Goal: Task Accomplishment & Management: Manage account settings

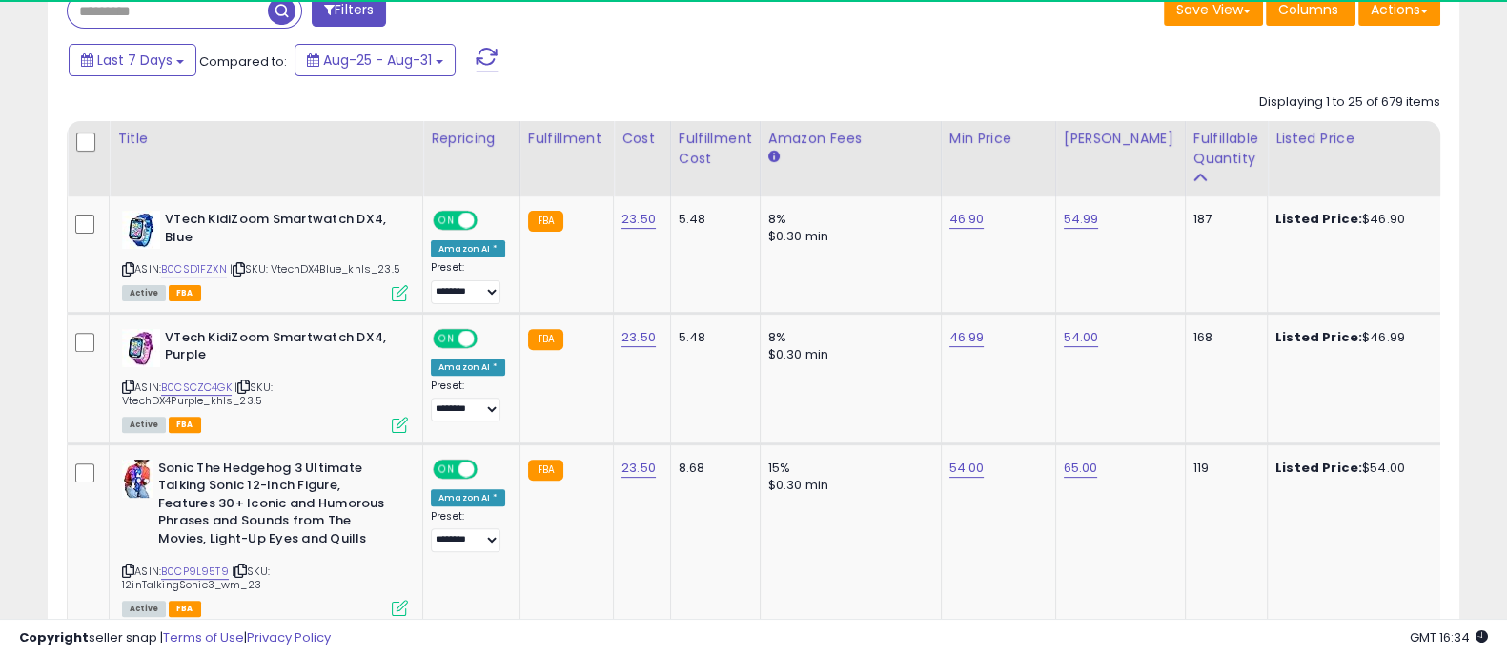
scroll to position [833, 0]
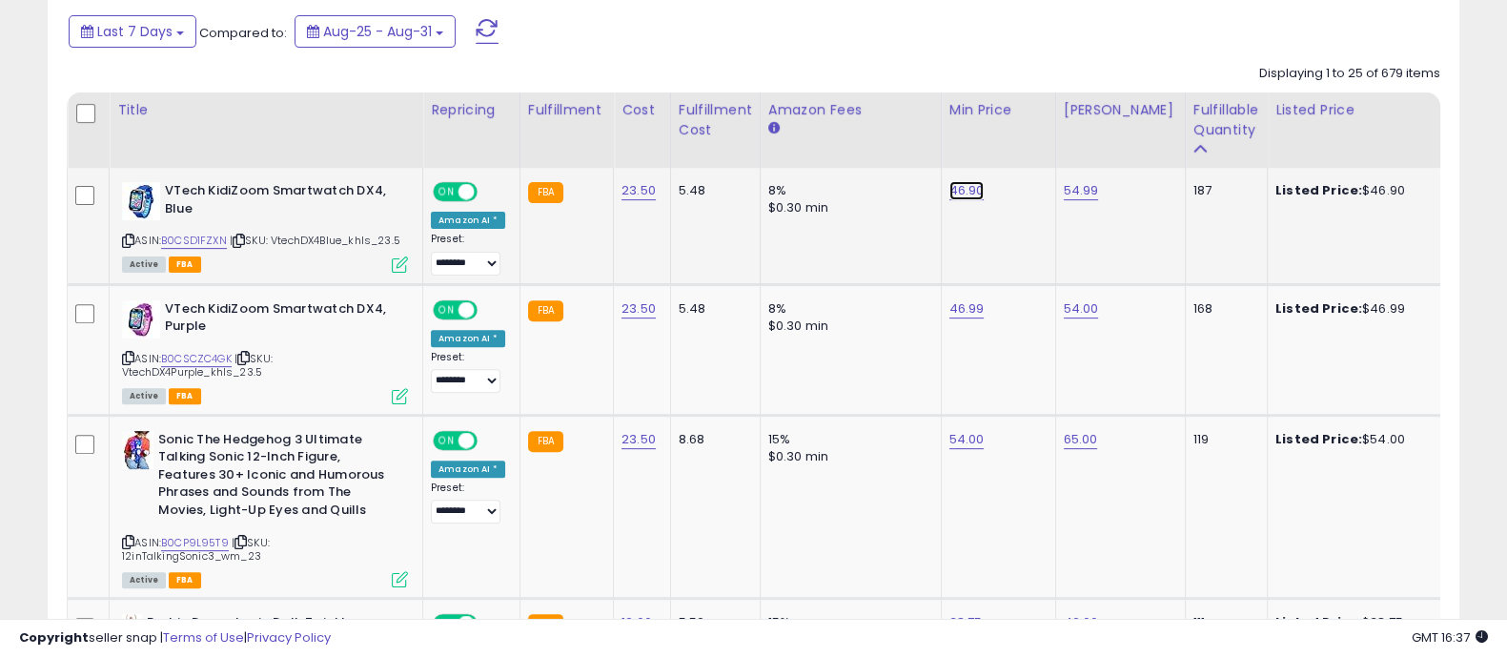
click at [957, 195] on link "46.90" at bounding box center [967, 190] width 35 height 19
type input "*****"
click at [1018, 140] on icon "submit" at bounding box center [1012, 142] width 11 height 11
click at [968, 308] on link "46.99" at bounding box center [967, 308] width 35 height 19
type input "*****"
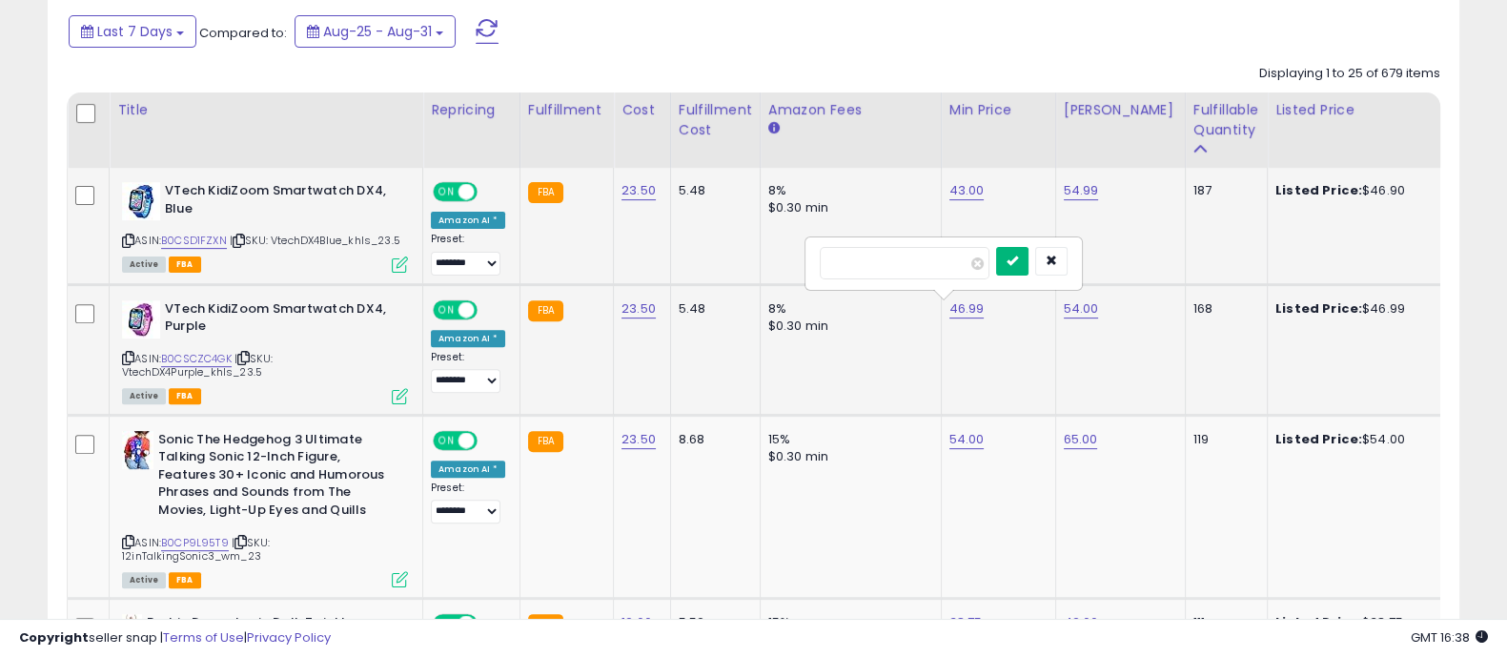
click at [1018, 264] on icon "submit" at bounding box center [1012, 260] width 11 height 11
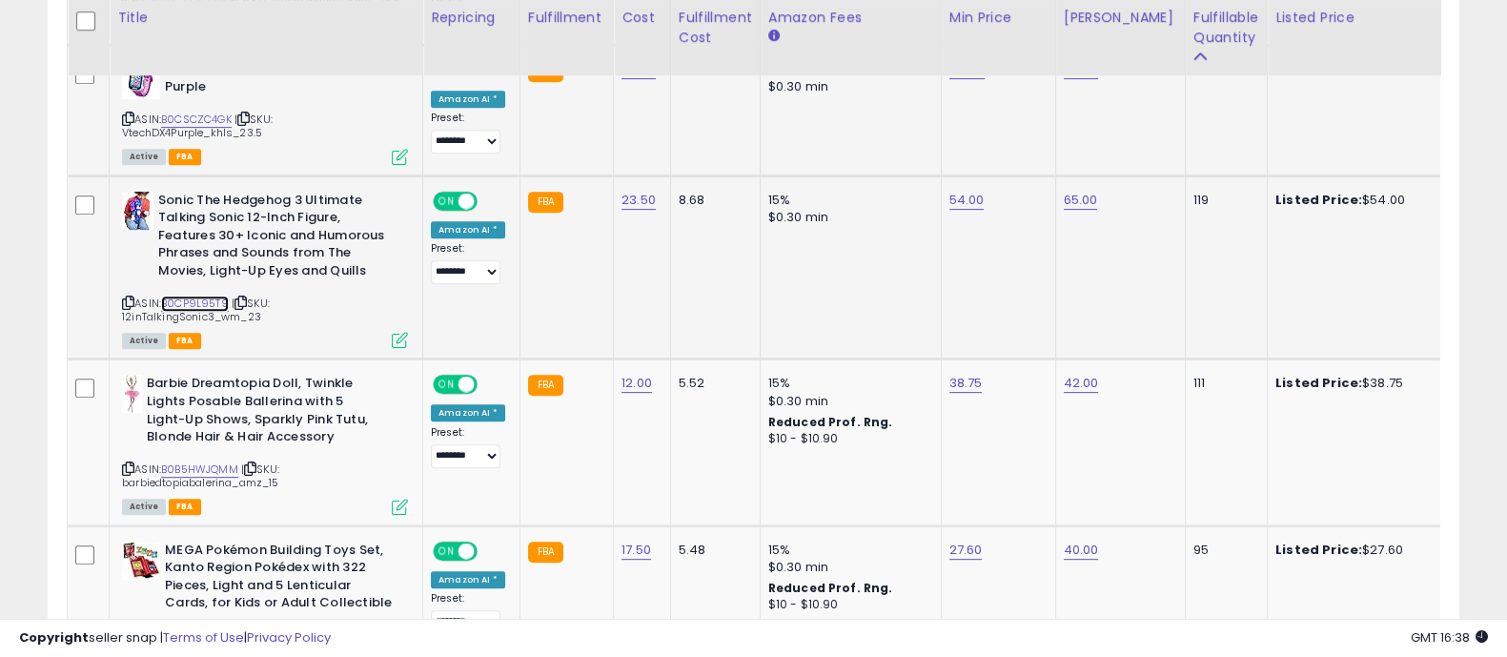
click at [215, 301] on link "B0CP9L95T9" at bounding box center [195, 304] width 68 height 16
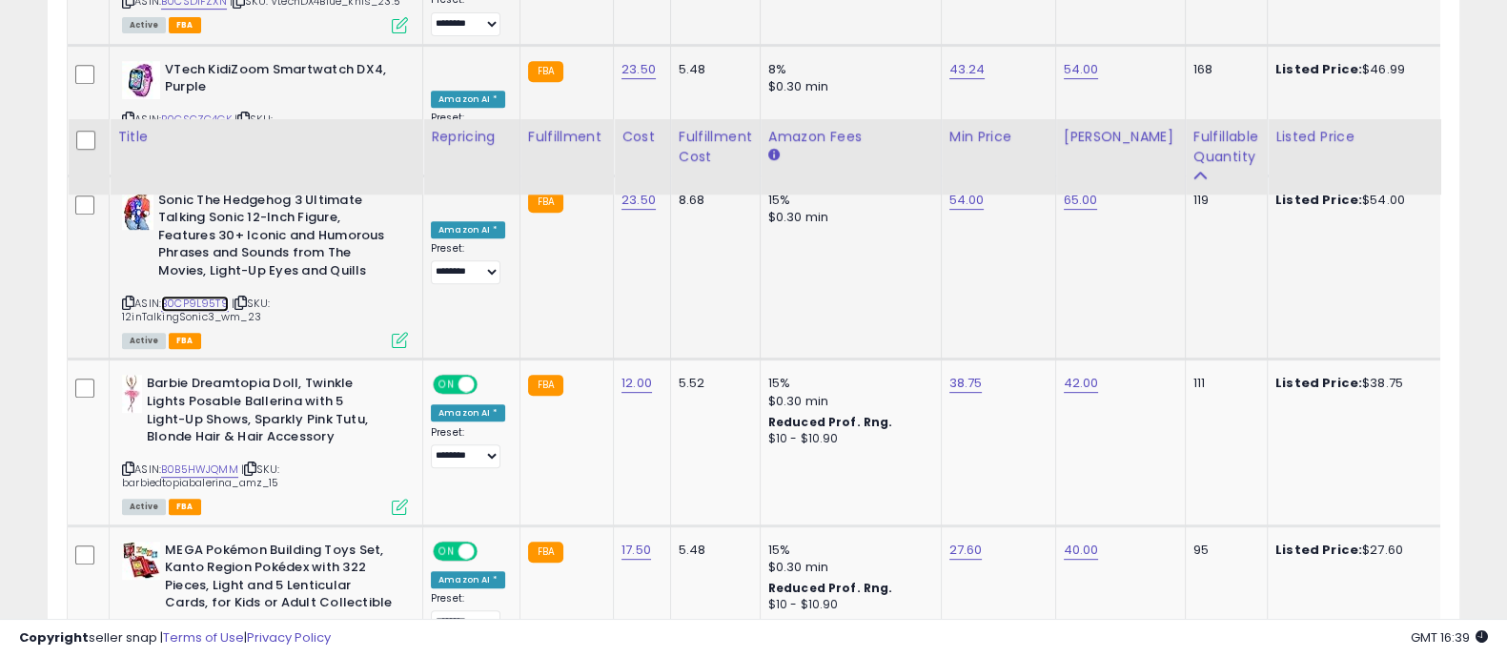
scroll to position [1192, 0]
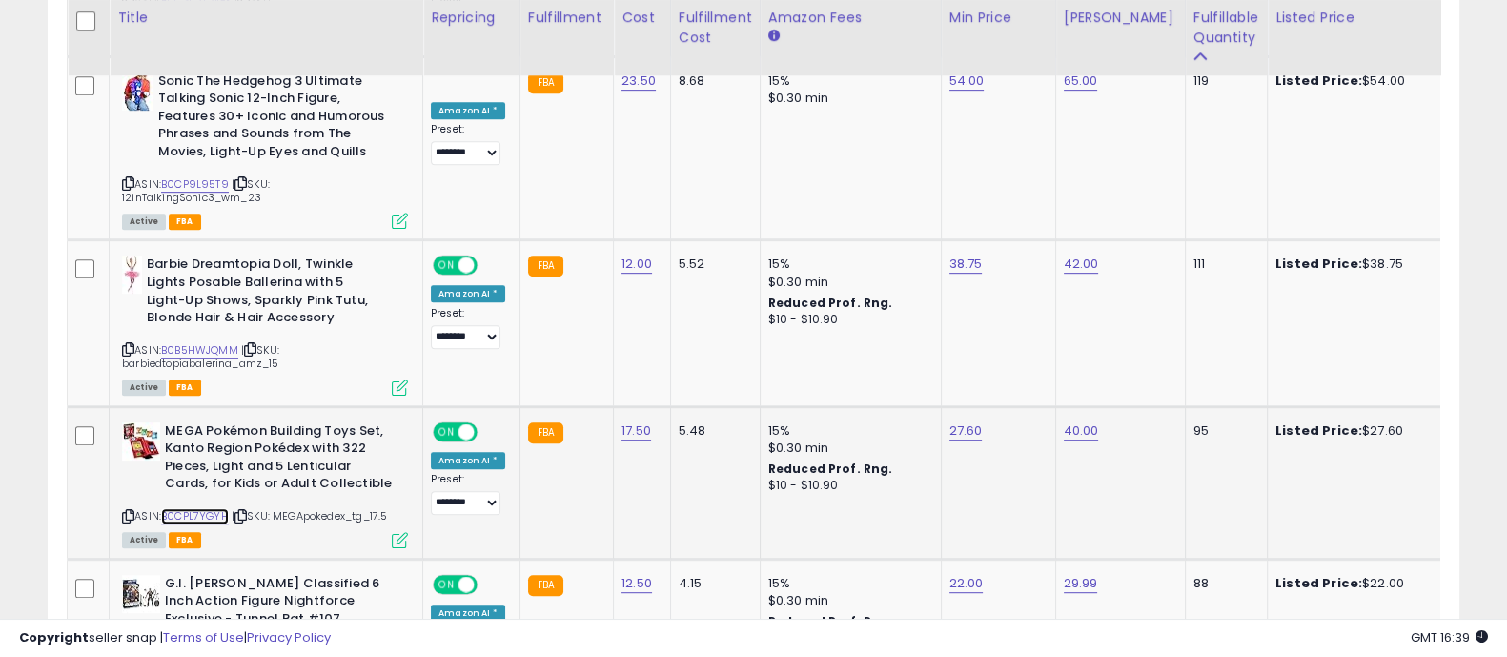
click at [195, 515] on link "B0CPL7YGYH" at bounding box center [195, 516] width 68 height 16
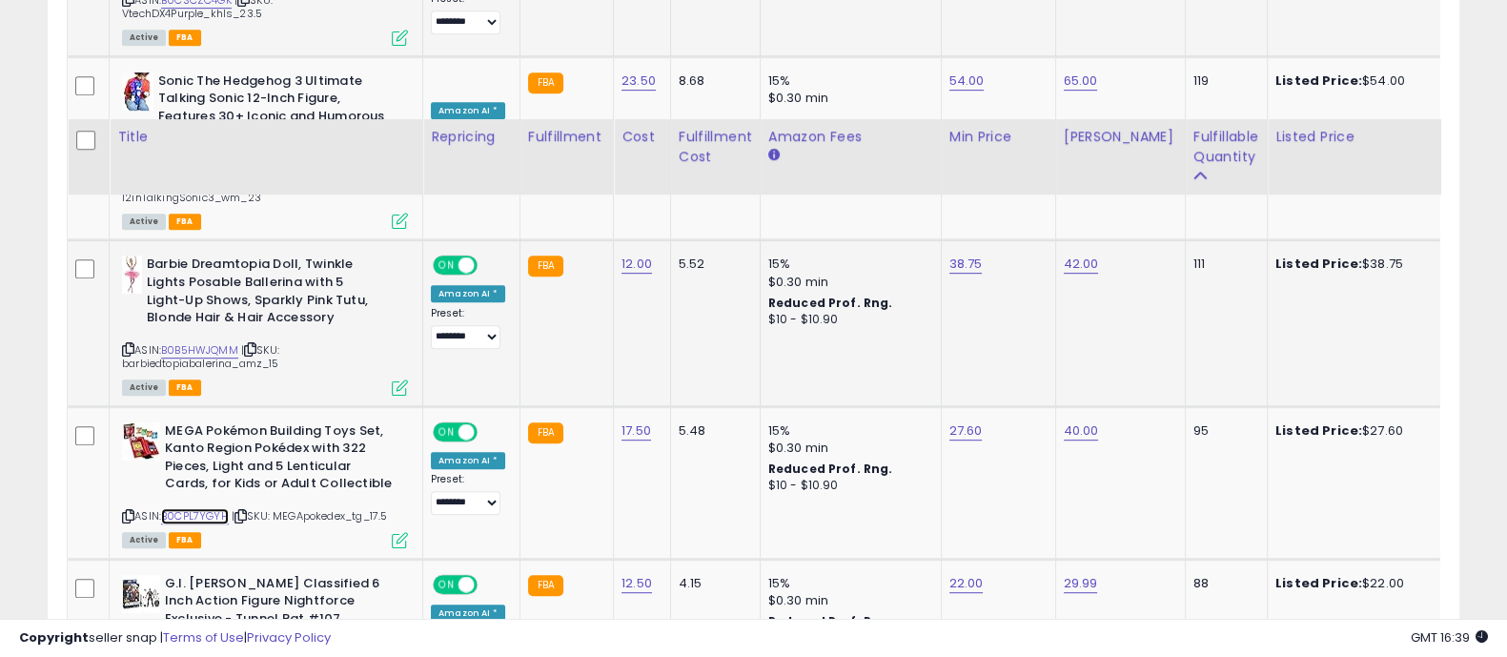
scroll to position [1311, 0]
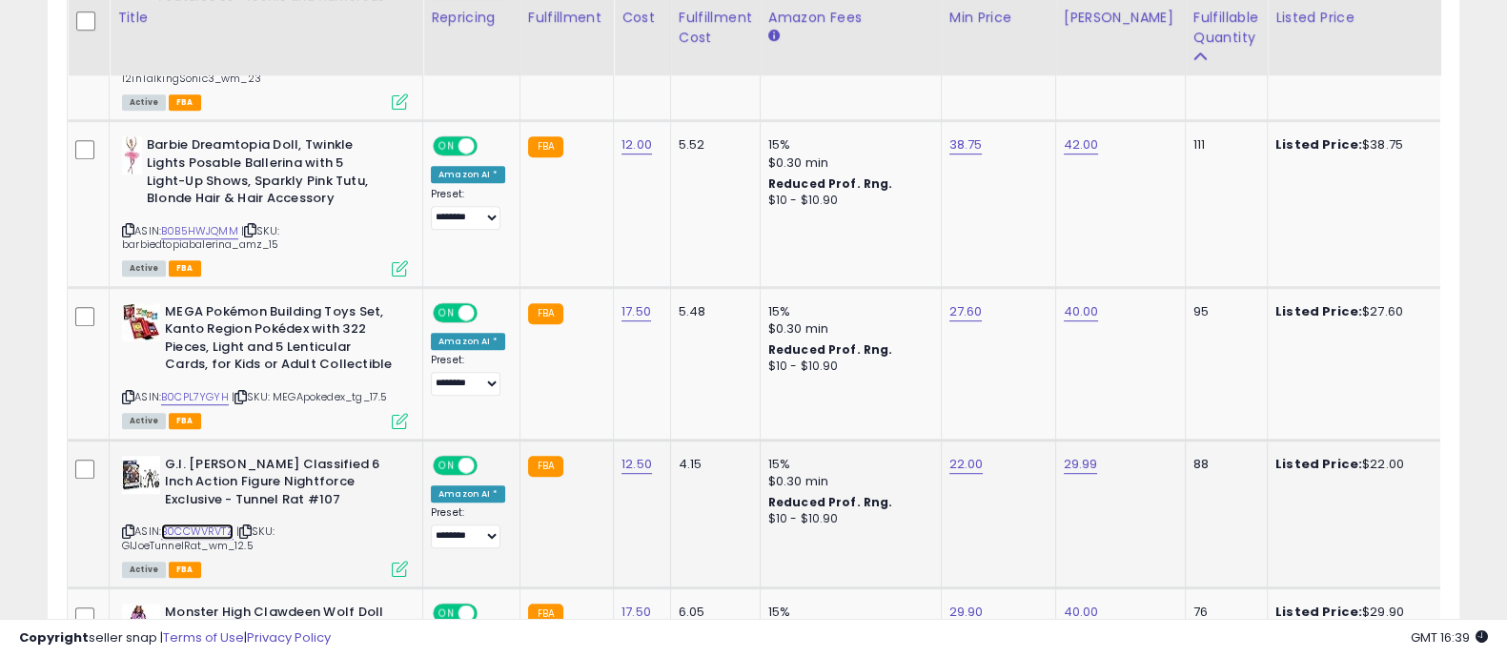
click at [195, 525] on link "B0CCWVRVTZ" at bounding box center [197, 531] width 72 height 16
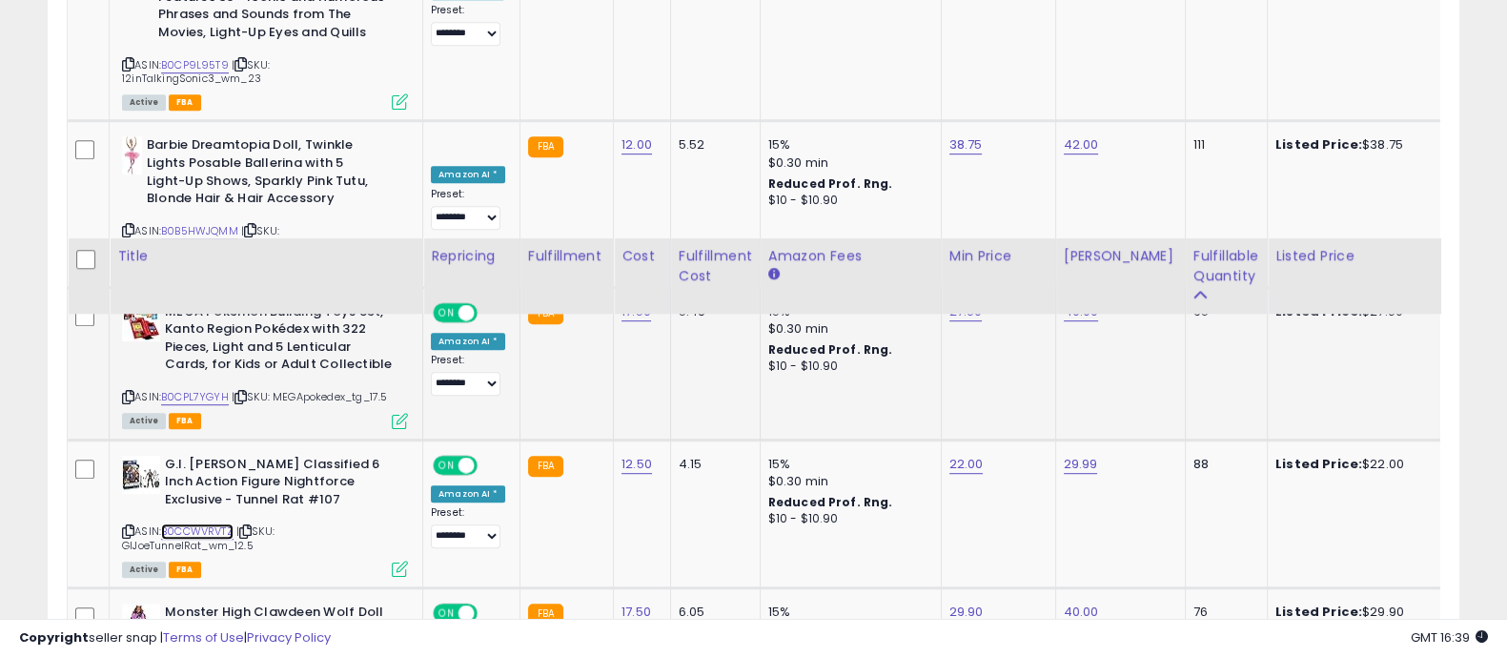
scroll to position [1548, 0]
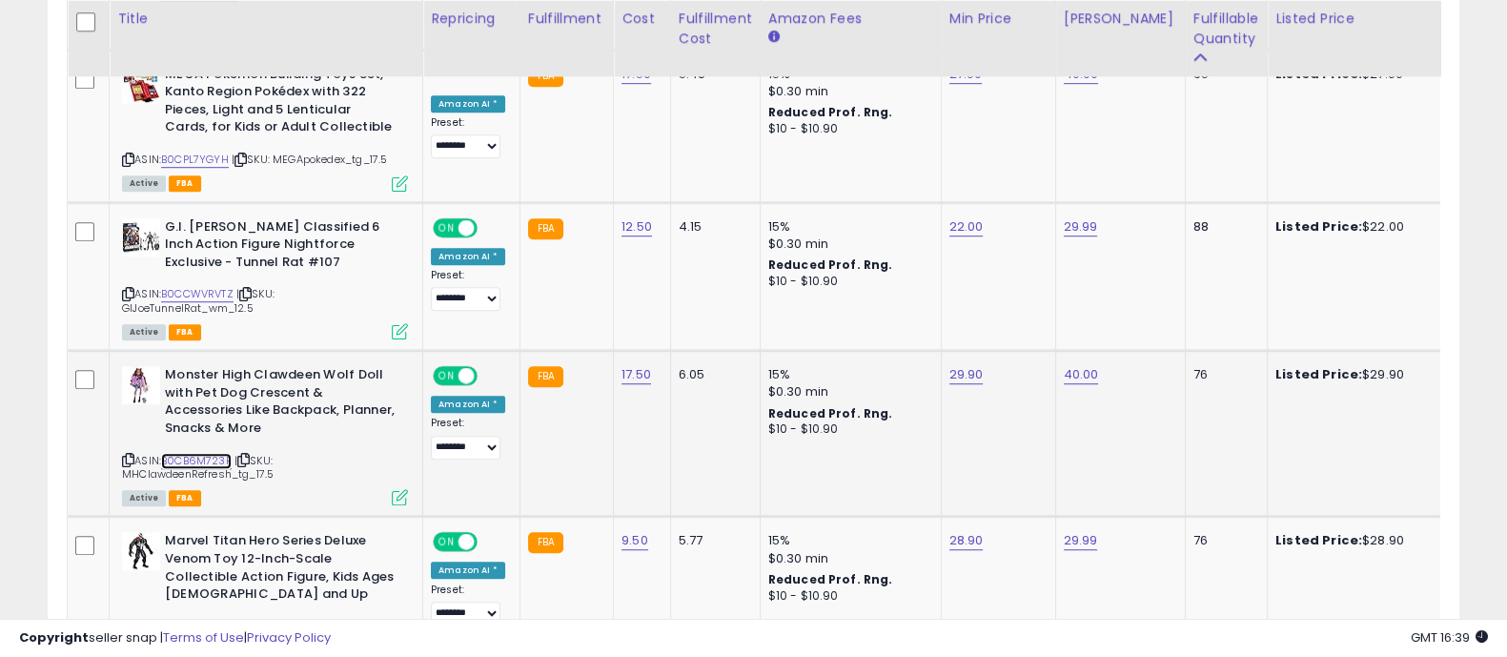
click at [220, 453] on link "B0CB6M723F" at bounding box center [196, 461] width 71 height 16
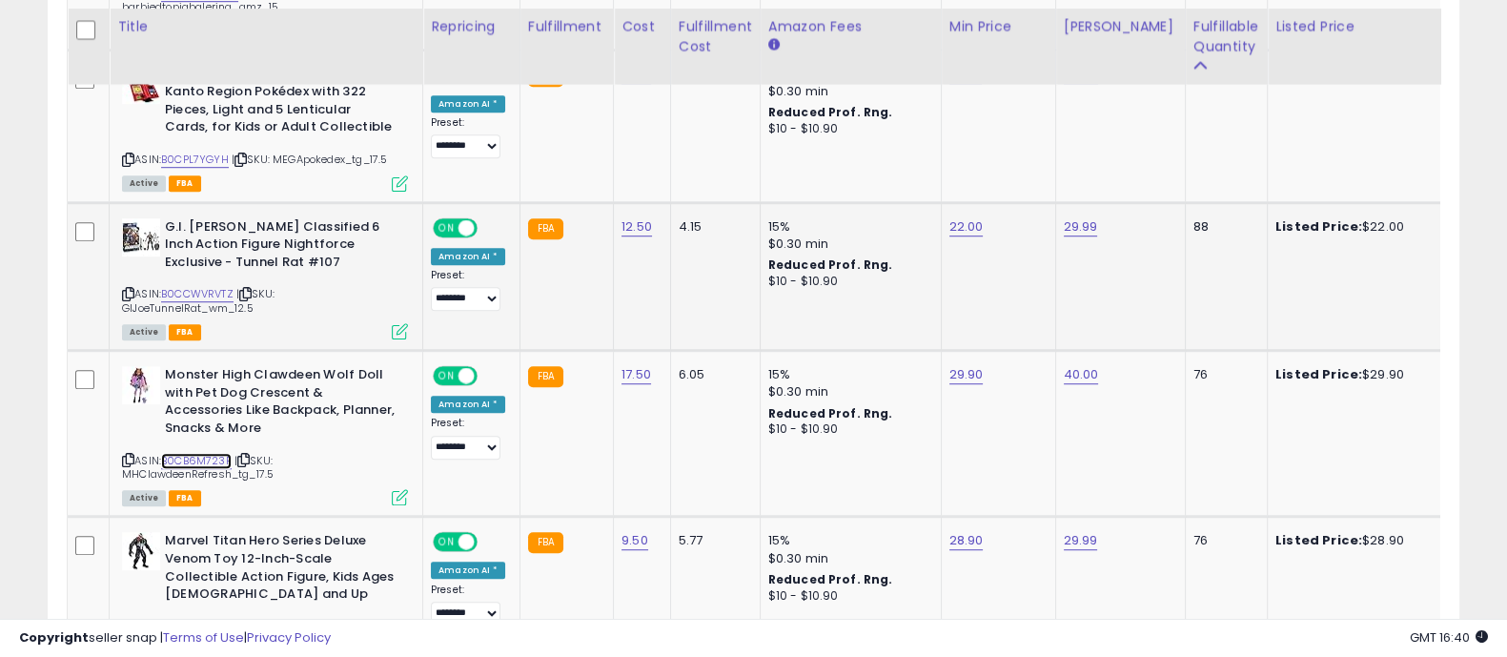
scroll to position [1668, 0]
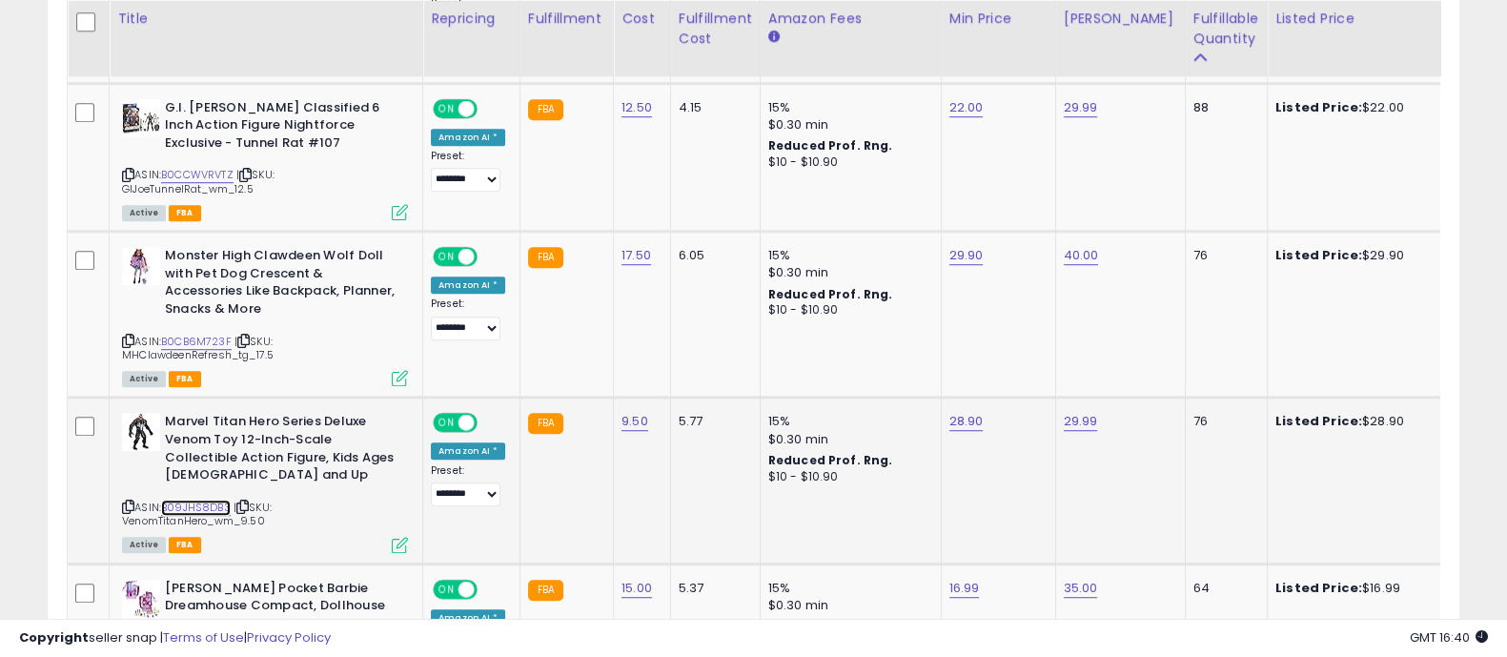
click at [196, 501] on link "B09JHS8DB3" at bounding box center [196, 508] width 70 height 16
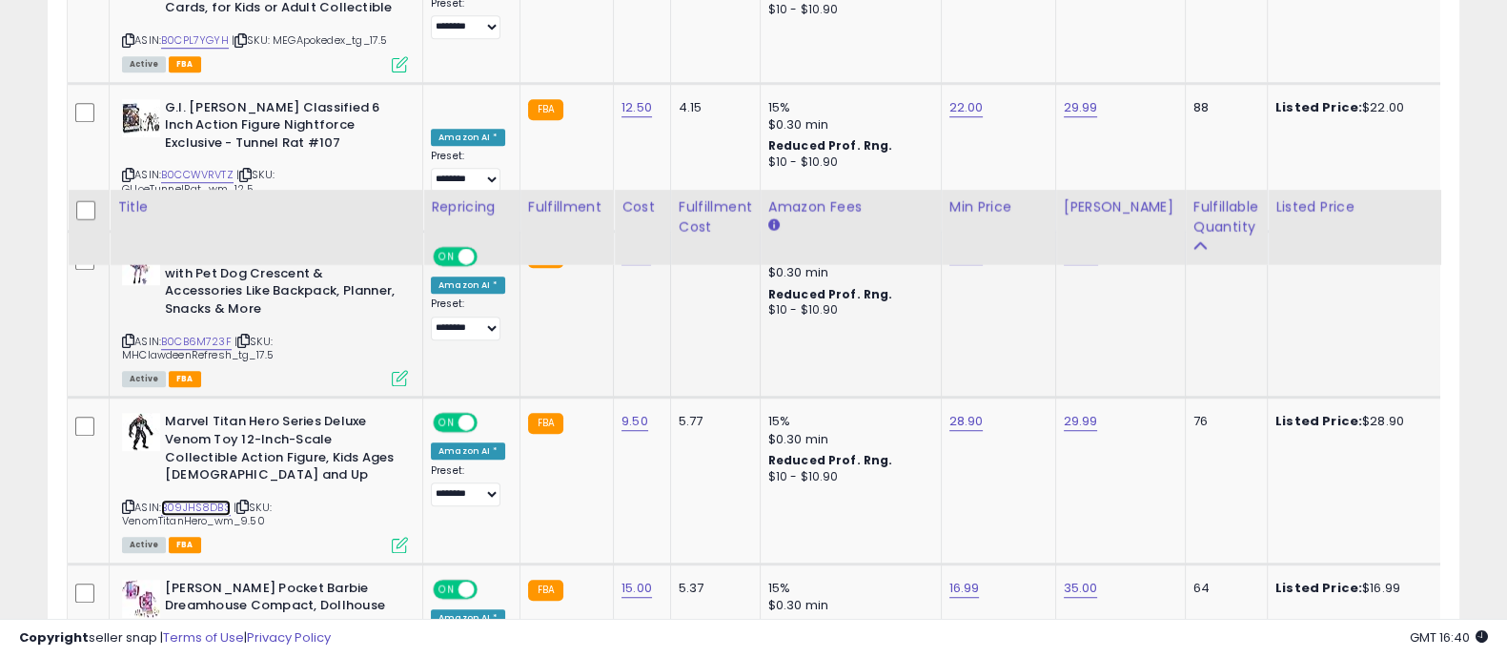
scroll to position [1906, 0]
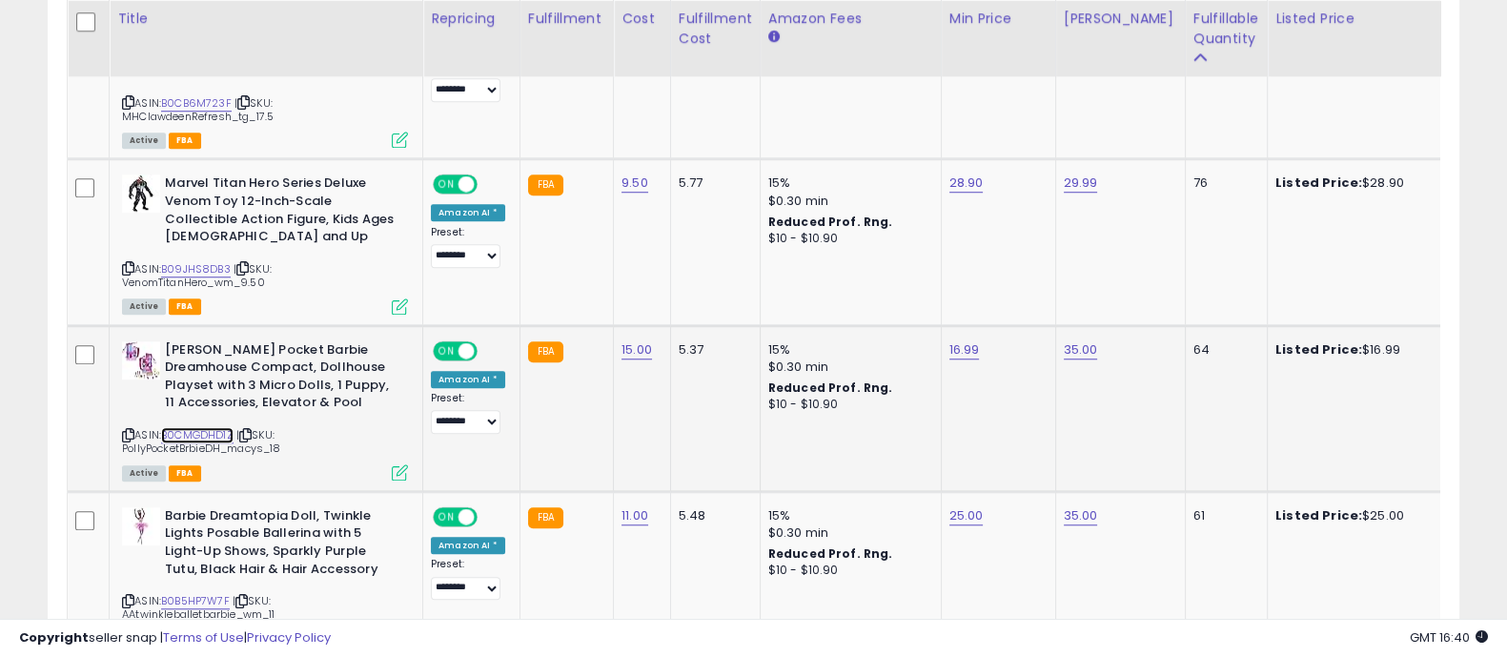
click at [179, 427] on link "B0CMGDHD1Z" at bounding box center [197, 435] width 72 height 16
click at [950, 510] on link "25.00" at bounding box center [967, 515] width 34 height 19
type input "****"
click at [1029, 455] on button "submit" at bounding box center [1012, 464] width 32 height 29
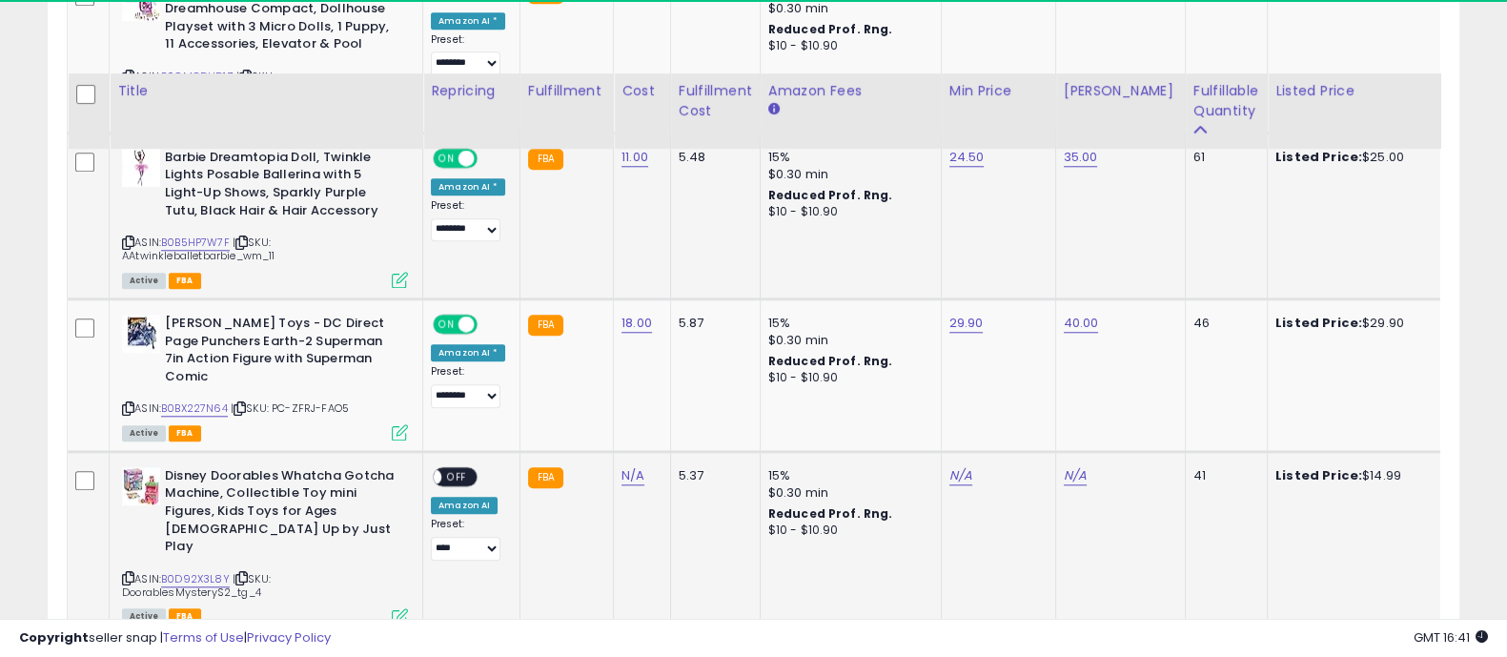
scroll to position [2384, 0]
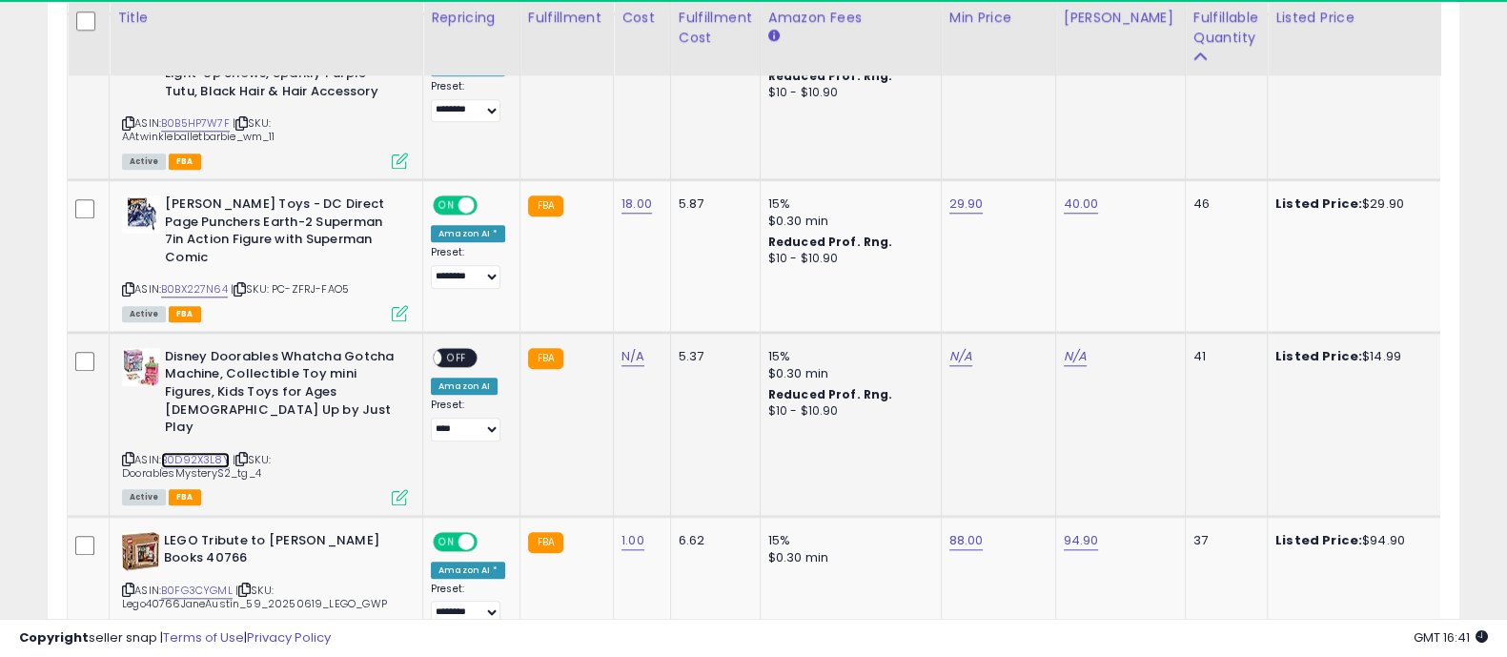
click at [199, 452] on link "B0D92X3L8Y" at bounding box center [195, 460] width 69 height 16
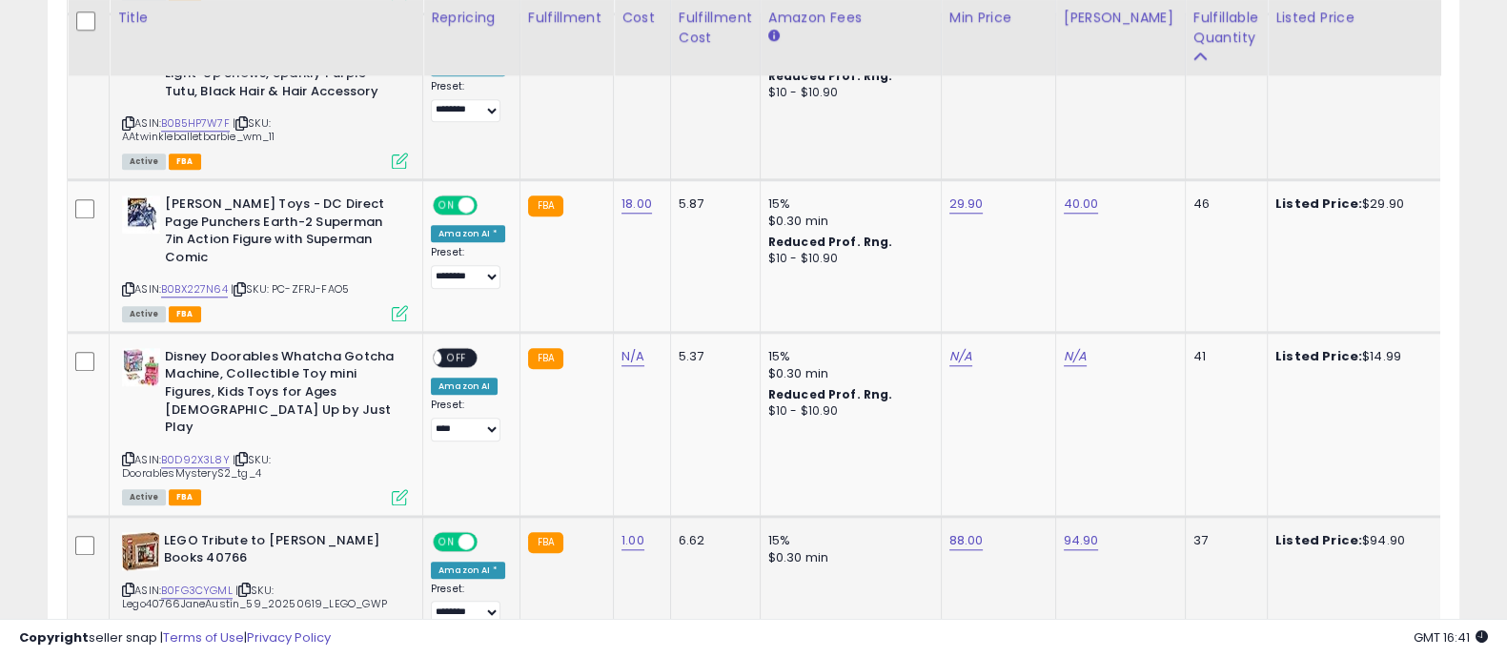
click at [941, 520] on td "88.00" at bounding box center [998, 581] width 114 height 131
click at [959, 531] on link "88.00" at bounding box center [967, 540] width 34 height 19
type input "*****"
click at [1029, 474] on button "submit" at bounding box center [1012, 470] width 32 height 29
click at [636, 357] on link "N/A" at bounding box center [633, 356] width 23 height 19
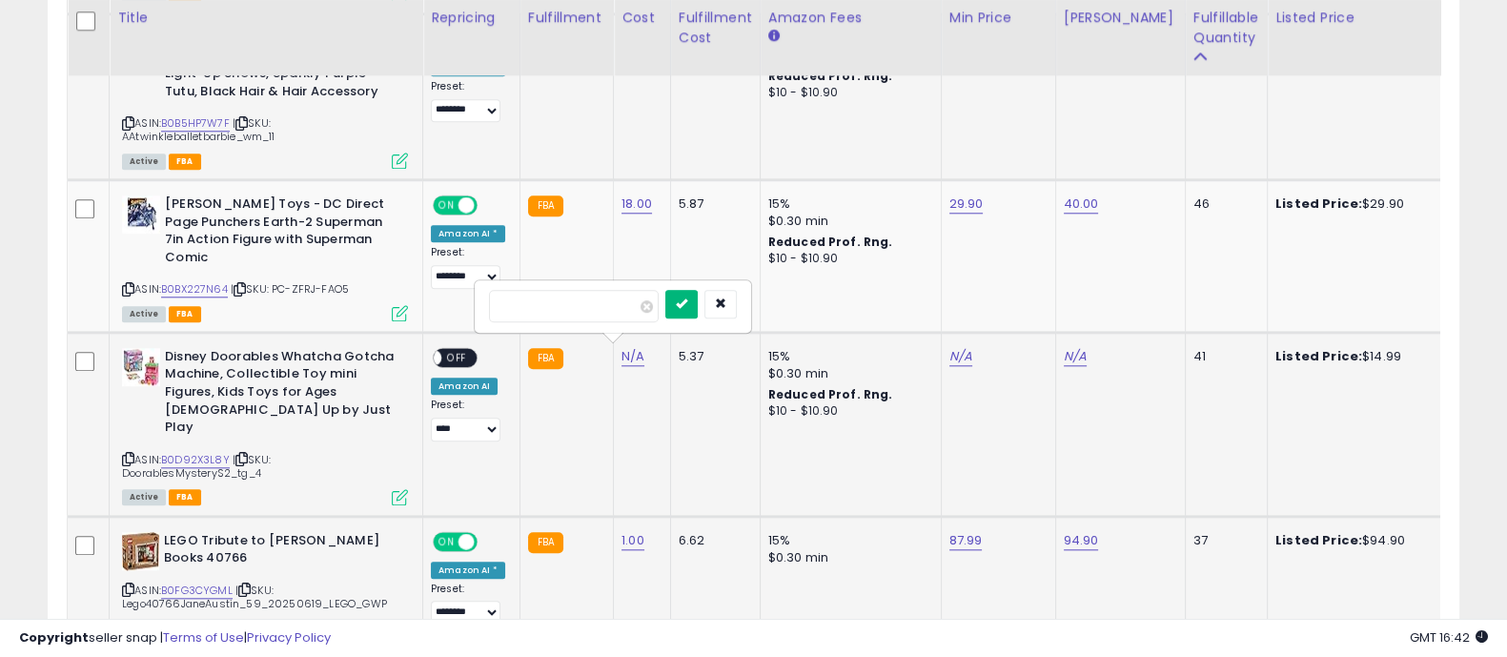
type input "*"
click at [698, 305] on button "submit" at bounding box center [682, 304] width 32 height 29
click at [953, 347] on link "N/A" at bounding box center [961, 356] width 23 height 19
type input "*****"
click at [1023, 303] on button "submit" at bounding box center [1007, 304] width 32 height 29
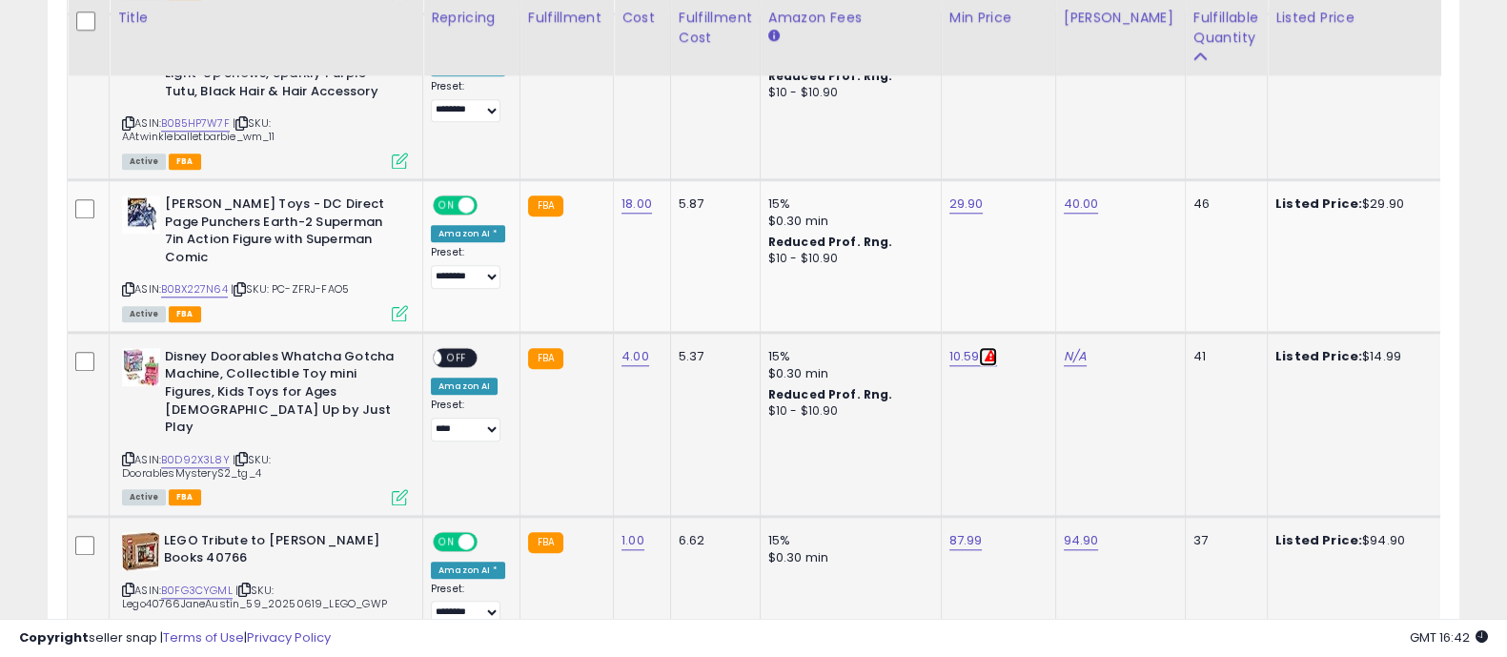
click at [984, 350] on icon at bounding box center [990, 356] width 12 height 12
click at [1073, 358] on link "N/A" at bounding box center [1075, 356] width 23 height 19
type input "*****"
click at [1137, 297] on button "submit" at bounding box center [1121, 304] width 32 height 29
click at [443, 350] on span "OFF" at bounding box center [456, 358] width 31 height 16
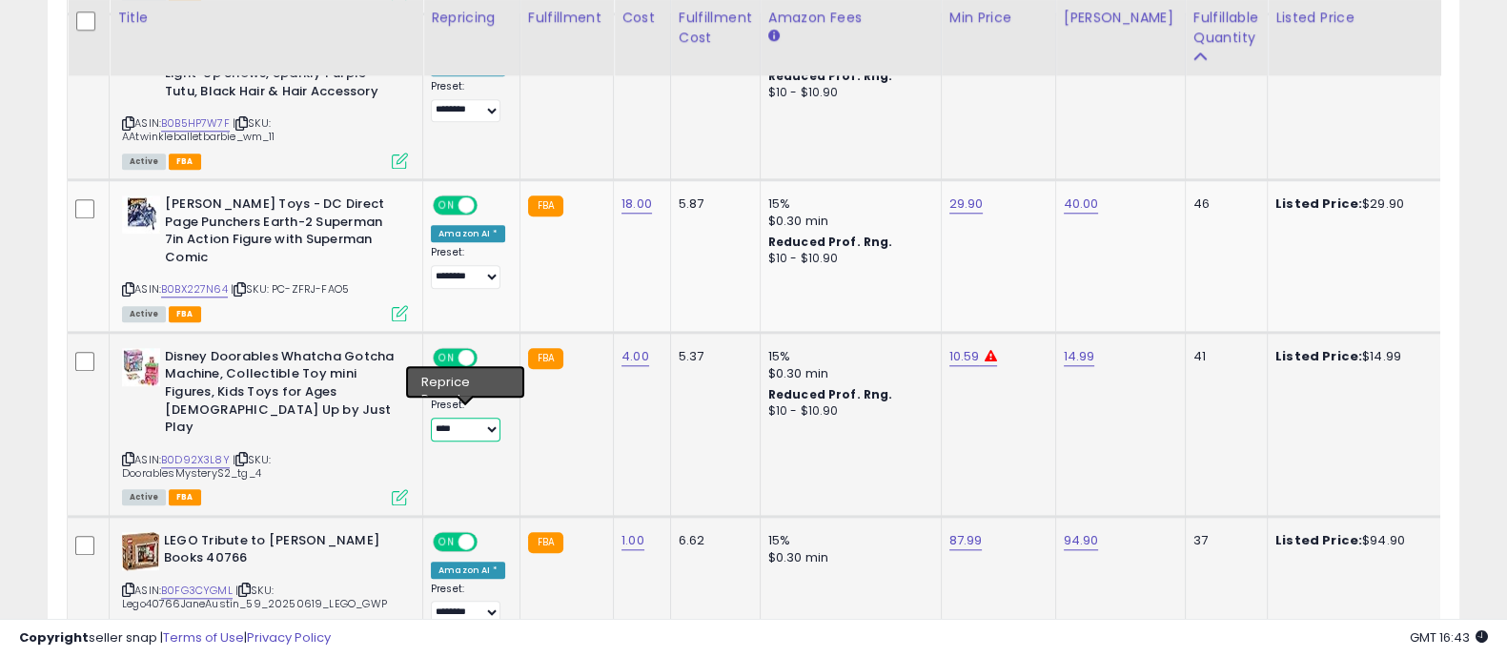
click at [483, 423] on select "**********" at bounding box center [466, 430] width 70 height 24
select select "********"
click at [431, 418] on select "**********" at bounding box center [466, 430] width 70 height 24
click at [580, 460] on td "FBA" at bounding box center [566, 424] width 93 height 184
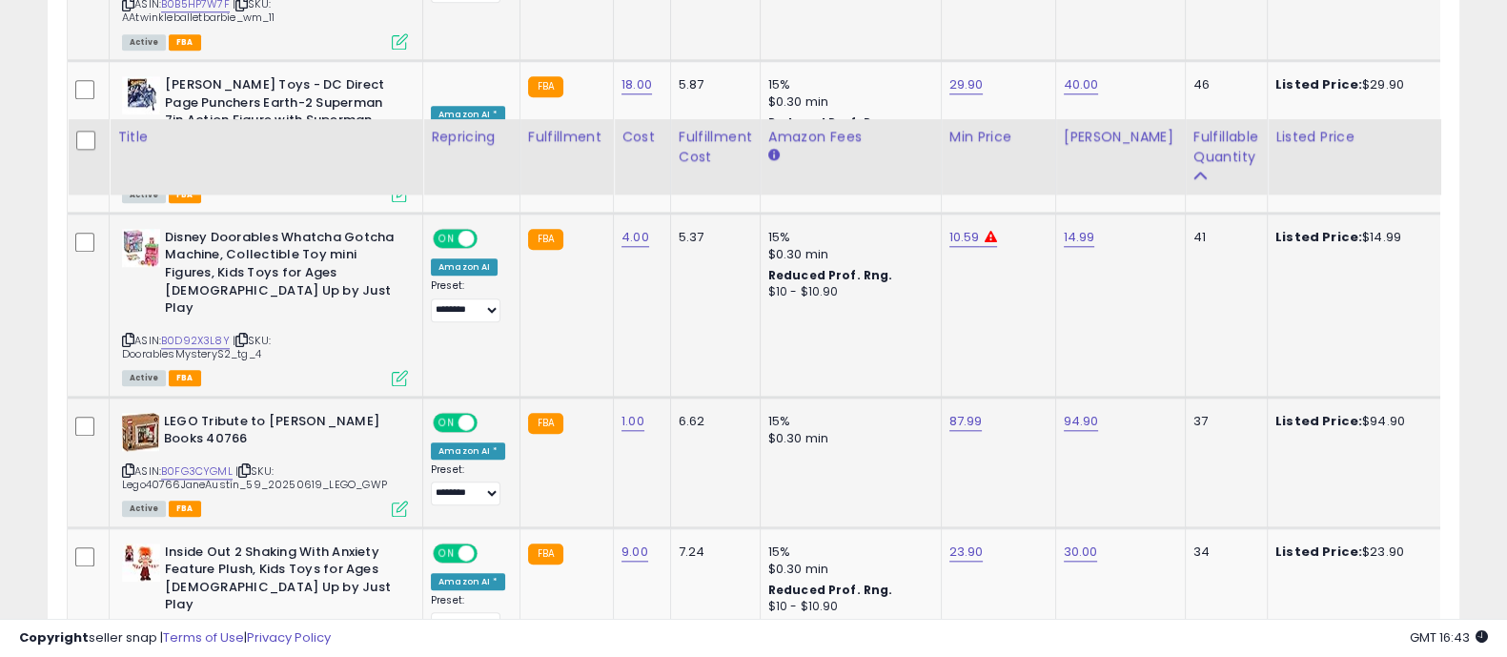
scroll to position [2622, 0]
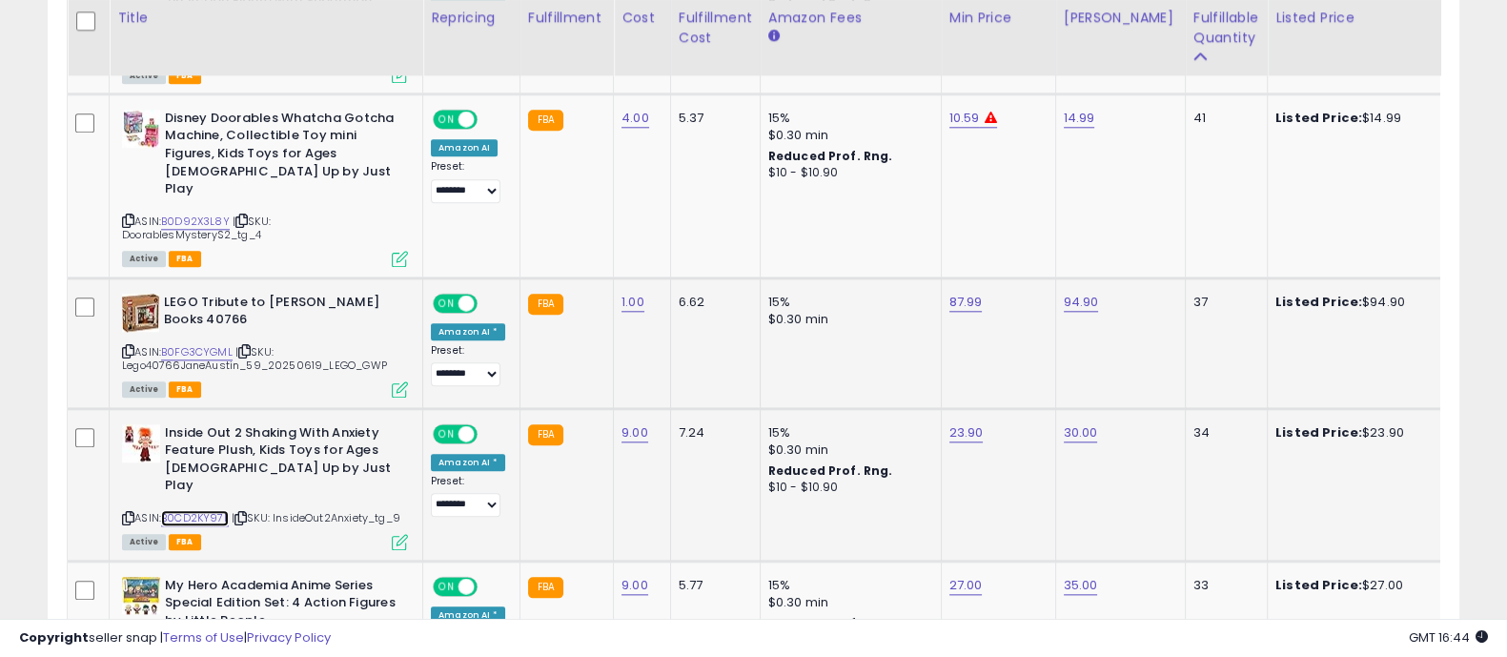
click at [209, 510] on link "B0CD2KY97L" at bounding box center [195, 518] width 68 height 16
click at [960, 423] on link "23.90" at bounding box center [967, 432] width 34 height 19
type input "*****"
click at [1018, 359] on icon "submit" at bounding box center [1012, 360] width 11 height 11
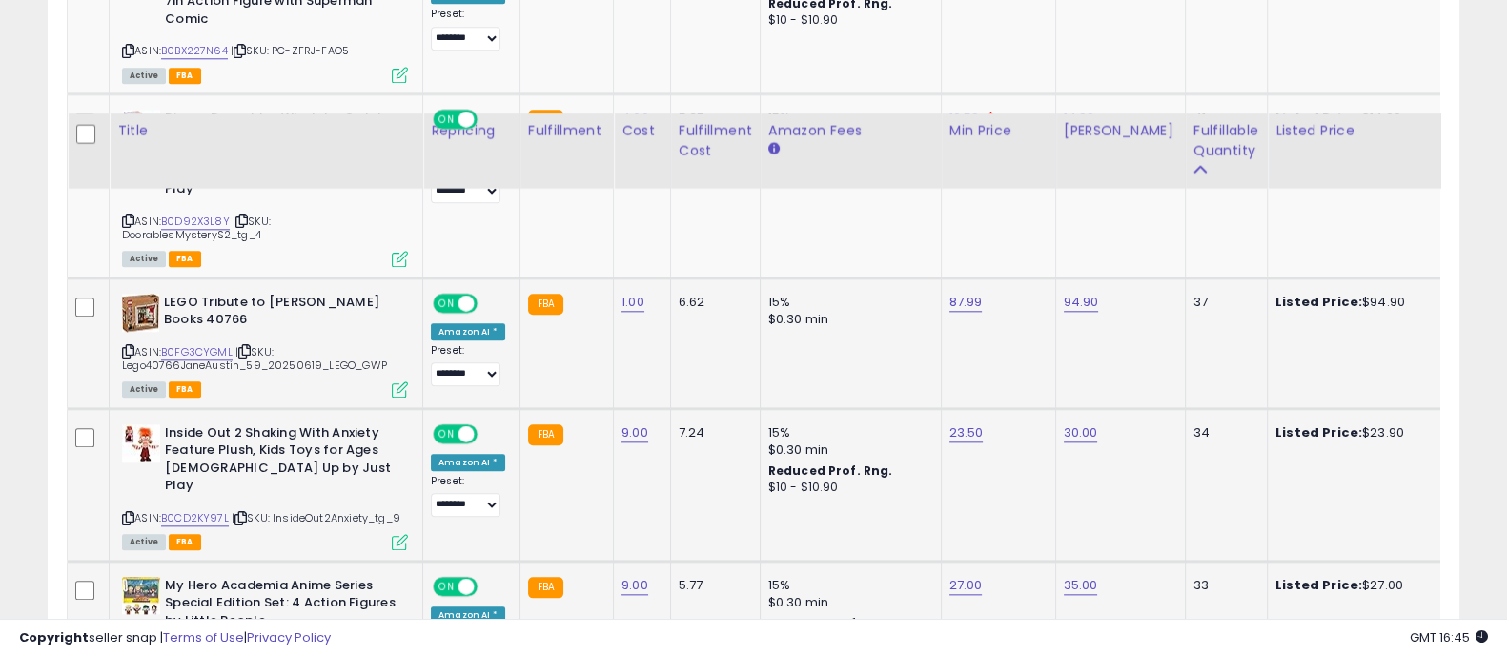
scroll to position [2741, 0]
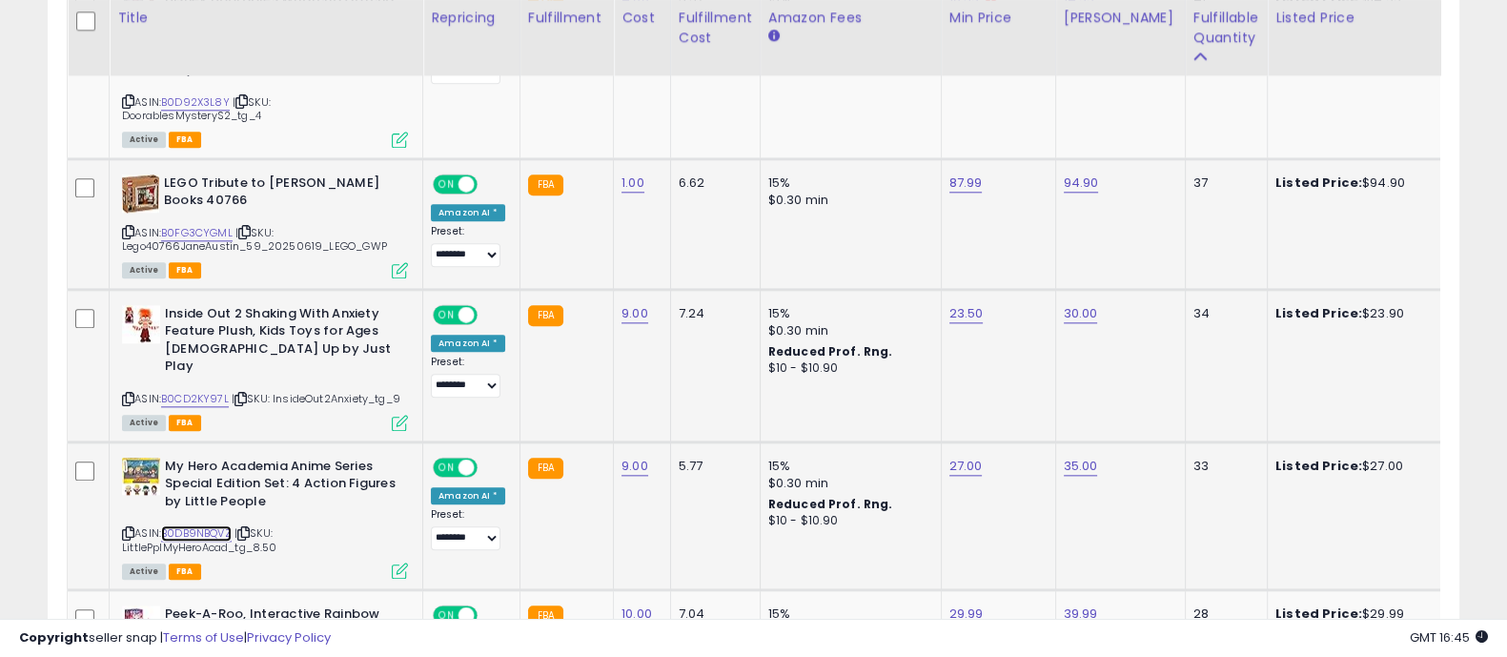
click at [205, 525] on link "B0DB9NBQVZ" at bounding box center [196, 533] width 71 height 16
click at [966, 457] on link "27.00" at bounding box center [966, 466] width 33 height 19
type input "****"
click at [1028, 382] on button "submit" at bounding box center [1011, 376] width 32 height 29
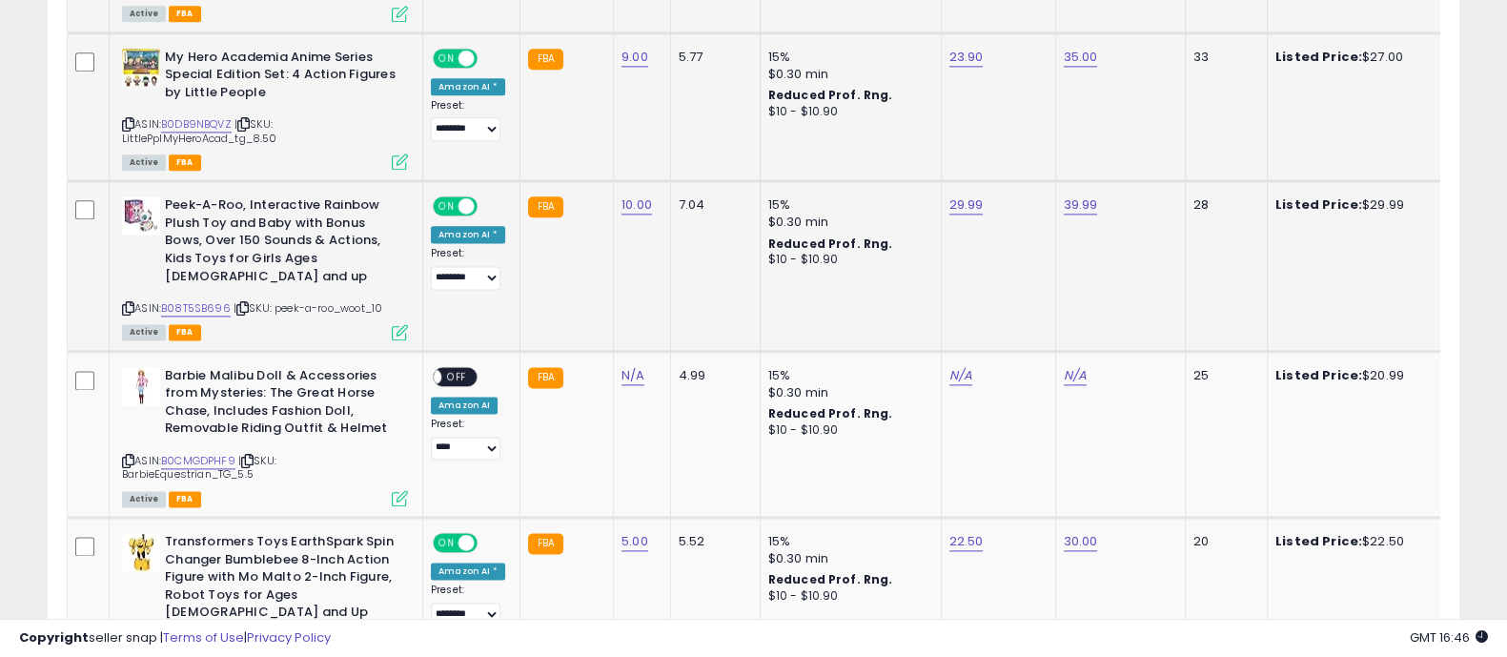
scroll to position [3031, 0]
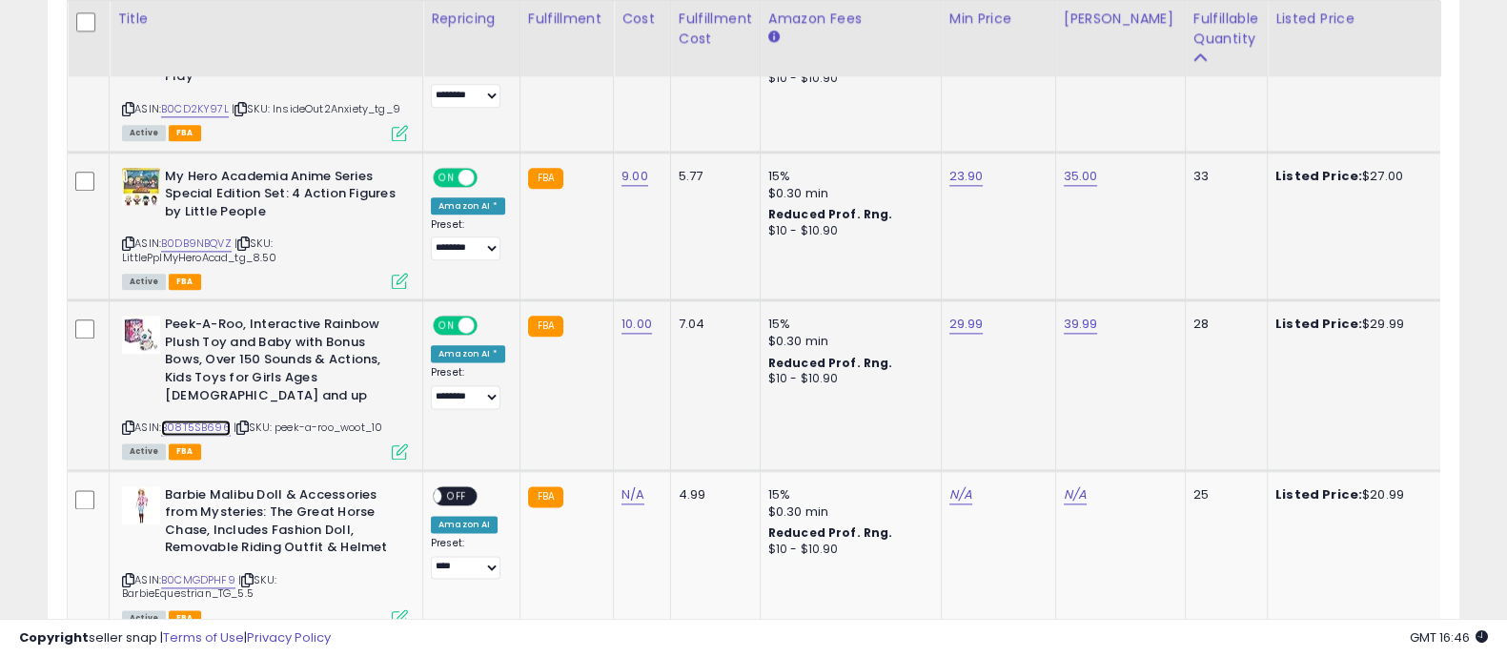
click at [223, 420] on link "B08T5SB696" at bounding box center [196, 428] width 70 height 16
click at [962, 315] on link "29.99" at bounding box center [967, 324] width 34 height 19
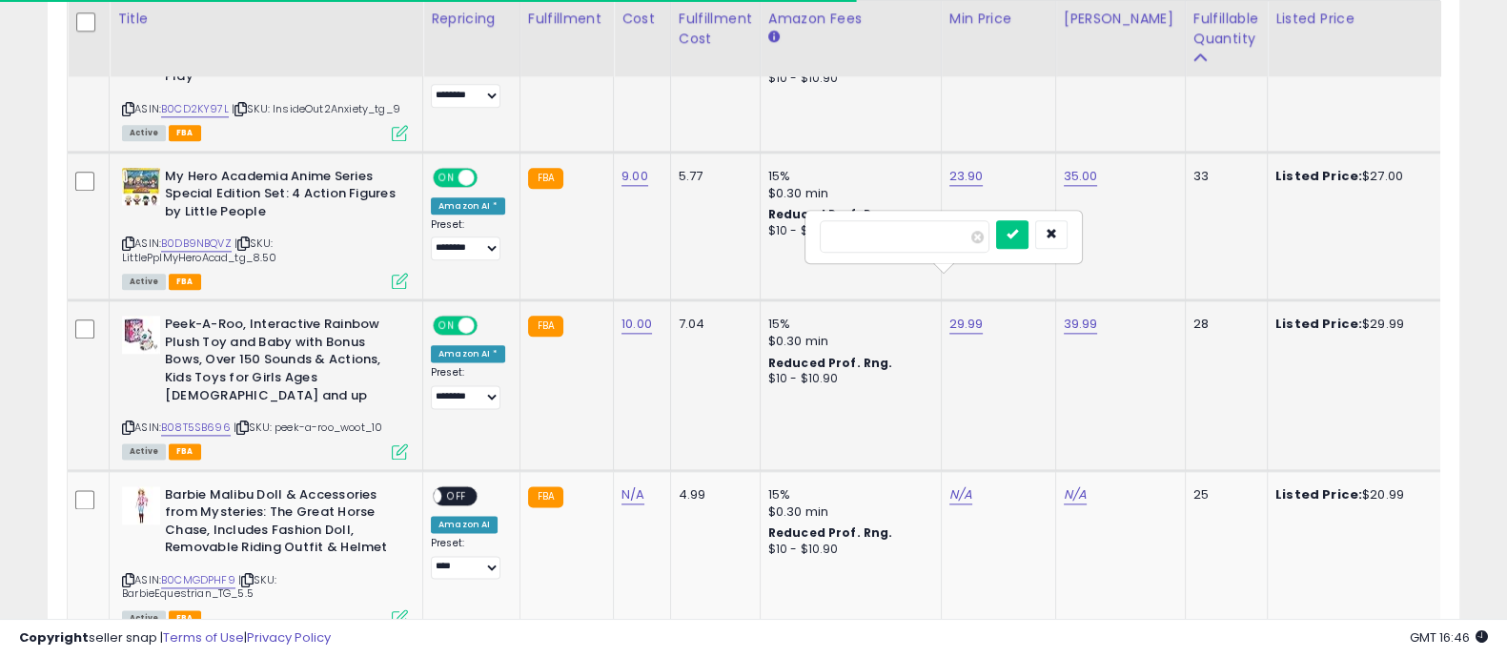
type input "*****"
click at [1018, 237] on icon "submit" at bounding box center [1012, 233] width 11 height 11
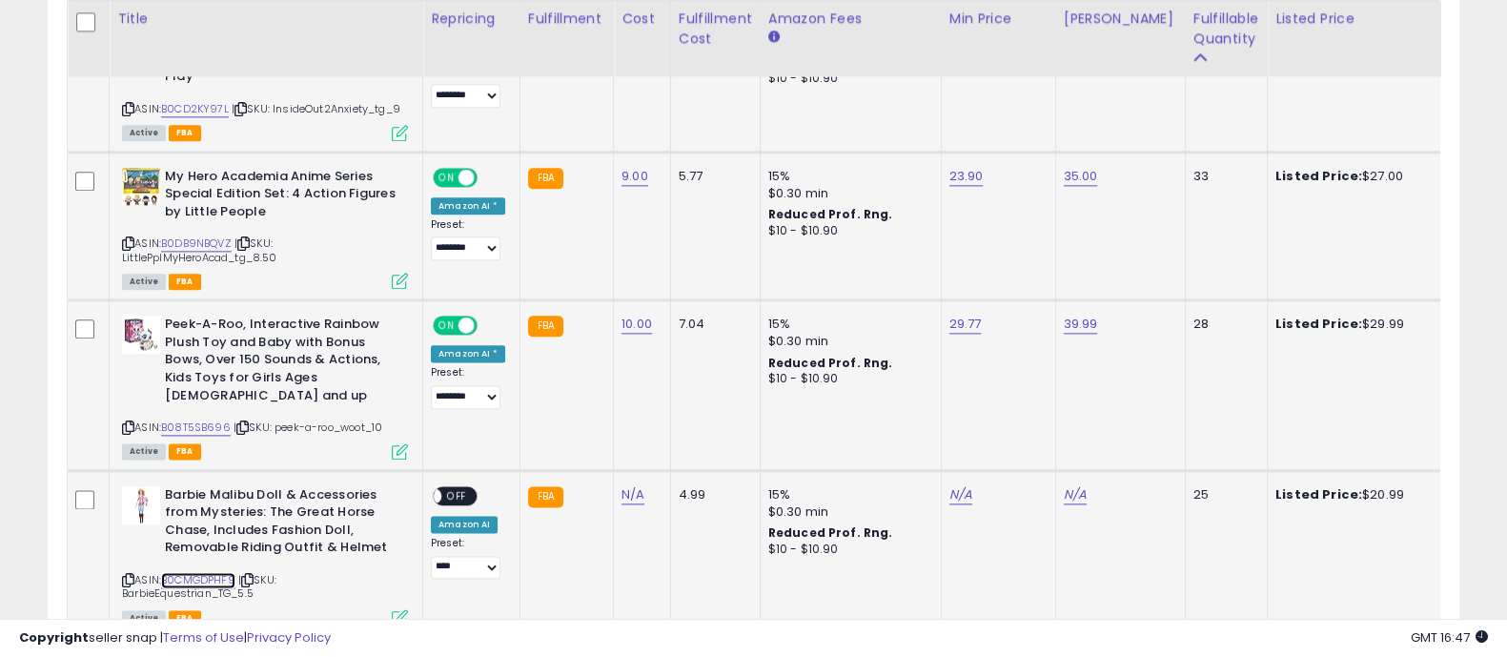
click at [199, 572] on link "B0CMGDPHF9" at bounding box center [198, 580] width 74 height 16
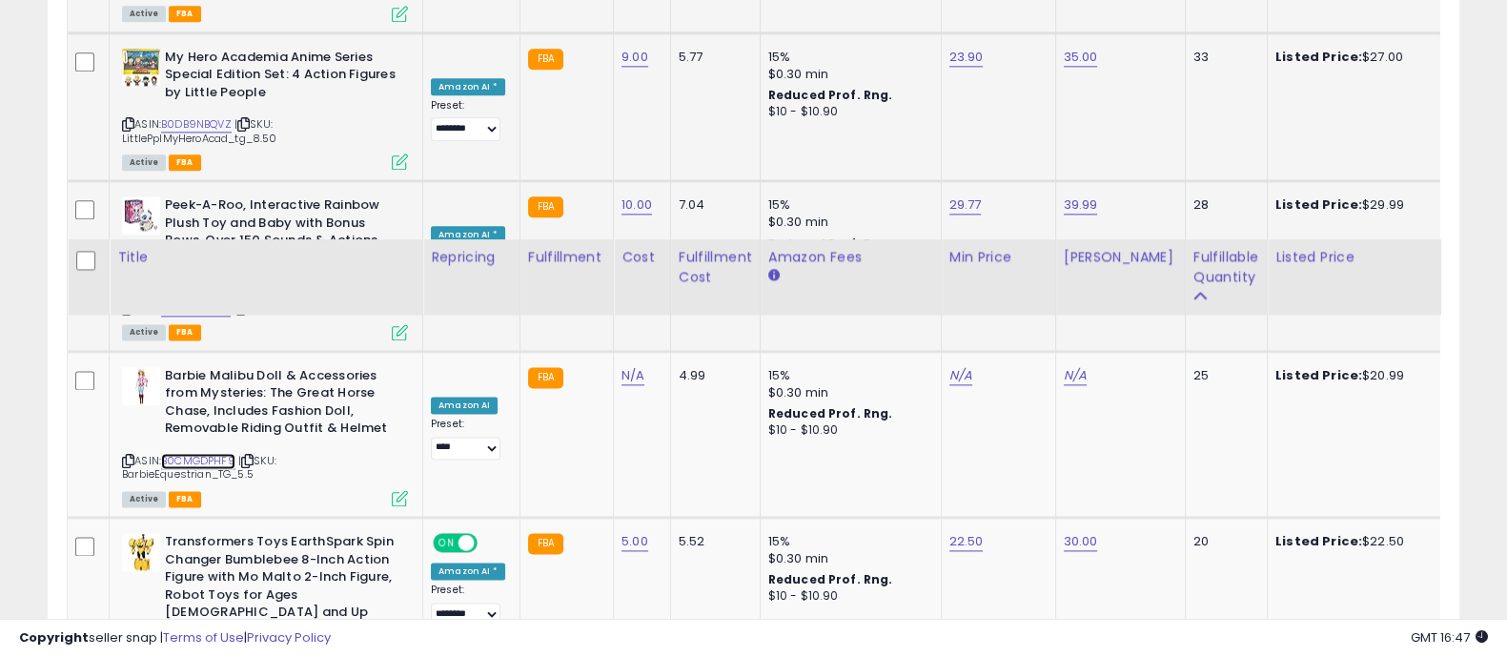
scroll to position [3389, 0]
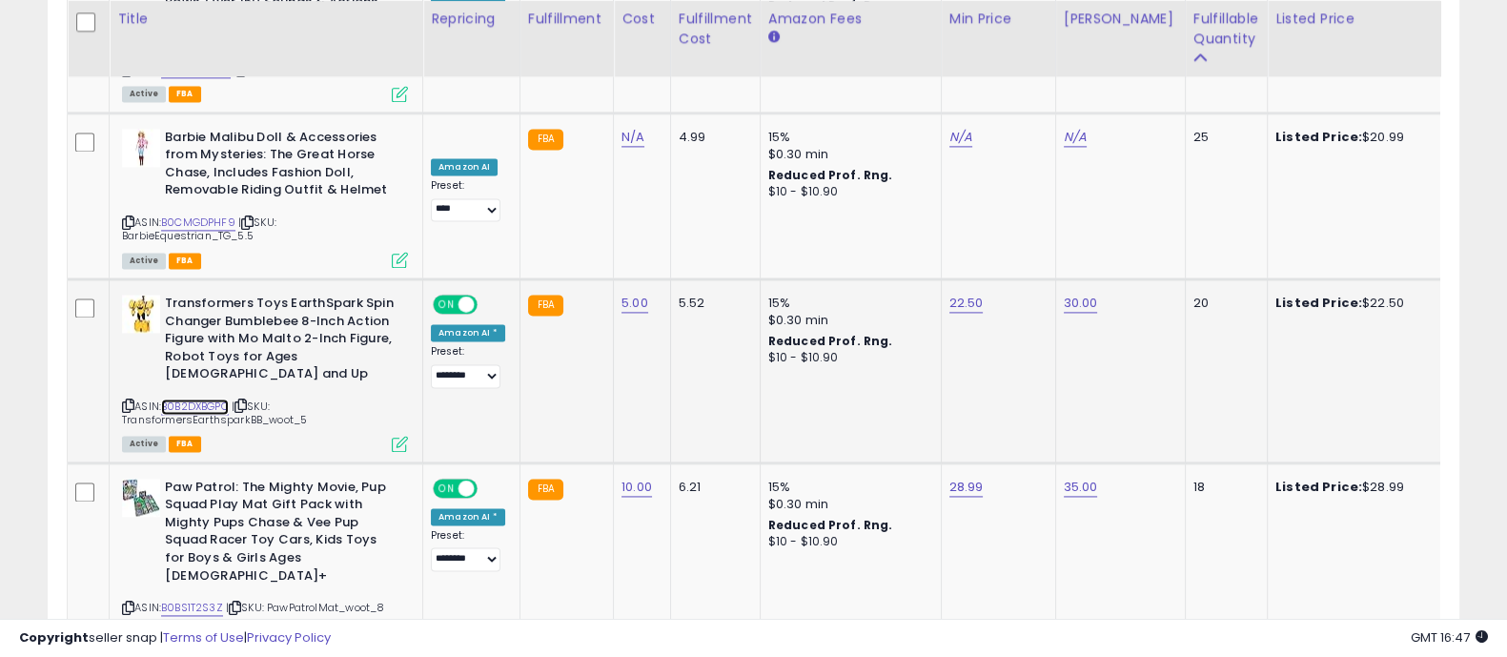
click at [216, 399] on link "B0B2DXBGPC" at bounding box center [195, 407] width 68 height 16
click at [958, 294] on link "22.50" at bounding box center [967, 303] width 34 height 19
click at [1067, 184] on button "button" at bounding box center [1050, 194] width 32 height 29
click at [213, 600] on link "B0BS1T2S3Z" at bounding box center [192, 608] width 62 height 16
click at [960, 478] on link "28.99" at bounding box center [967, 487] width 34 height 19
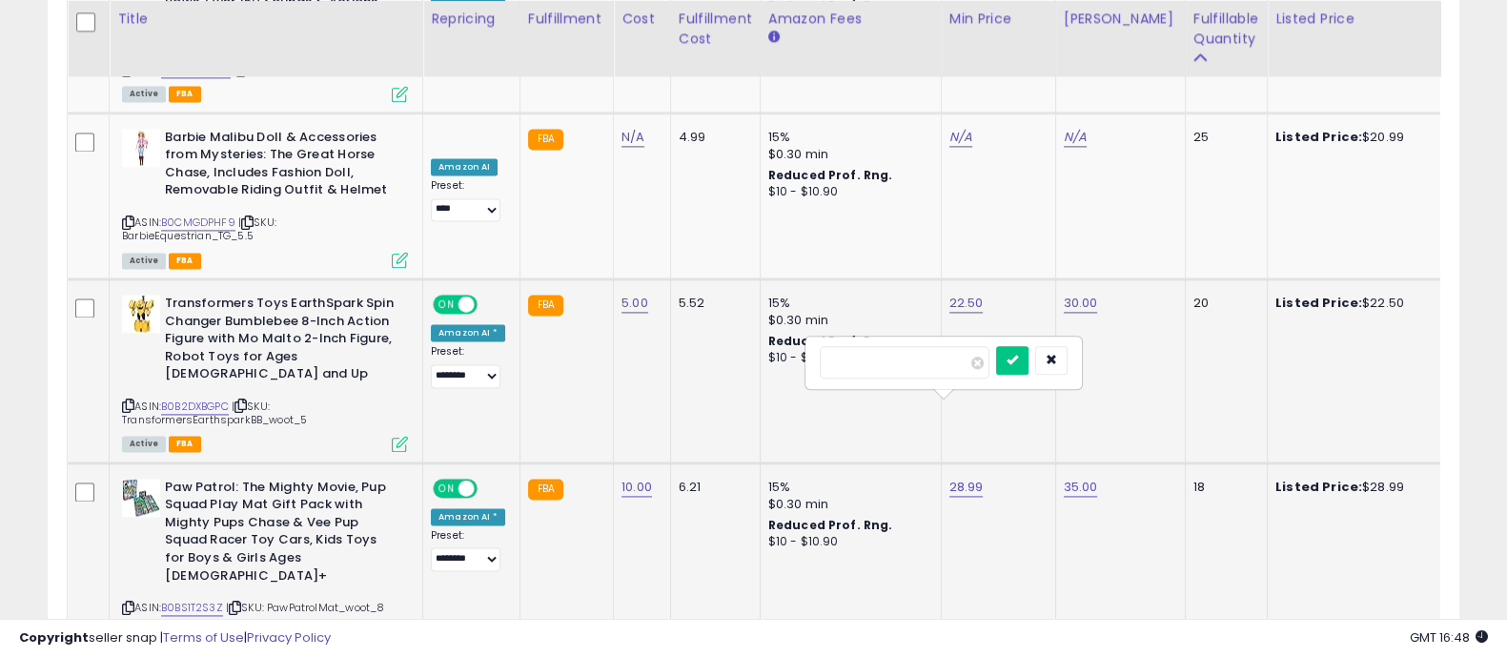
type input "*****"
click at [1018, 359] on icon "submit" at bounding box center [1012, 359] width 11 height 11
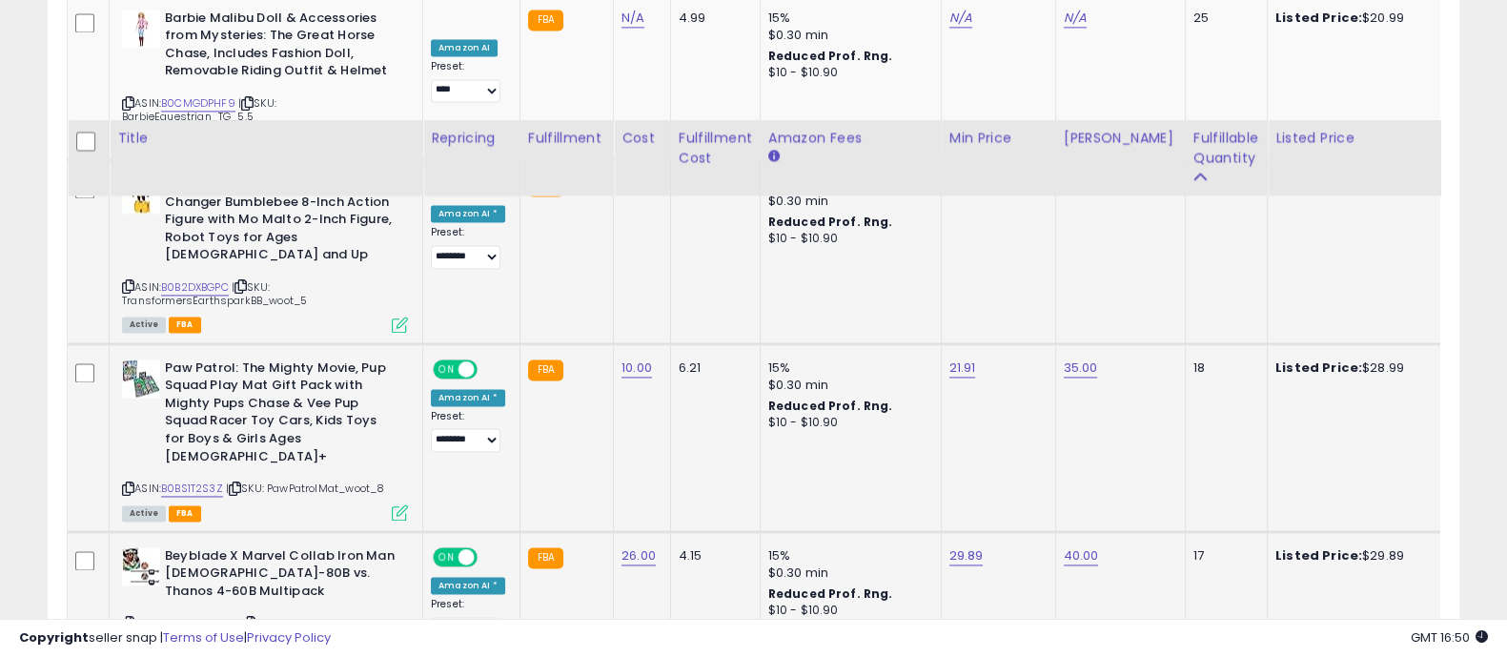
scroll to position [3627, 0]
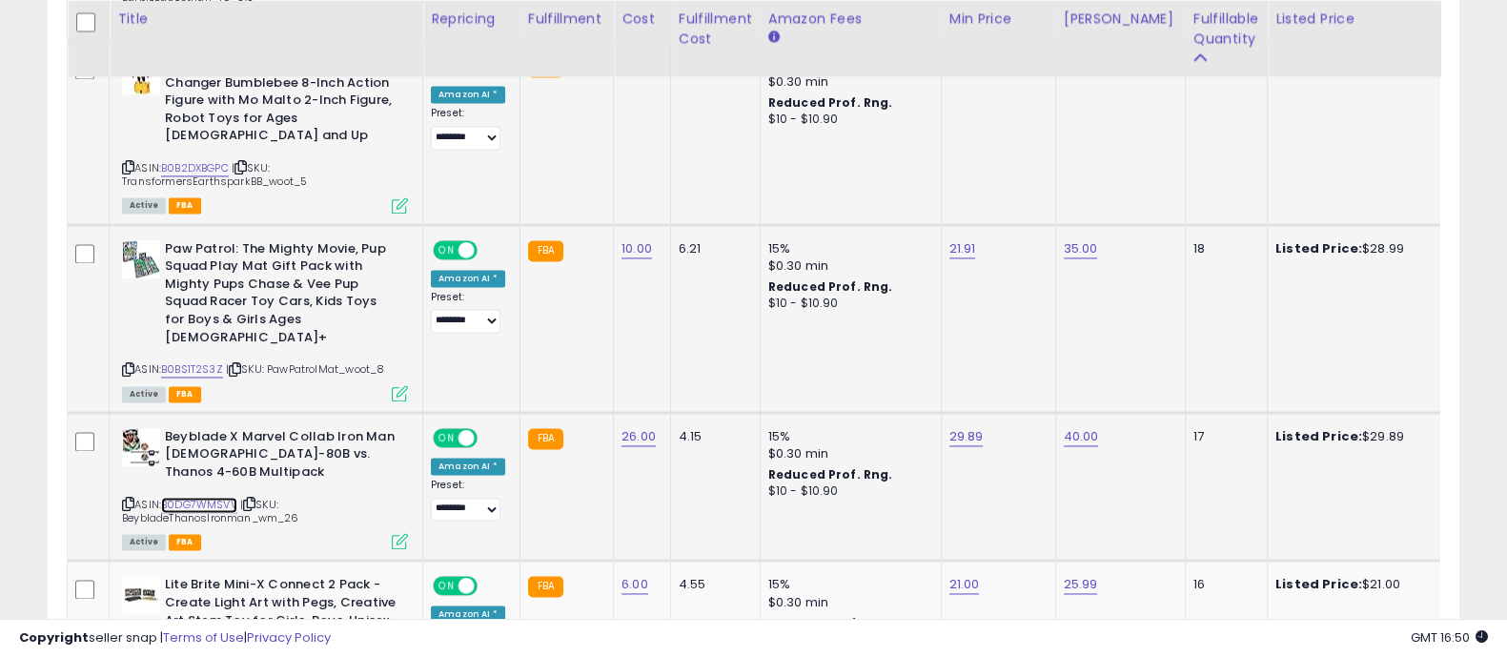
click at [211, 497] on link "B0DG7WMSVV" at bounding box center [199, 505] width 76 height 16
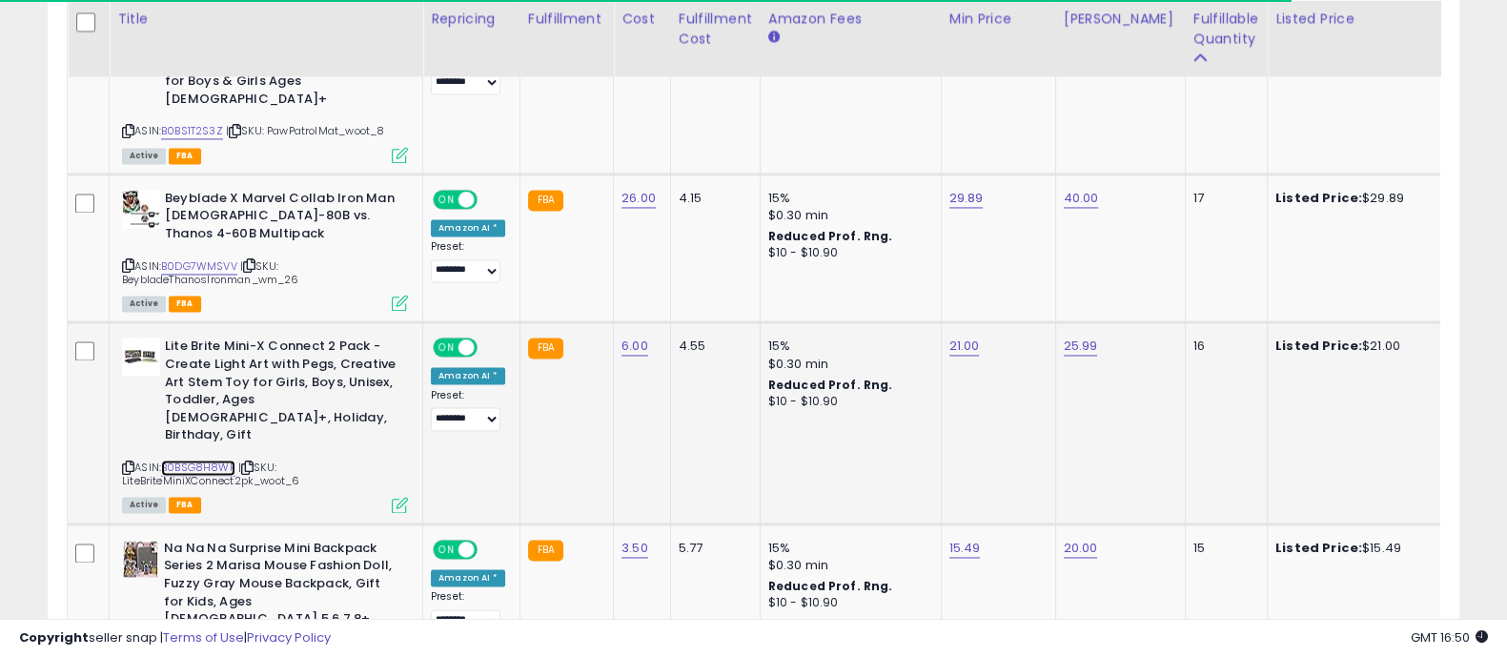
click at [208, 460] on link "B0BSG8H8WP" at bounding box center [198, 468] width 74 height 16
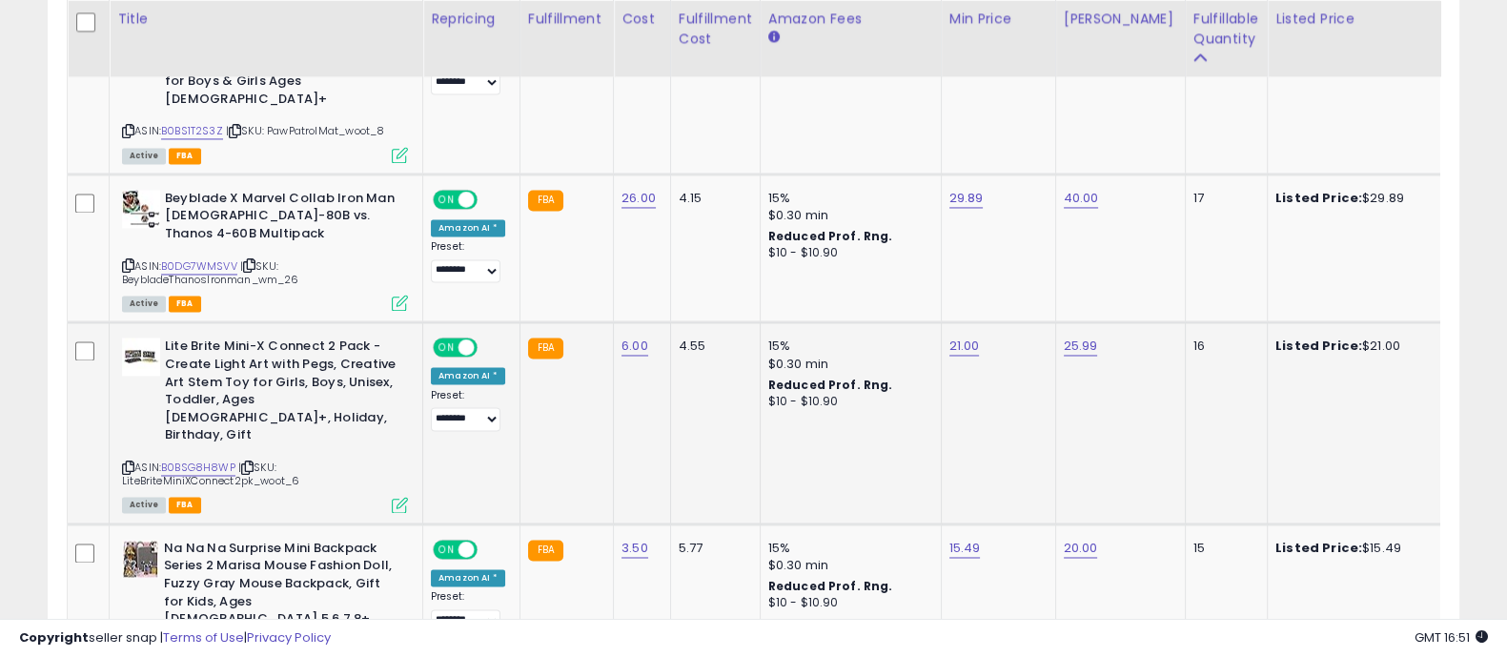
click at [961, 322] on td "21.00" at bounding box center [998, 422] width 114 height 201
click at [950, 337] on link "21.00" at bounding box center [965, 346] width 31 height 19
type input "*"
type input "*****"
click at [1027, 178] on button "submit" at bounding box center [1010, 183] width 32 height 29
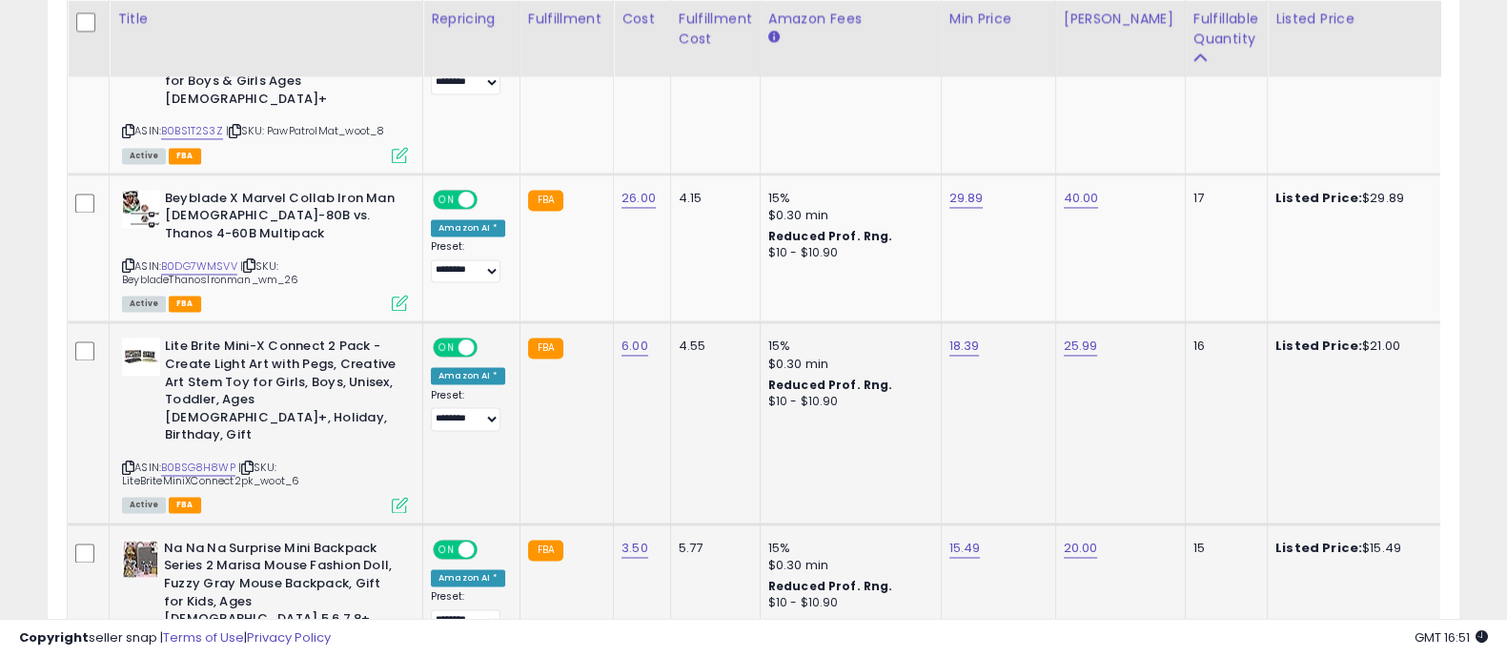
click at [195, 656] on link "B0BN1H9JNW" at bounding box center [196, 669] width 70 height 16
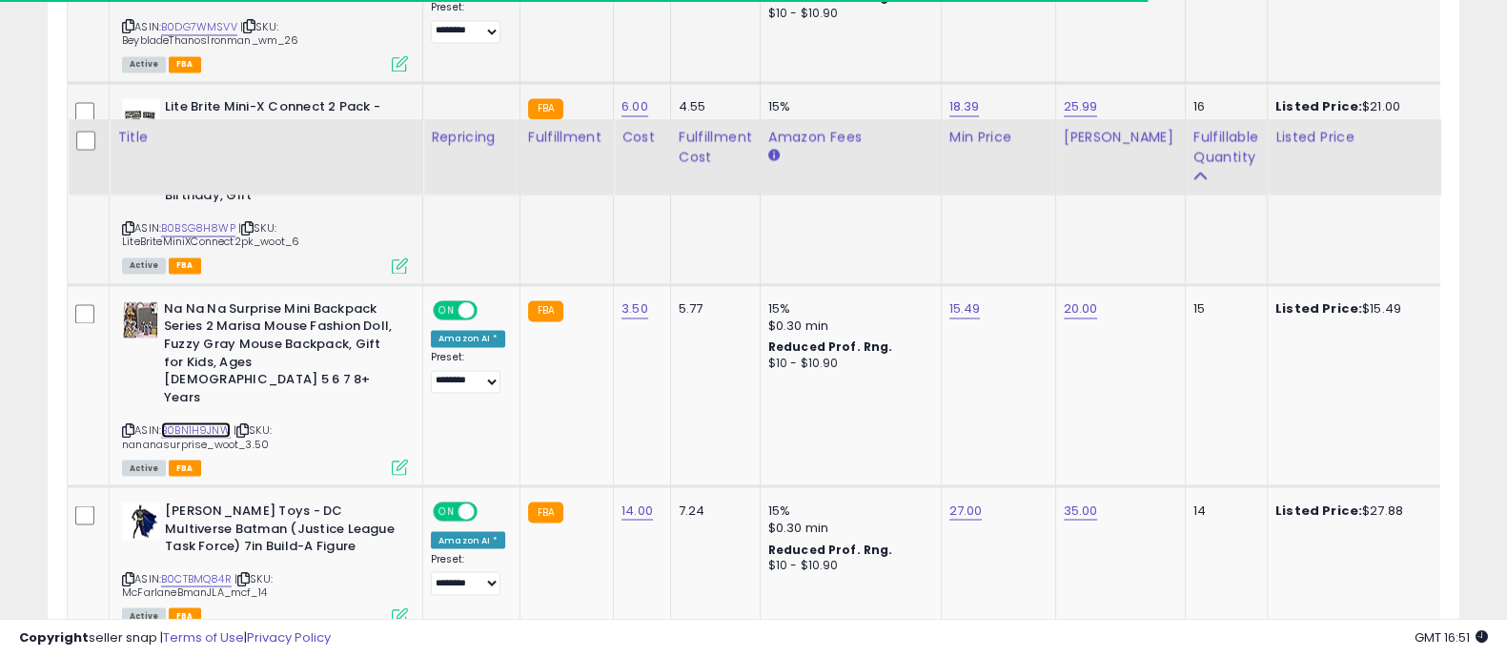
scroll to position [4224, 0]
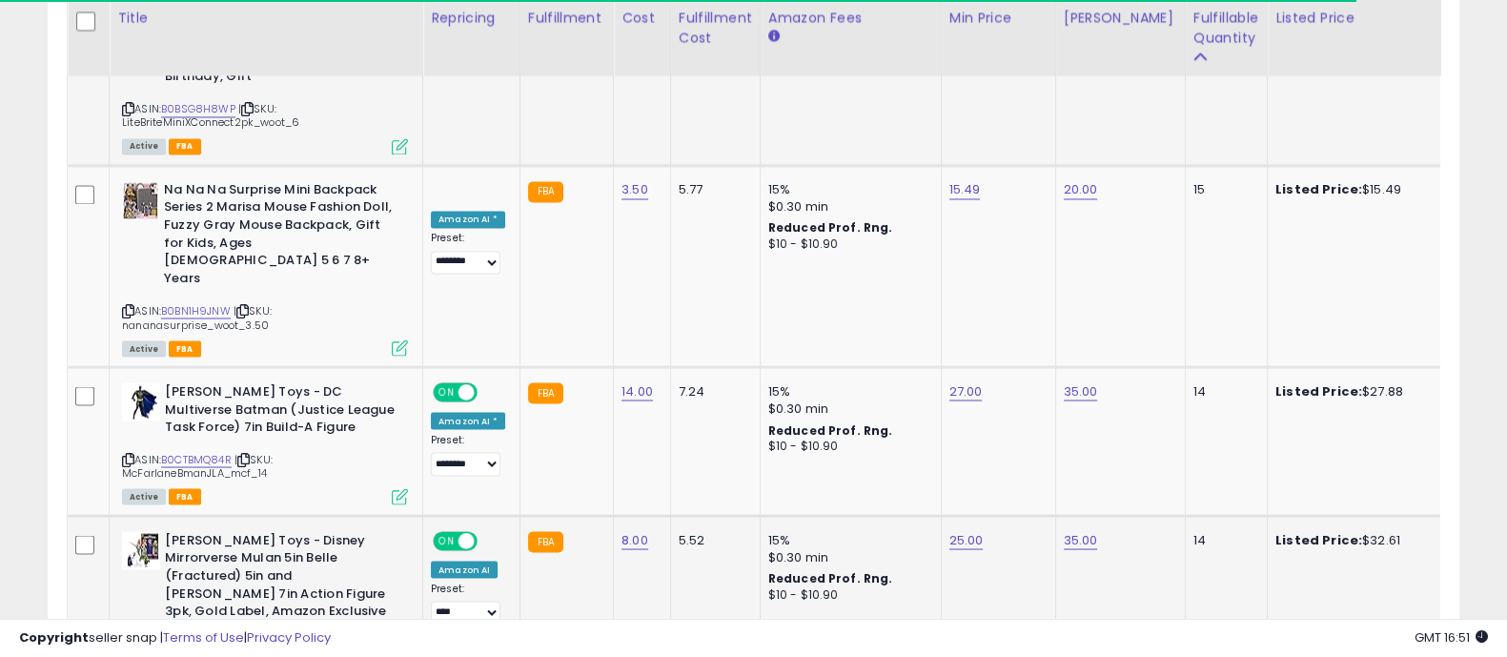
click at [197, 635] on link "B0BXF1HWLN" at bounding box center [194, 643] width 66 height 16
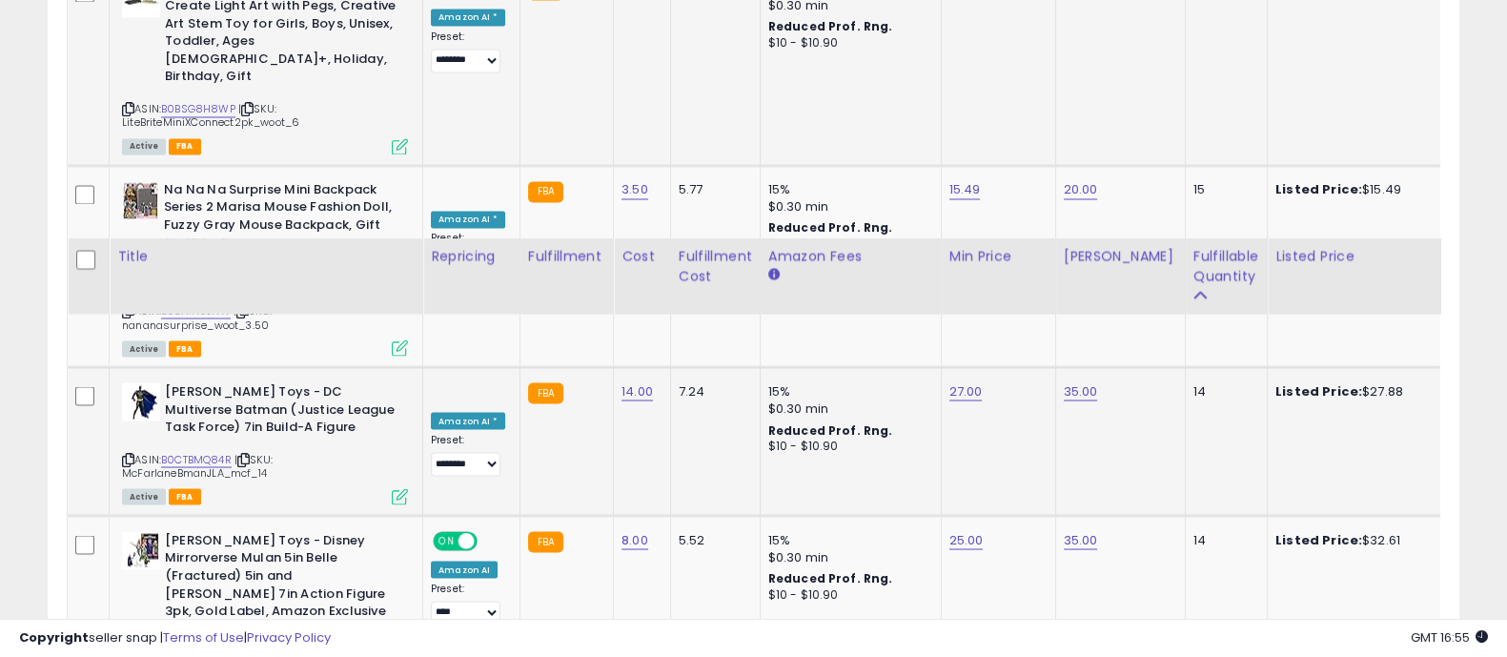
scroll to position [4462, 0]
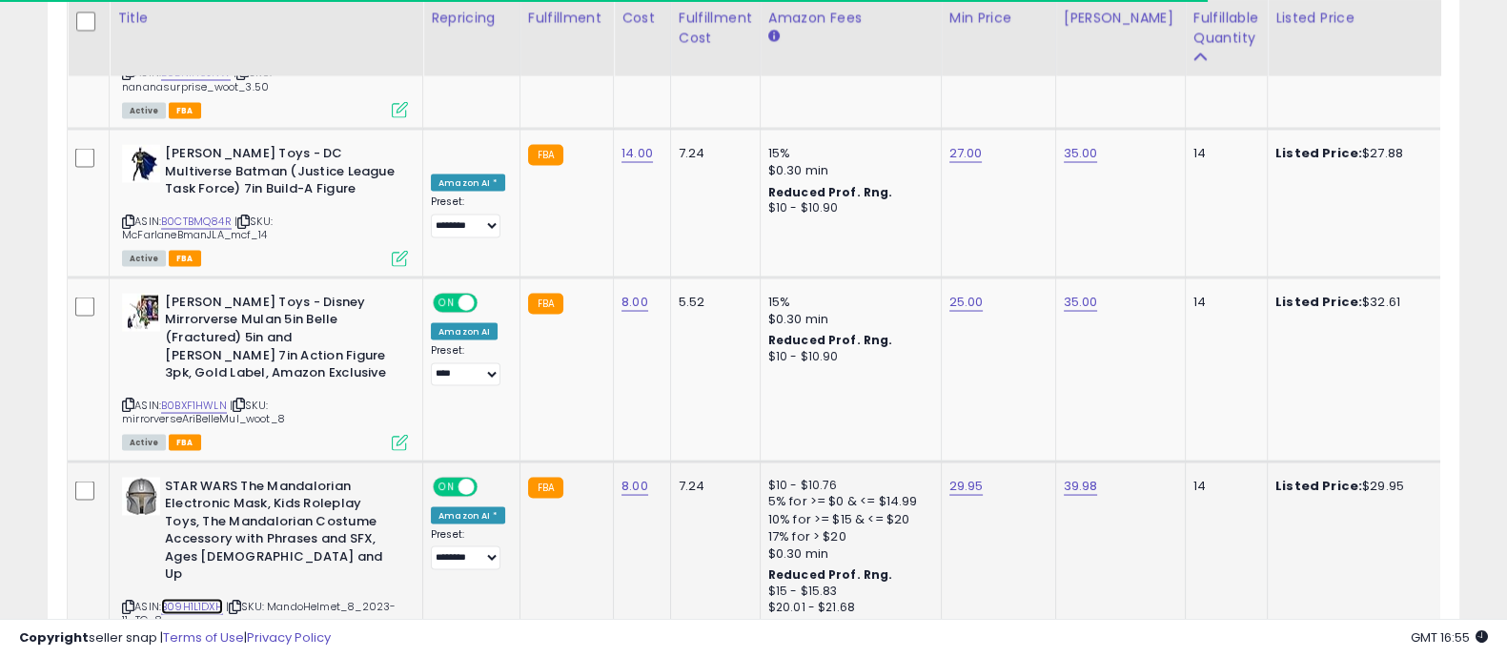
click at [205, 598] on link "B09H1L1DXH" at bounding box center [192, 606] width 62 height 16
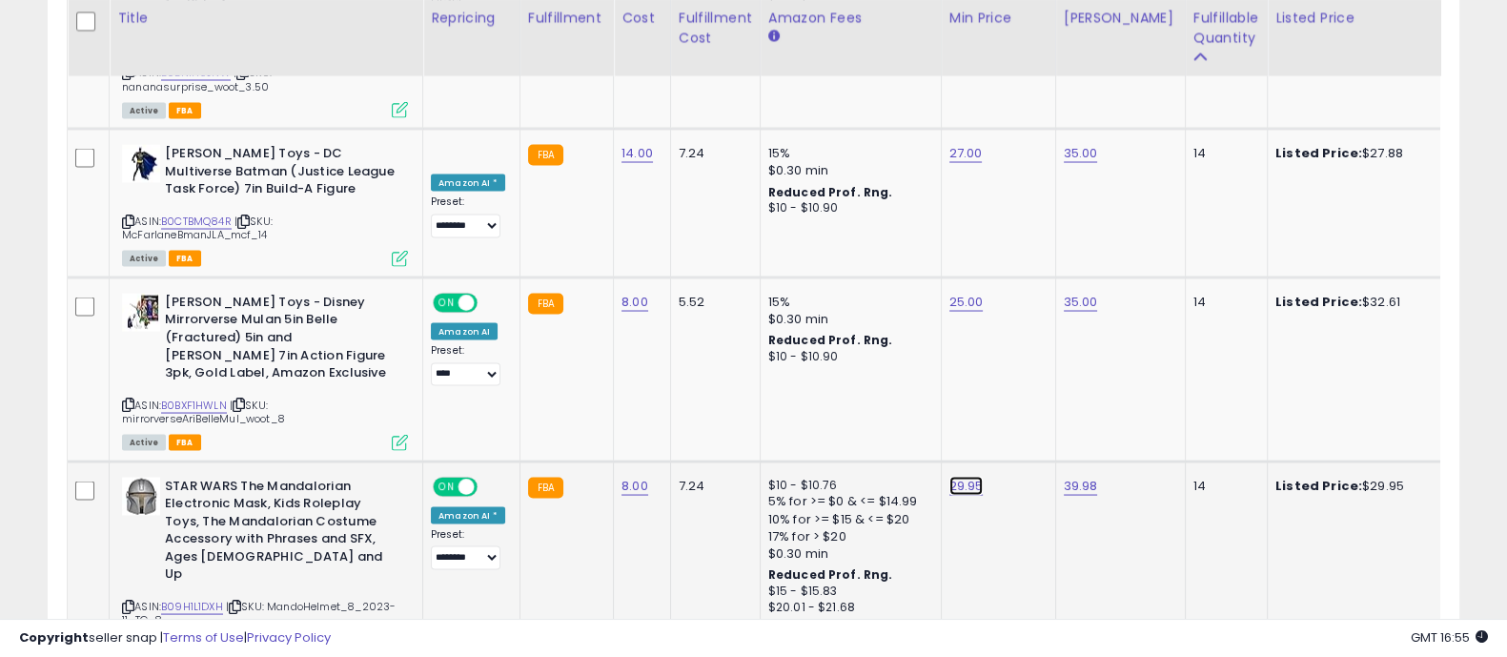
click at [955, 476] on link "29.95" at bounding box center [967, 485] width 34 height 19
type input "*****"
click at [1029, 266] on button "submit" at bounding box center [1012, 267] width 32 height 29
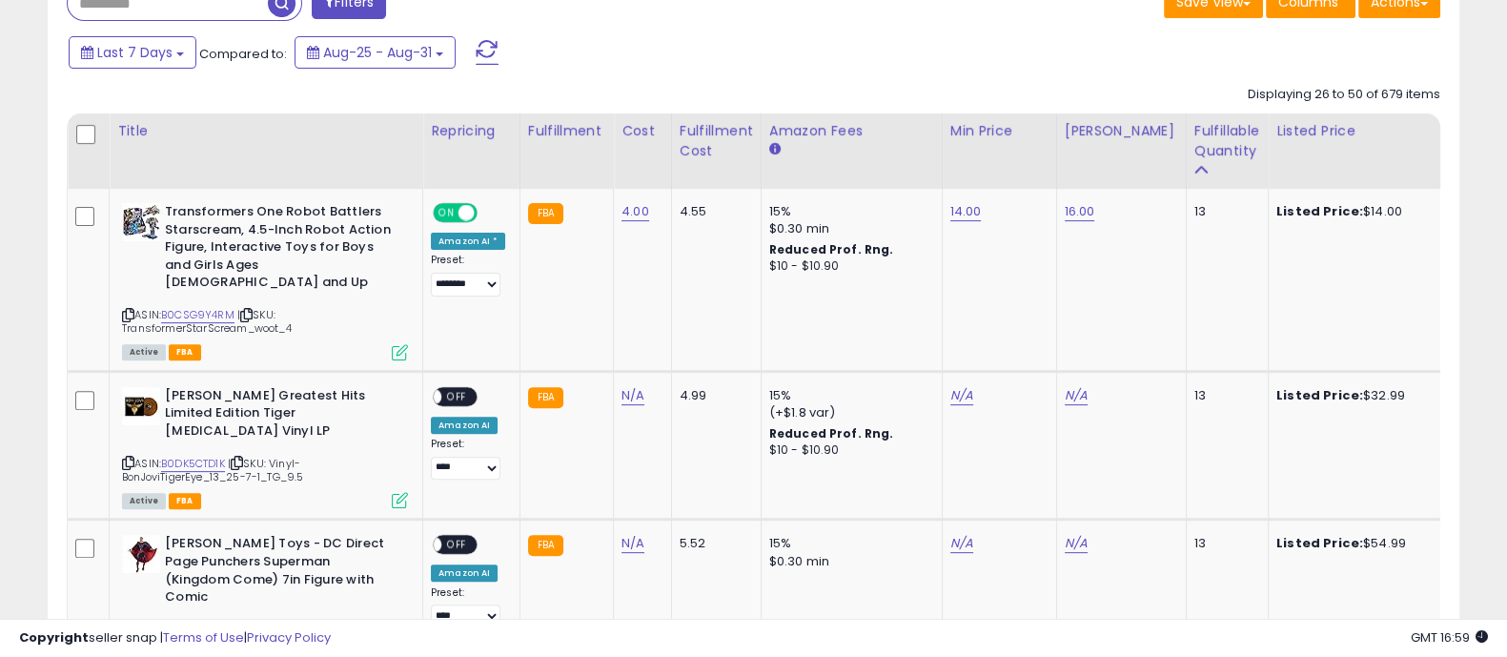
scroll to position [886, 0]
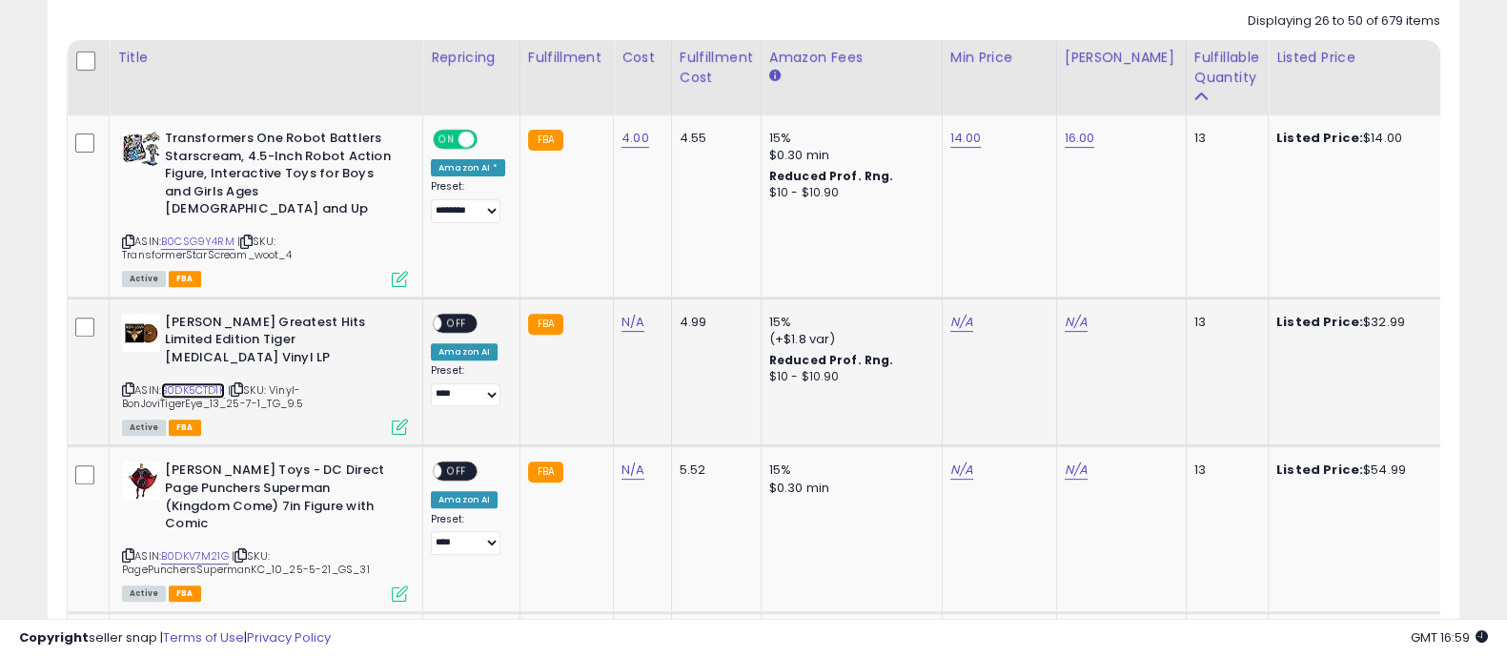
click at [195, 382] on link "B0DK5CTD1K" at bounding box center [193, 390] width 64 height 16
click at [630, 313] on link "N/A" at bounding box center [633, 322] width 23 height 19
type input "***"
click at [698, 261] on button "submit" at bounding box center [682, 257] width 32 height 29
click at [951, 313] on link "N/A" at bounding box center [962, 322] width 23 height 19
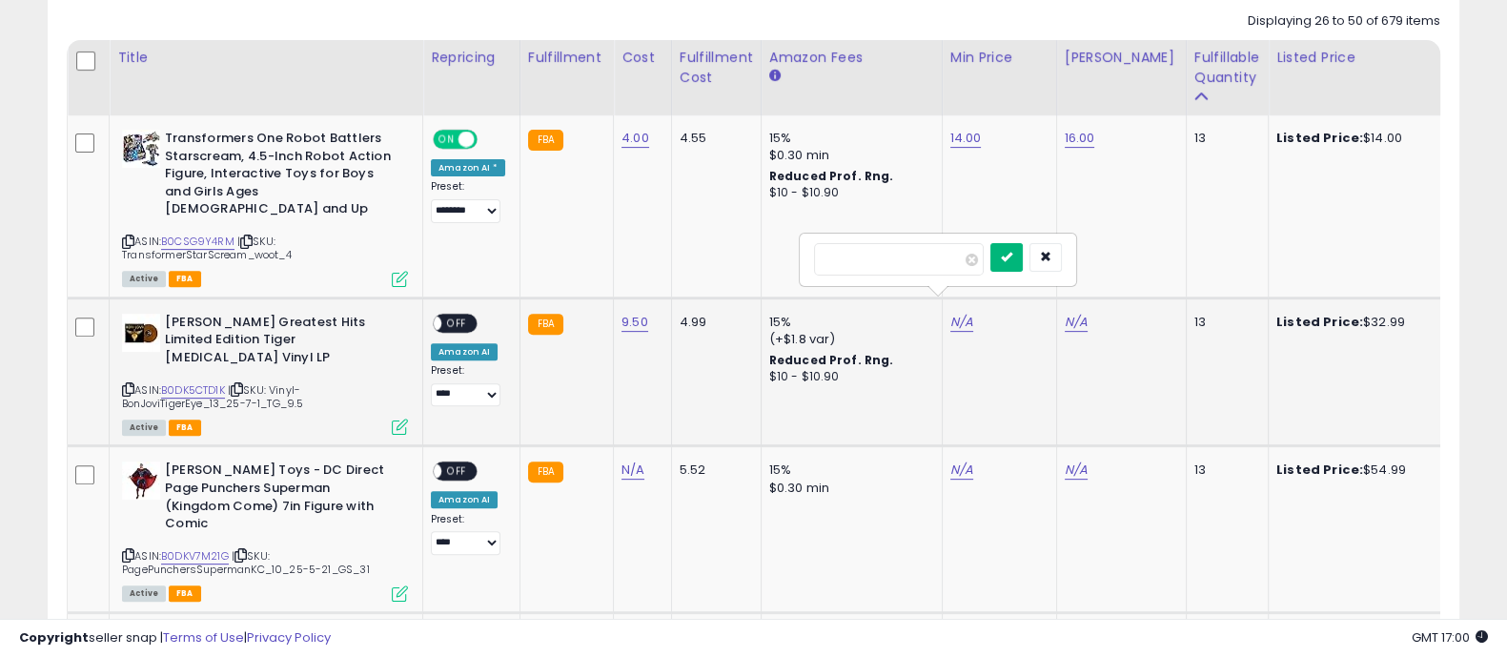
type input "*****"
click at [1013, 260] on icon "submit" at bounding box center [1006, 256] width 11 height 11
click at [1074, 313] on link "N/A" at bounding box center [1076, 322] width 23 height 19
type input "*****"
click at [1127, 259] on icon "submit" at bounding box center [1121, 256] width 11 height 11
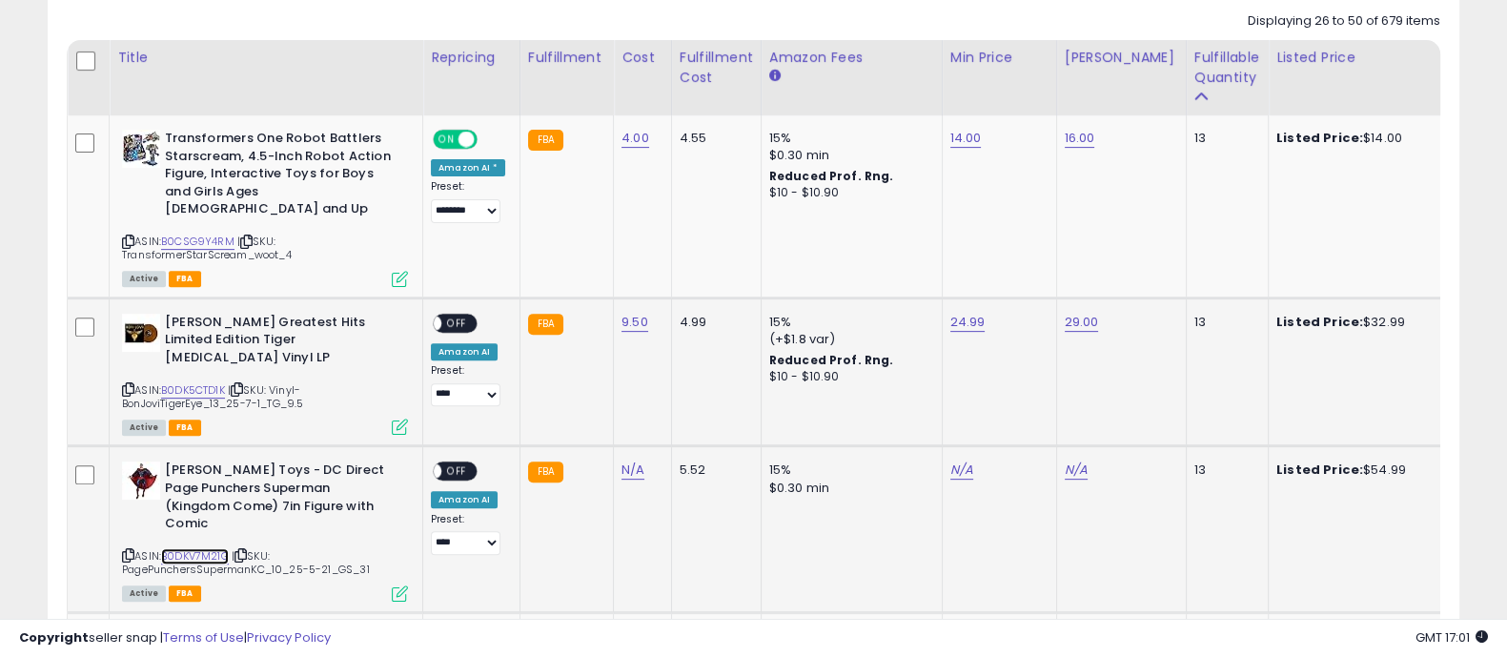
click at [218, 548] on link "B0DKV7M21G" at bounding box center [195, 556] width 68 height 16
click at [440, 315] on span at bounding box center [433, 323] width 16 height 16
click at [466, 383] on select "**********" at bounding box center [466, 395] width 70 height 24
select select "********"
click at [431, 383] on select "**********" at bounding box center [466, 395] width 70 height 24
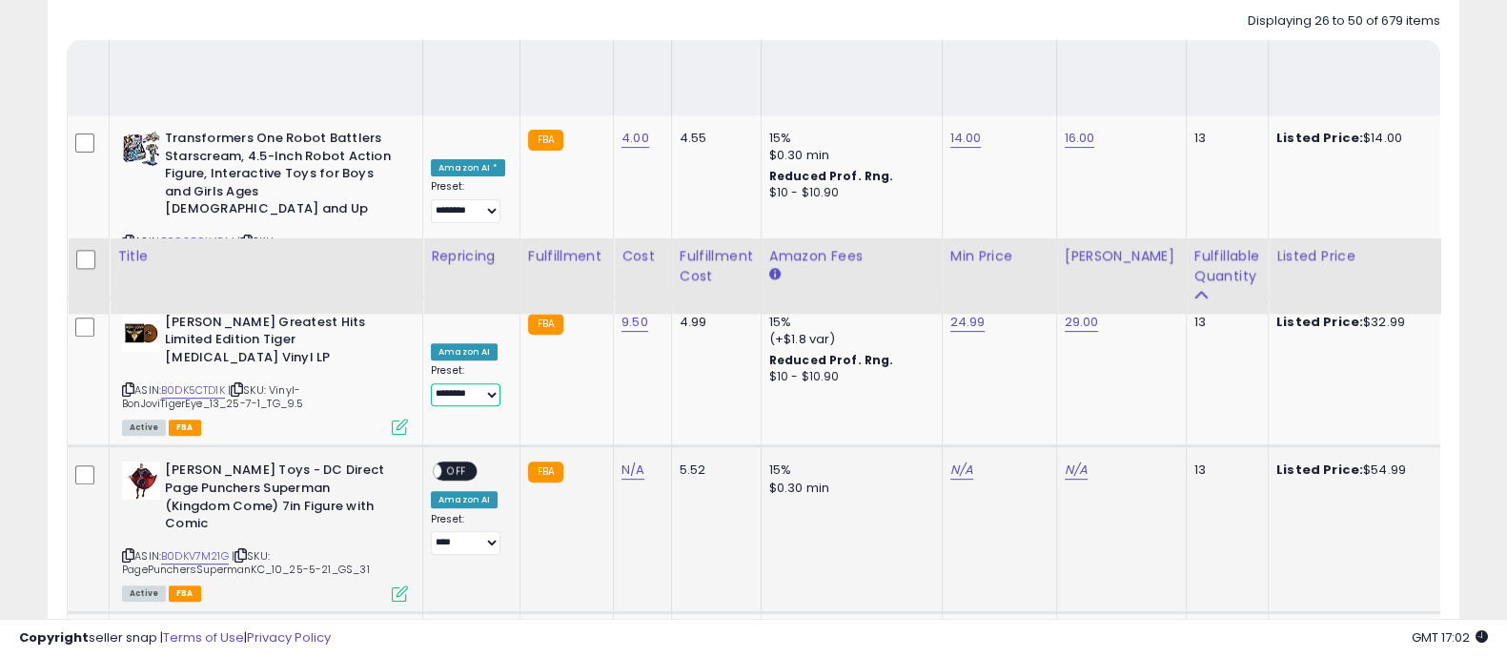
scroll to position [1124, 0]
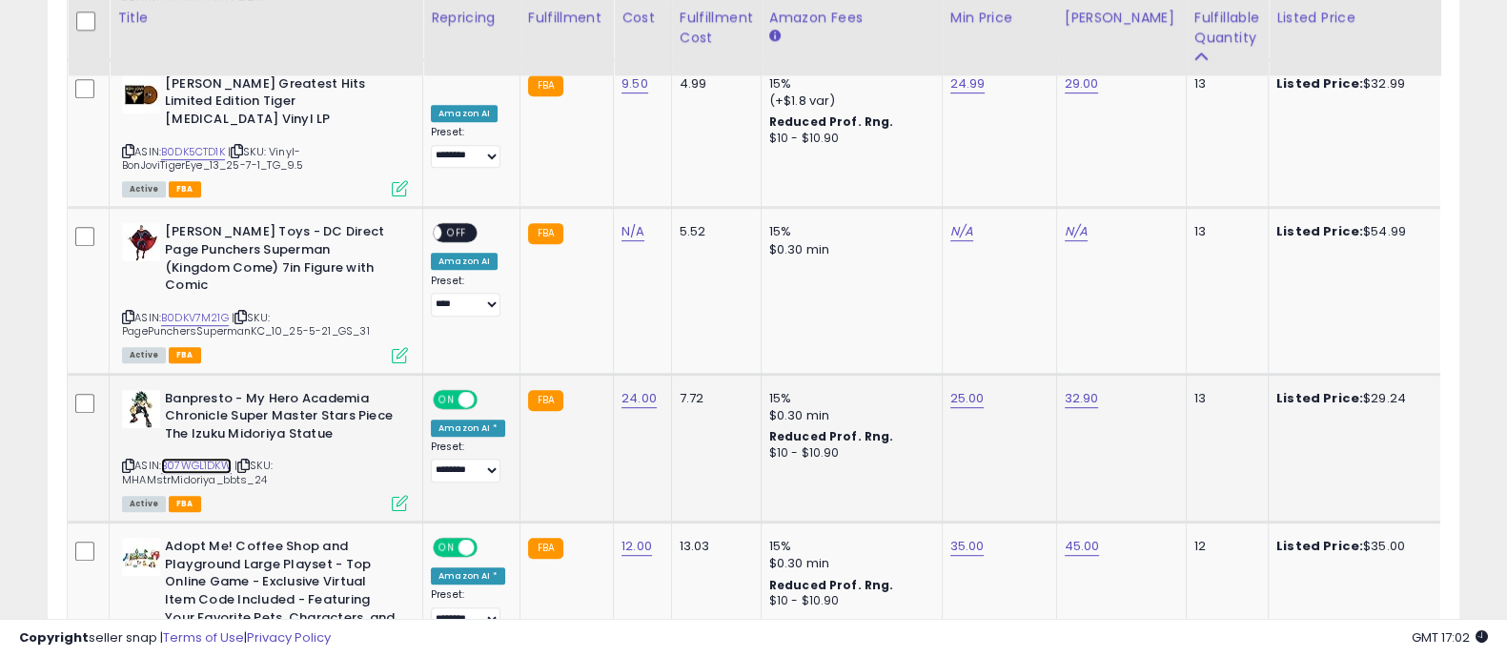
click at [208, 458] on link "B07WGL1DKW" at bounding box center [196, 466] width 71 height 16
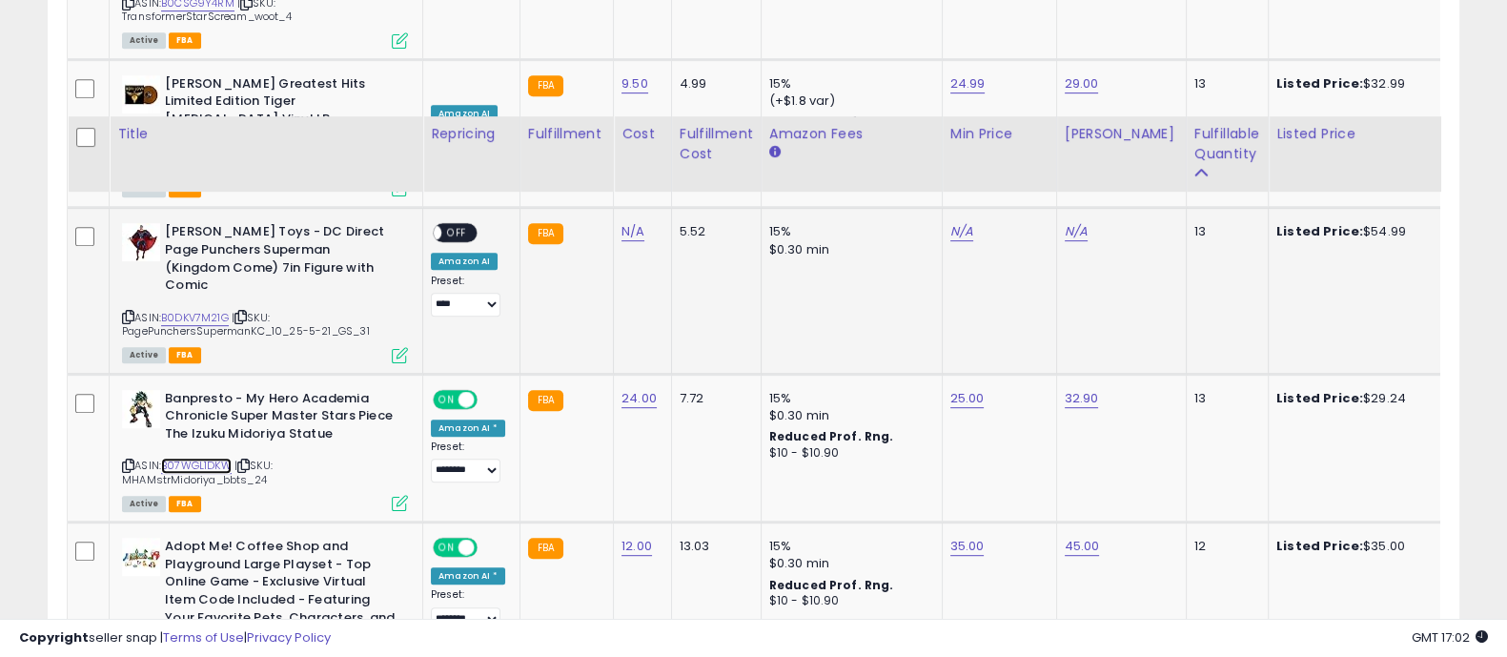
scroll to position [1243, 0]
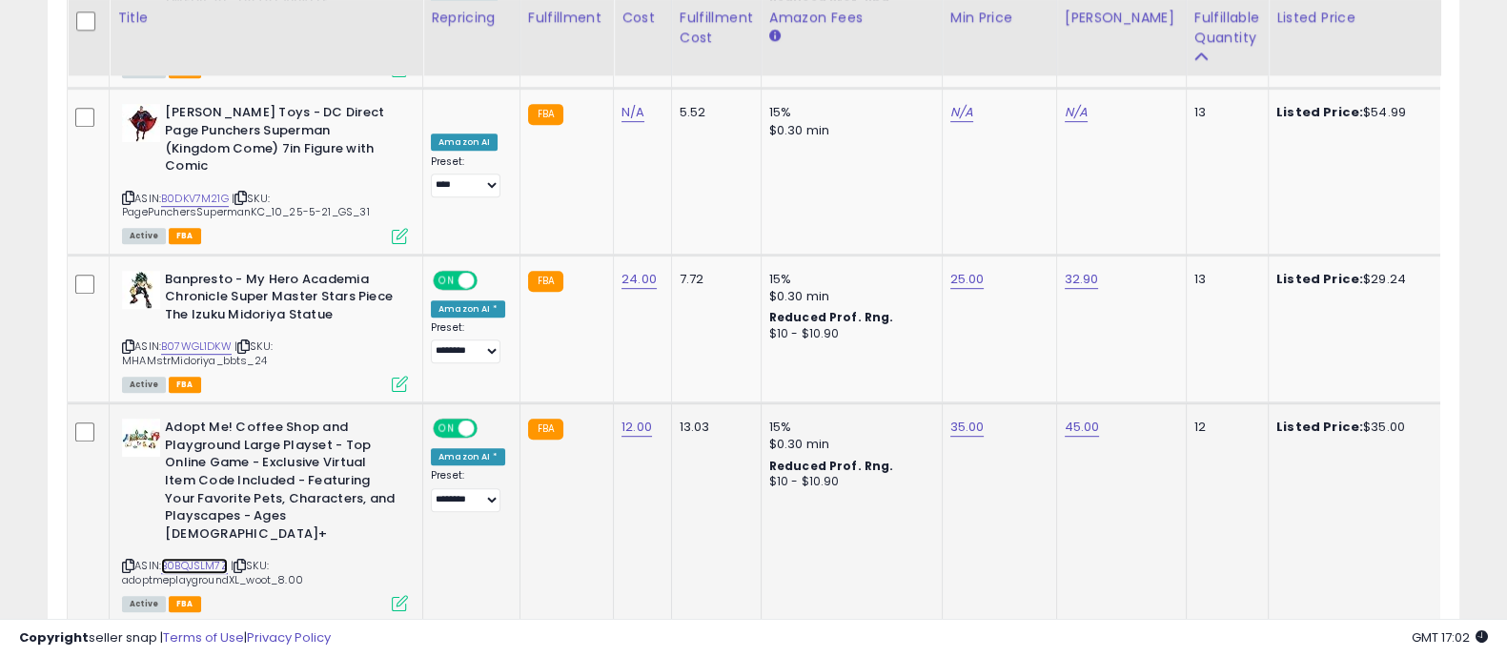
click at [213, 558] on link "B0BQJSLM7Z" at bounding box center [194, 566] width 67 height 16
click at [965, 418] on link "35.00" at bounding box center [968, 427] width 34 height 19
type input "*"
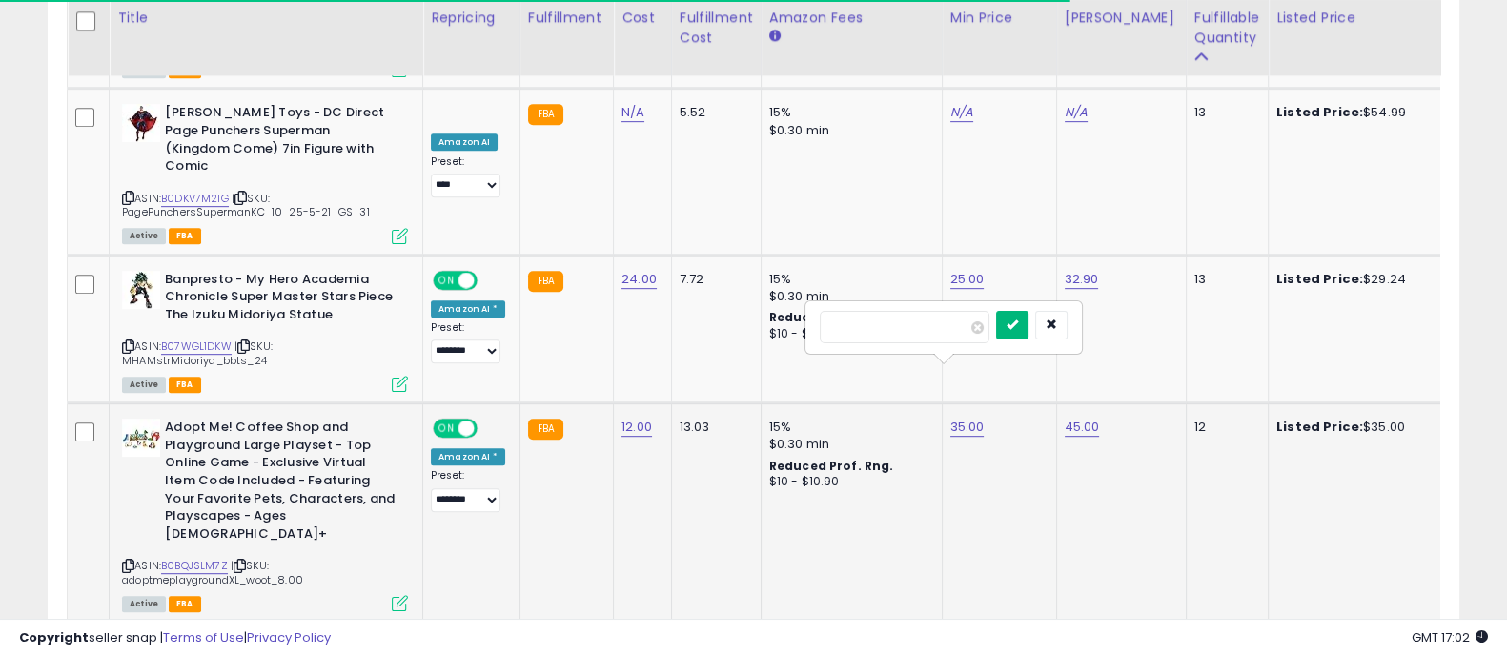
type input "*****"
click at [1018, 326] on icon "submit" at bounding box center [1012, 323] width 11 height 11
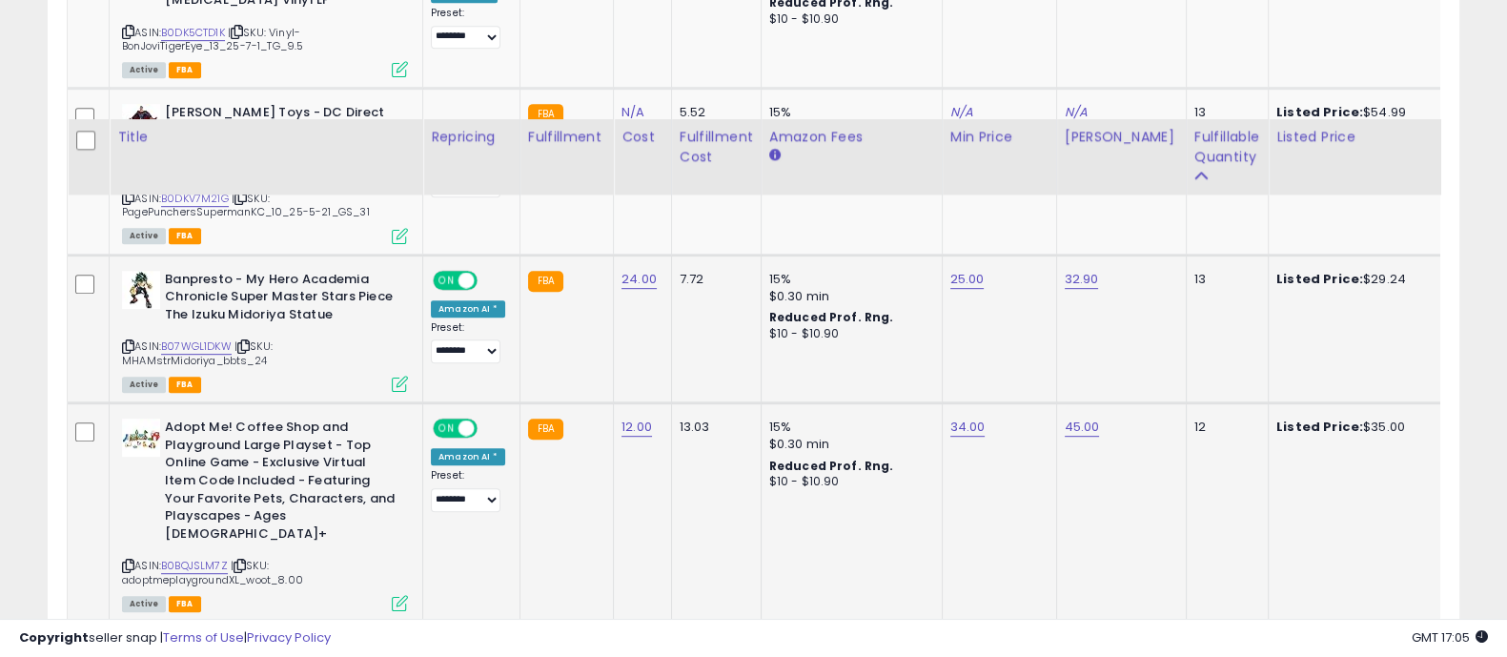
scroll to position [1362, 0]
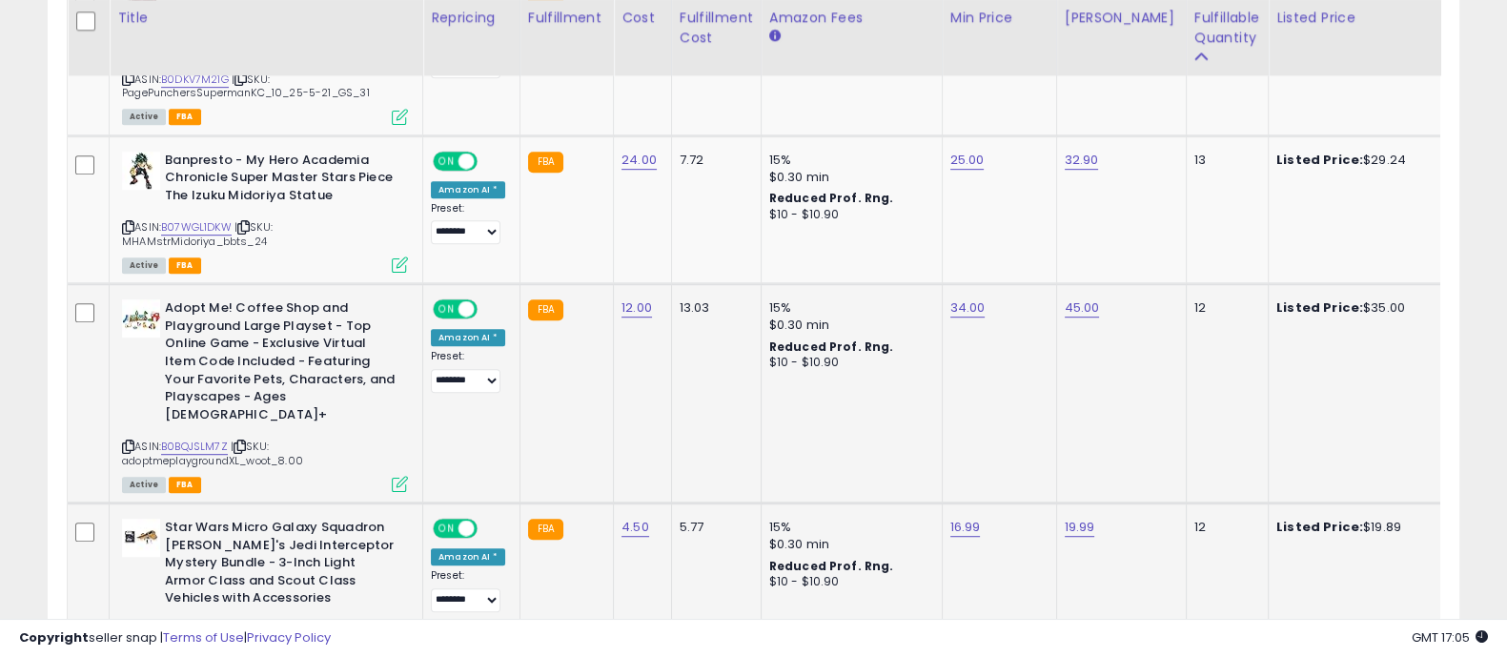
click at [202, 623] on link "B0B29KG8YT" at bounding box center [195, 631] width 68 height 16
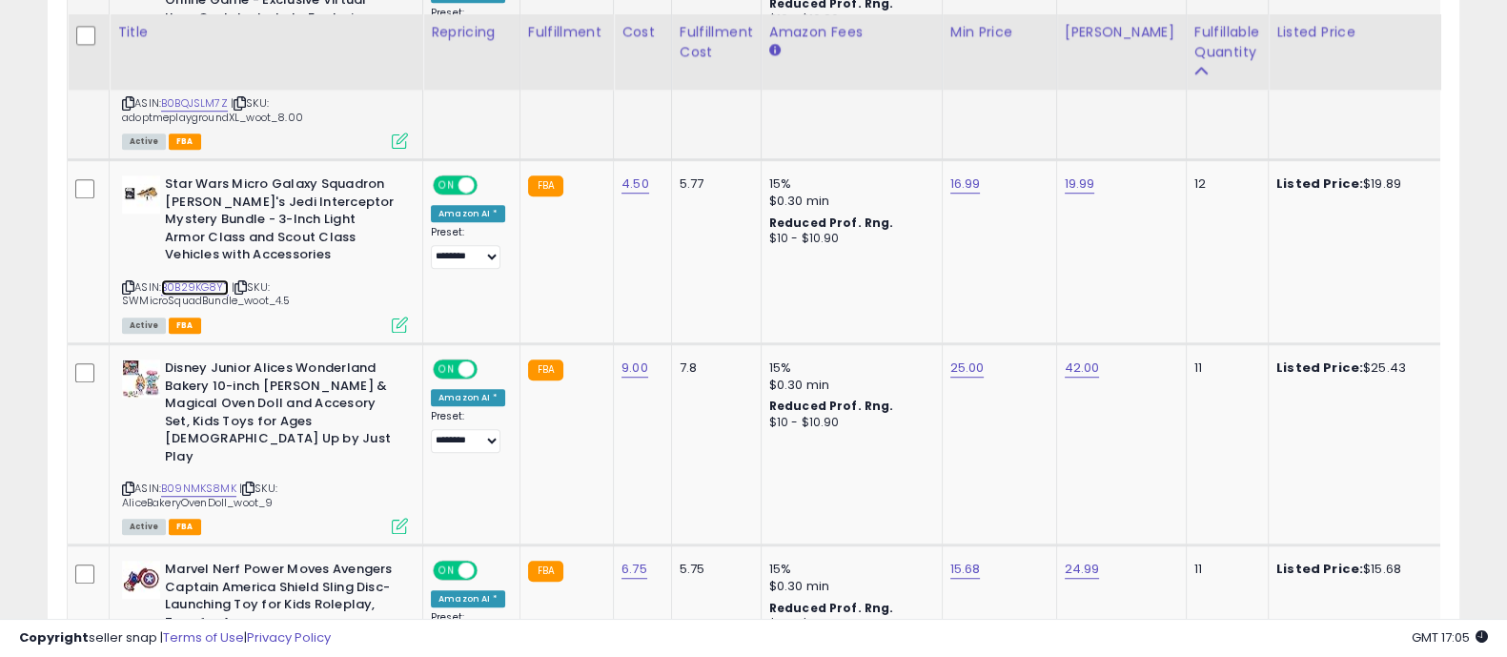
scroll to position [1720, 0]
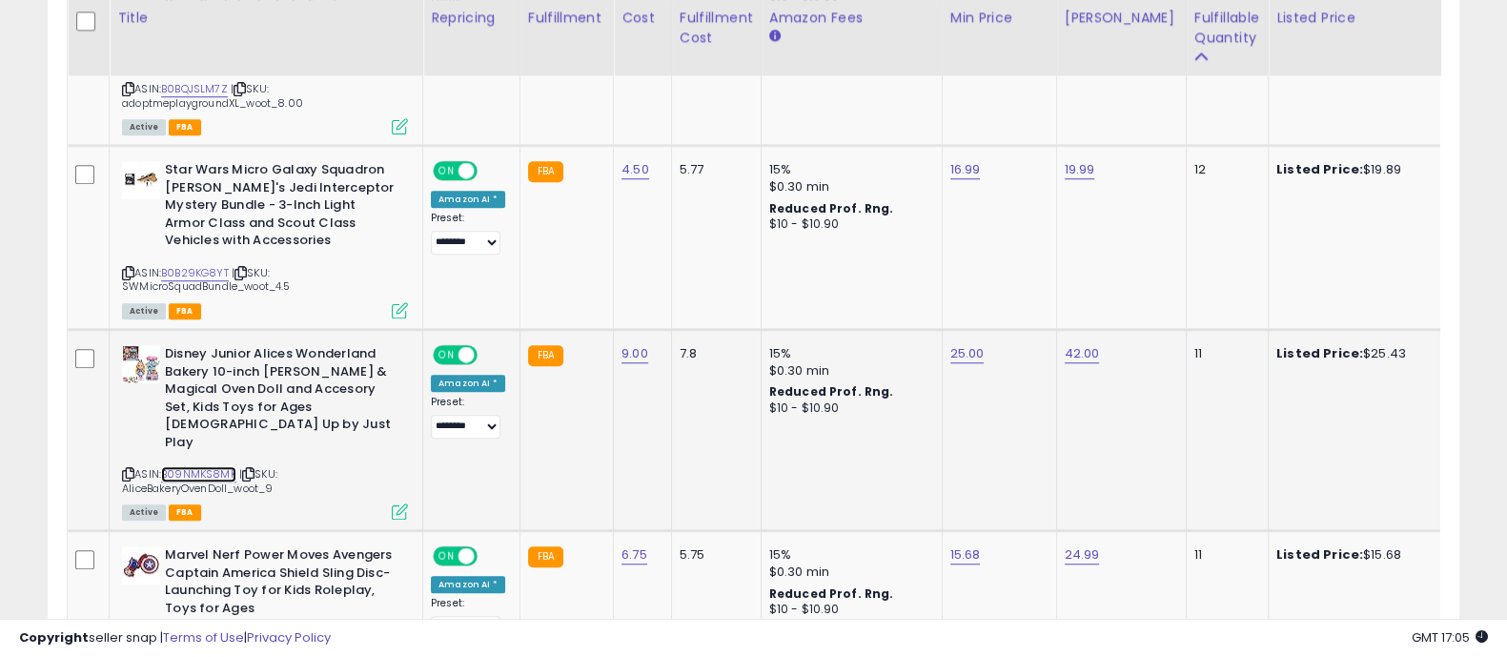
click at [189, 466] on link "B09NMKS8MK" at bounding box center [198, 474] width 75 height 16
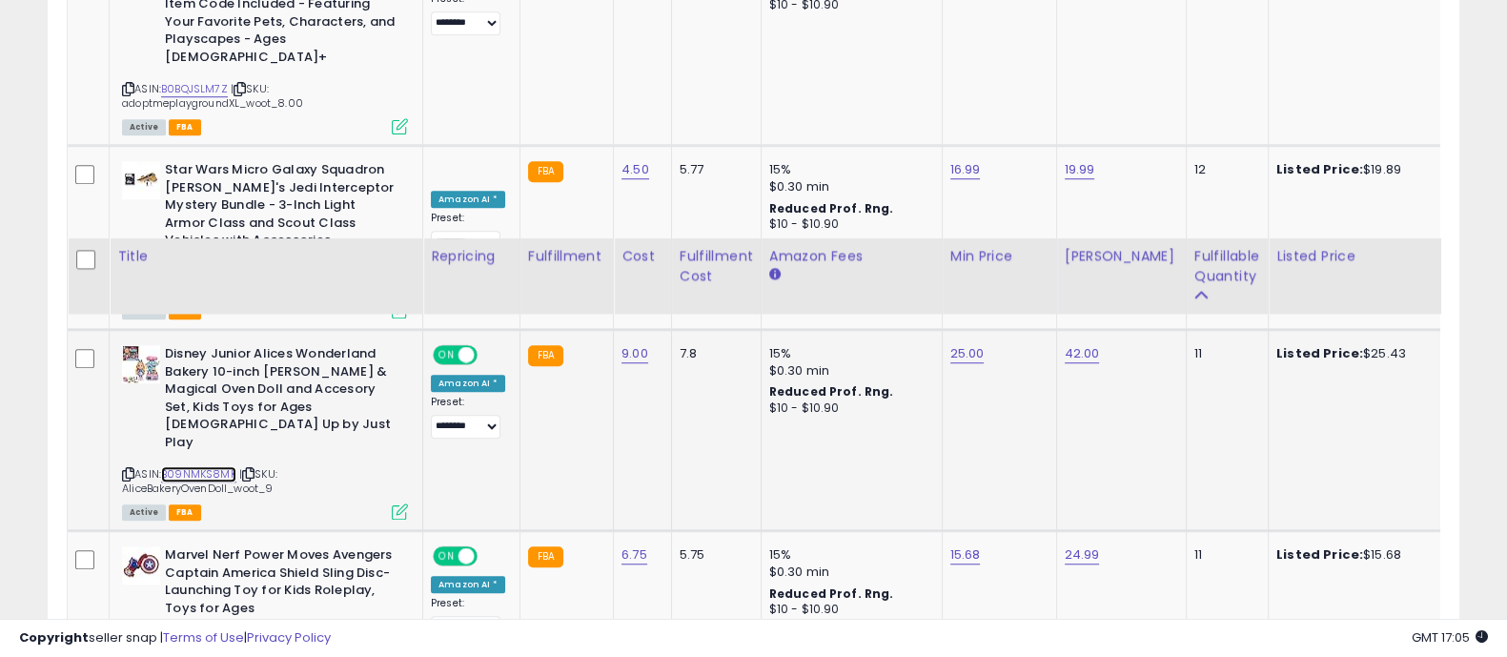
scroll to position [1958, 0]
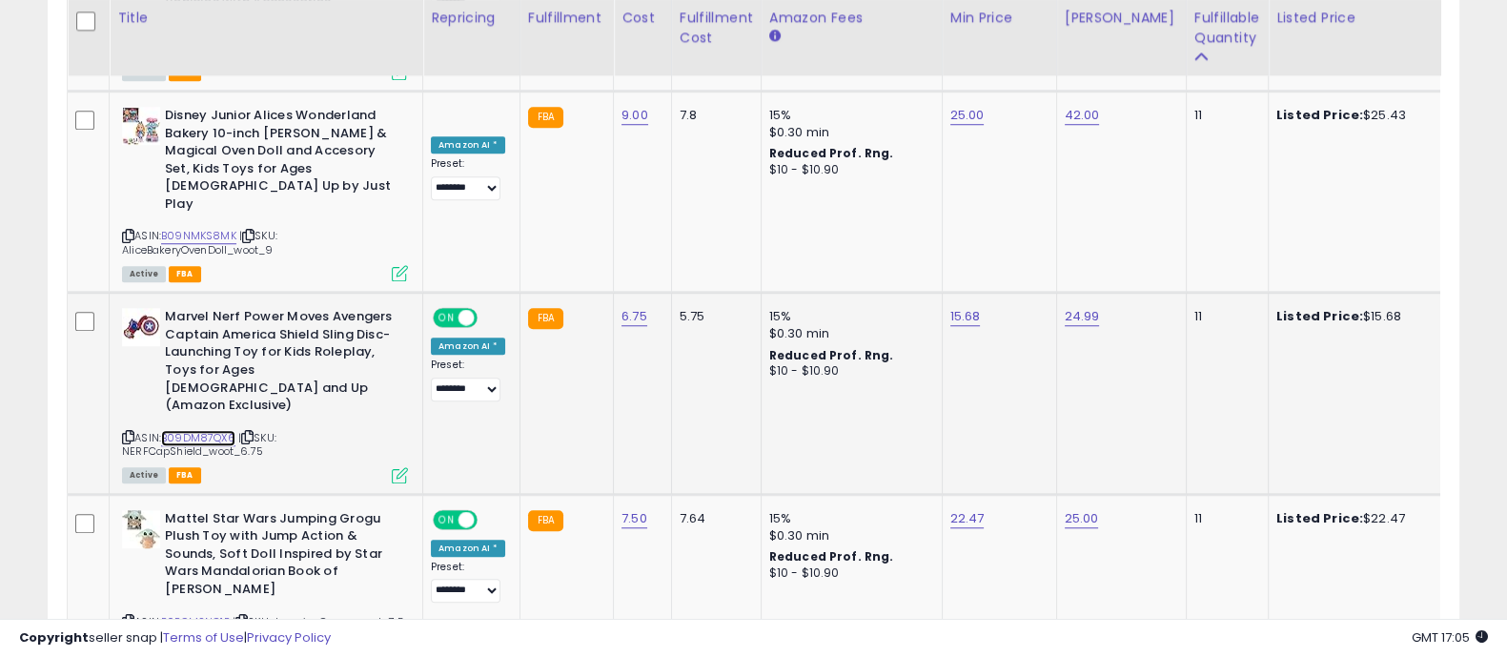
click at [215, 430] on link "B09DM87QX6" at bounding box center [198, 438] width 74 height 16
click at [208, 614] on link "B0BCMSNG1B" at bounding box center [195, 622] width 69 height 16
click at [966, 509] on link "22.47" at bounding box center [968, 518] width 34 height 19
type input "*****"
click at [1028, 343] on button "submit" at bounding box center [1011, 343] width 32 height 29
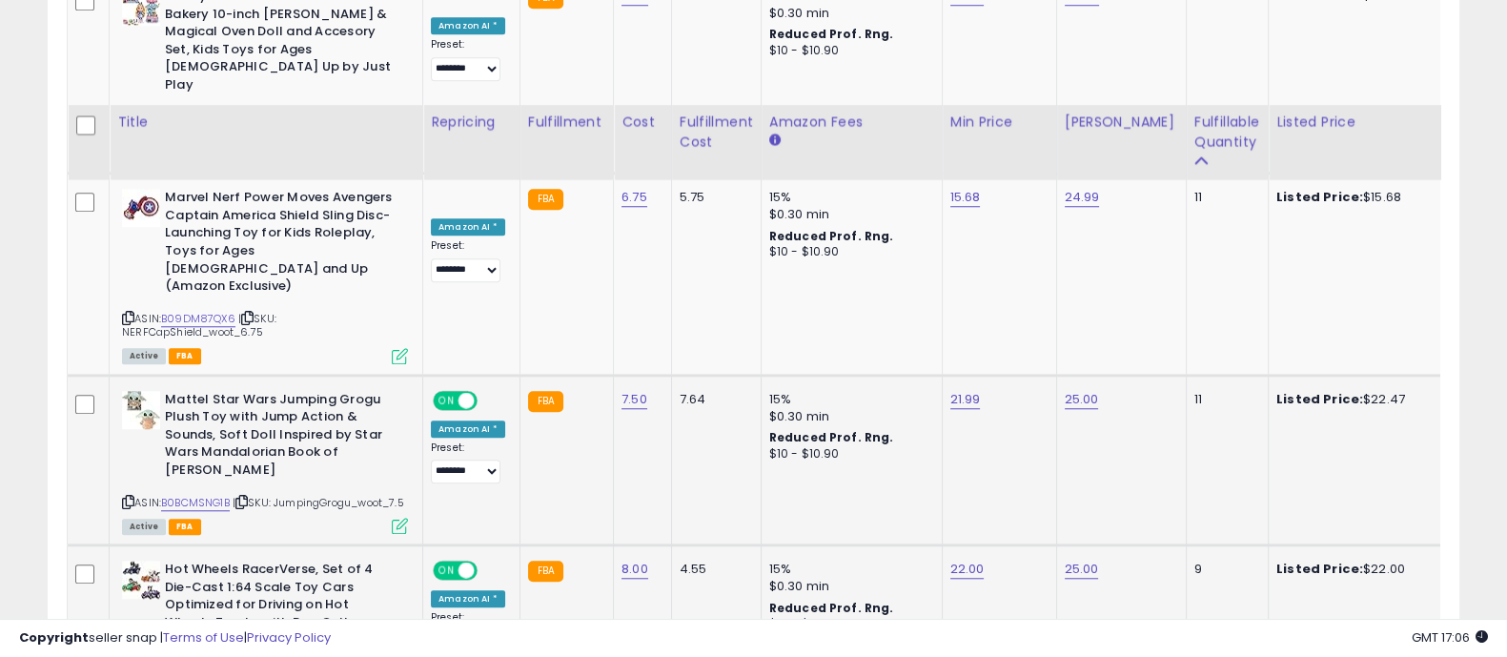
scroll to position [2197, 0]
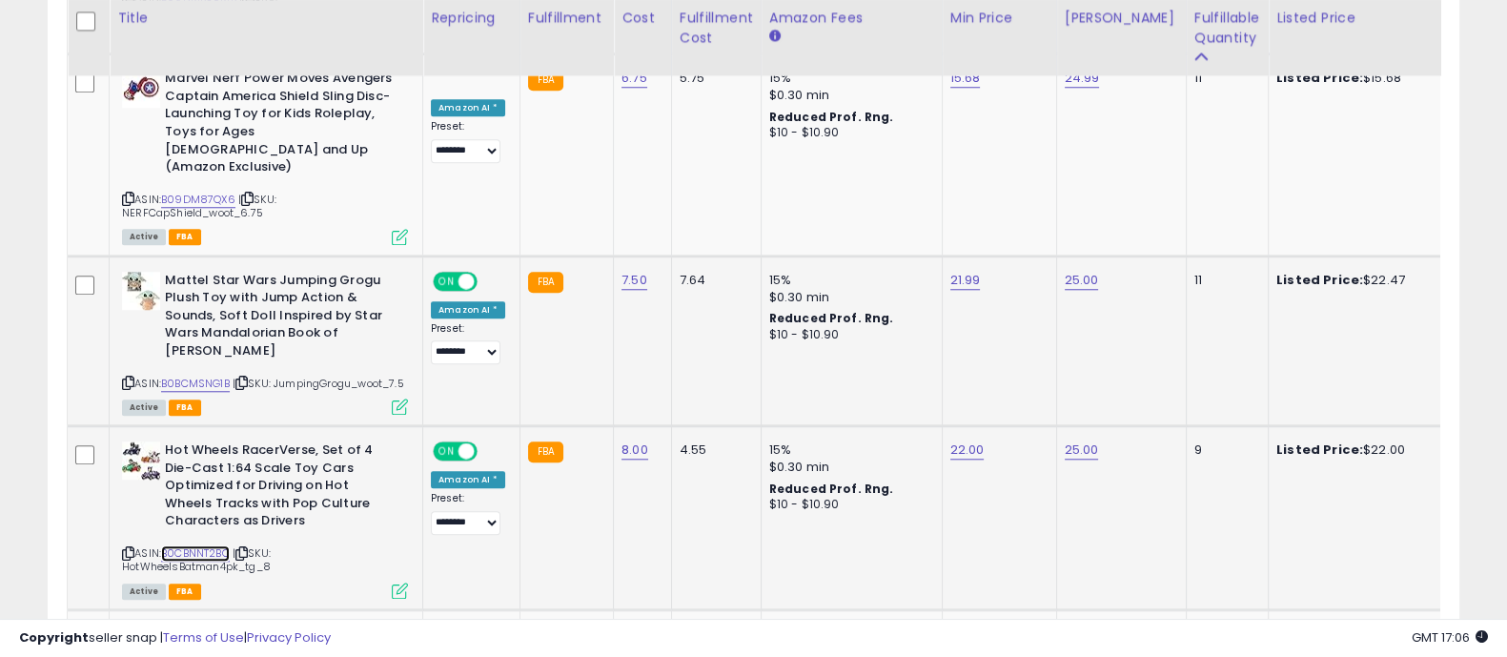
click at [188, 545] on link "B0CBNNT2BC" at bounding box center [195, 553] width 69 height 16
click at [960, 440] on link "22.00" at bounding box center [968, 449] width 34 height 19
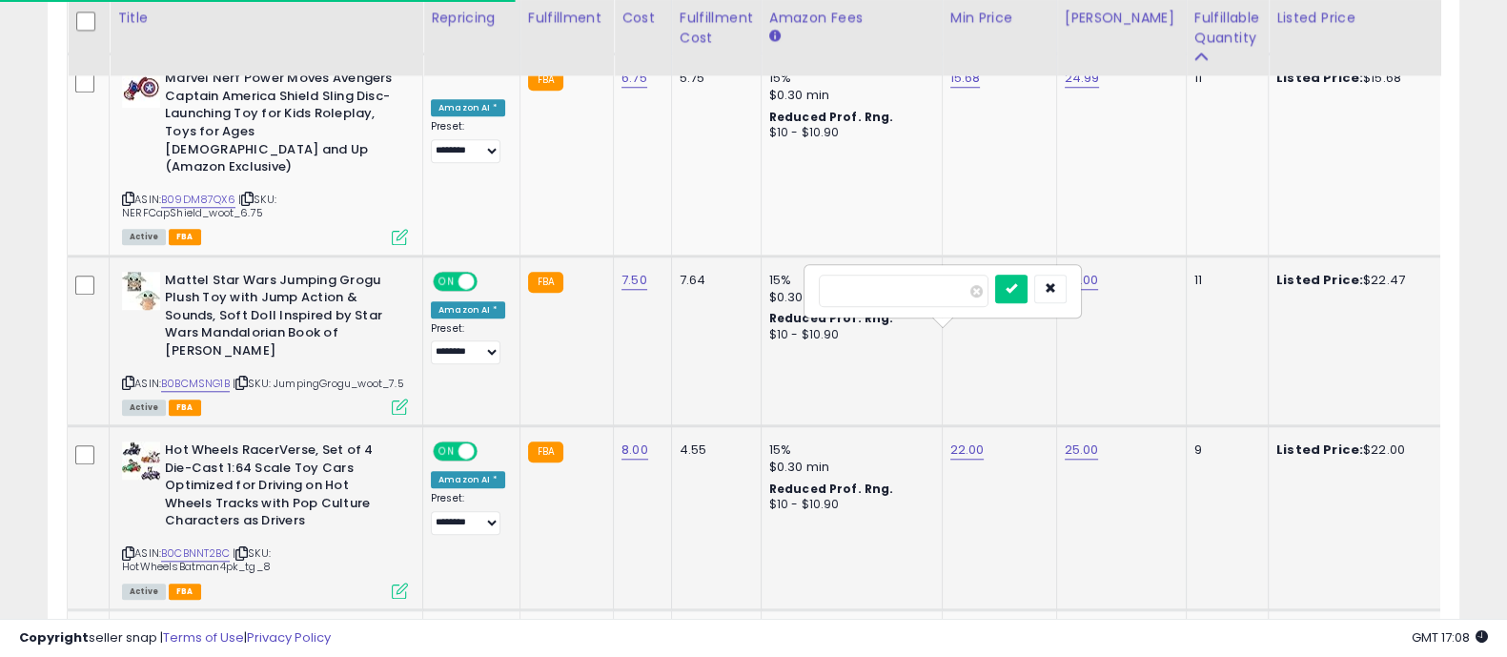
type input "*"
type input "*****"
click at [1017, 285] on icon "submit" at bounding box center [1011, 287] width 11 height 11
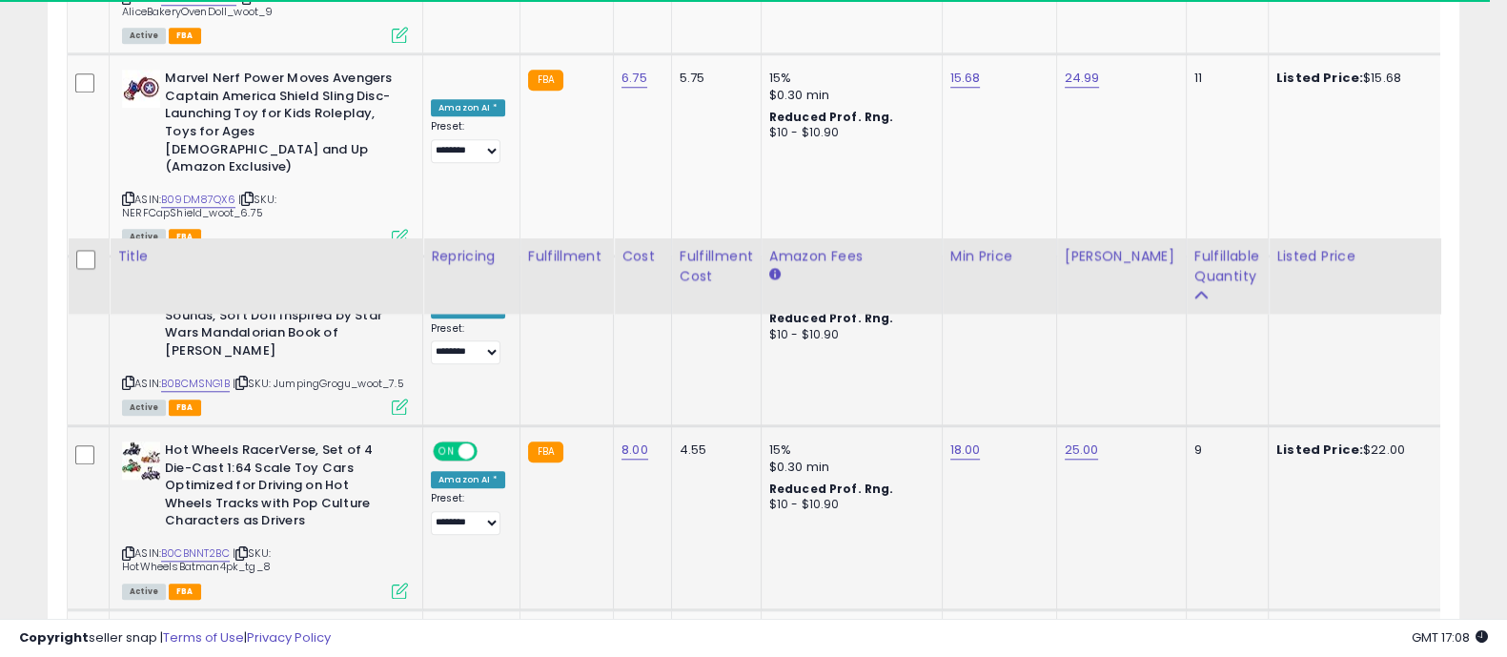
scroll to position [2435, 0]
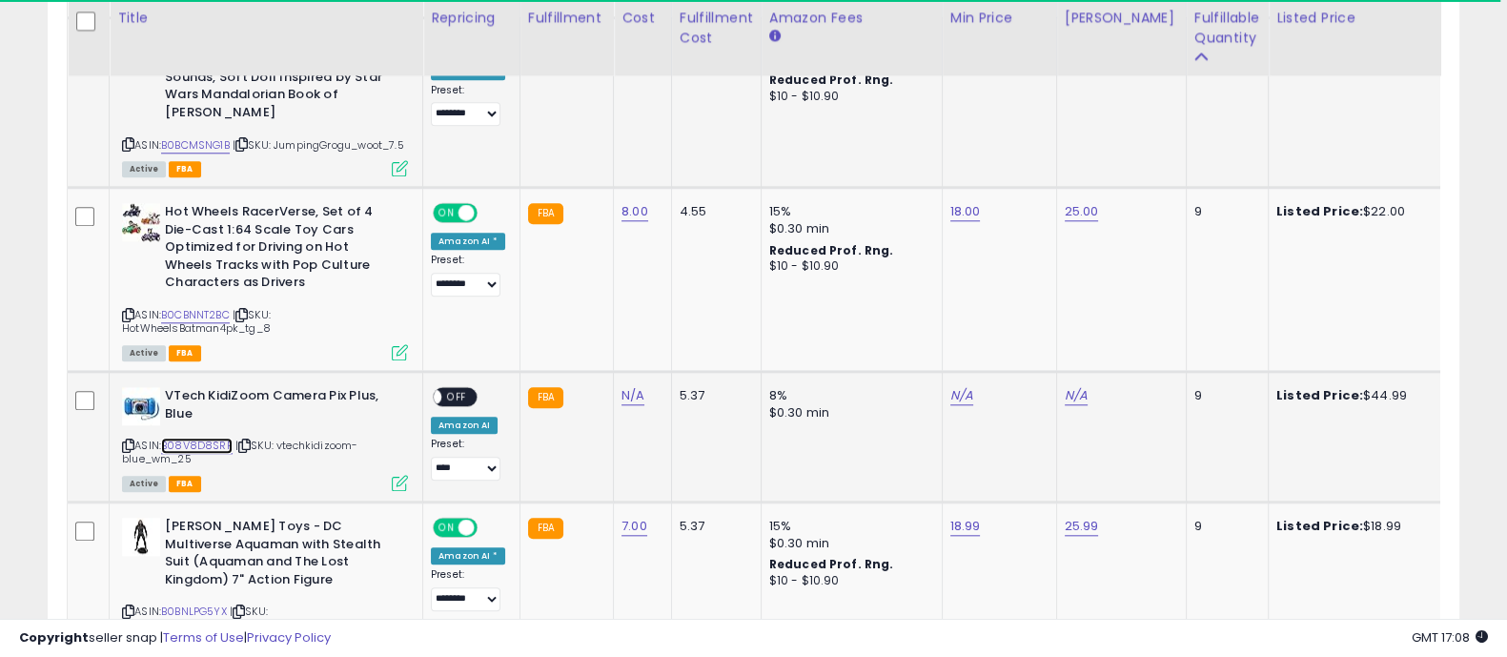
click at [215, 438] on link "B08V8D8SRF" at bounding box center [197, 446] width 72 height 16
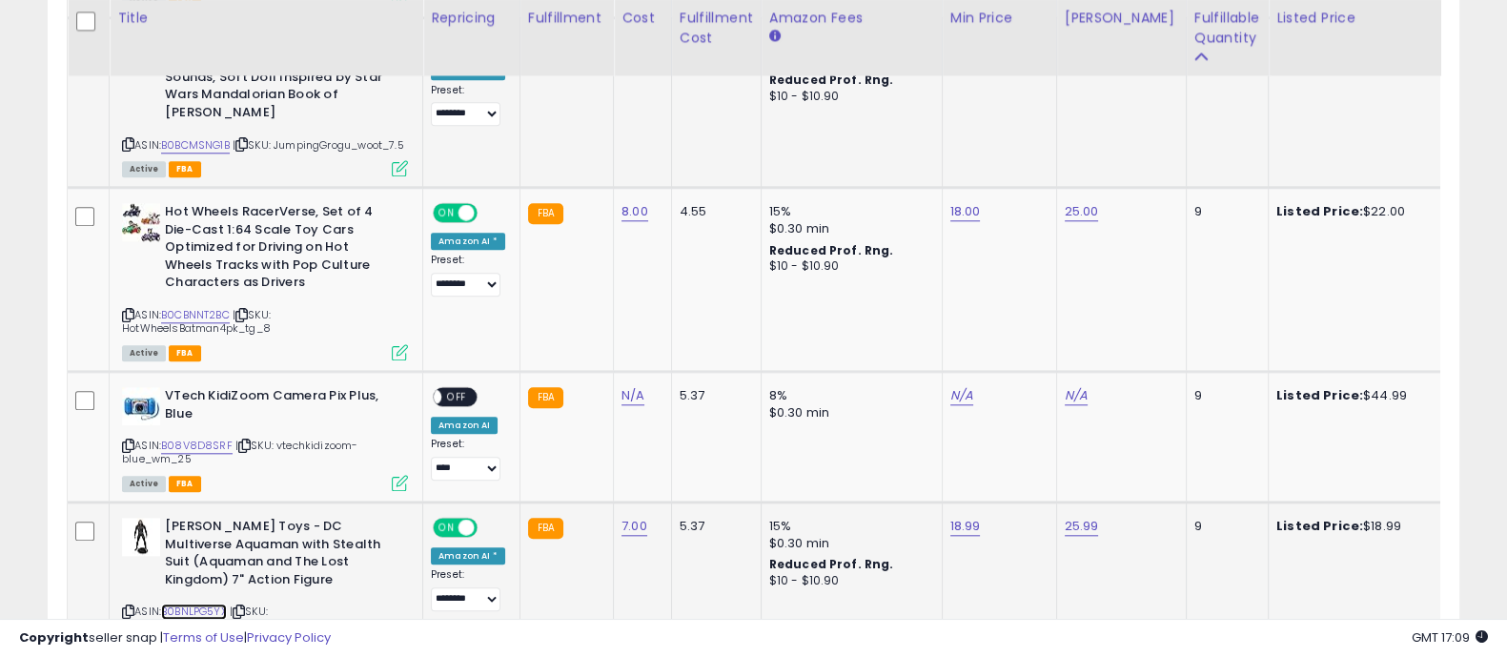
click at [201, 604] on link "B0BNLPG5YX" at bounding box center [194, 612] width 66 height 16
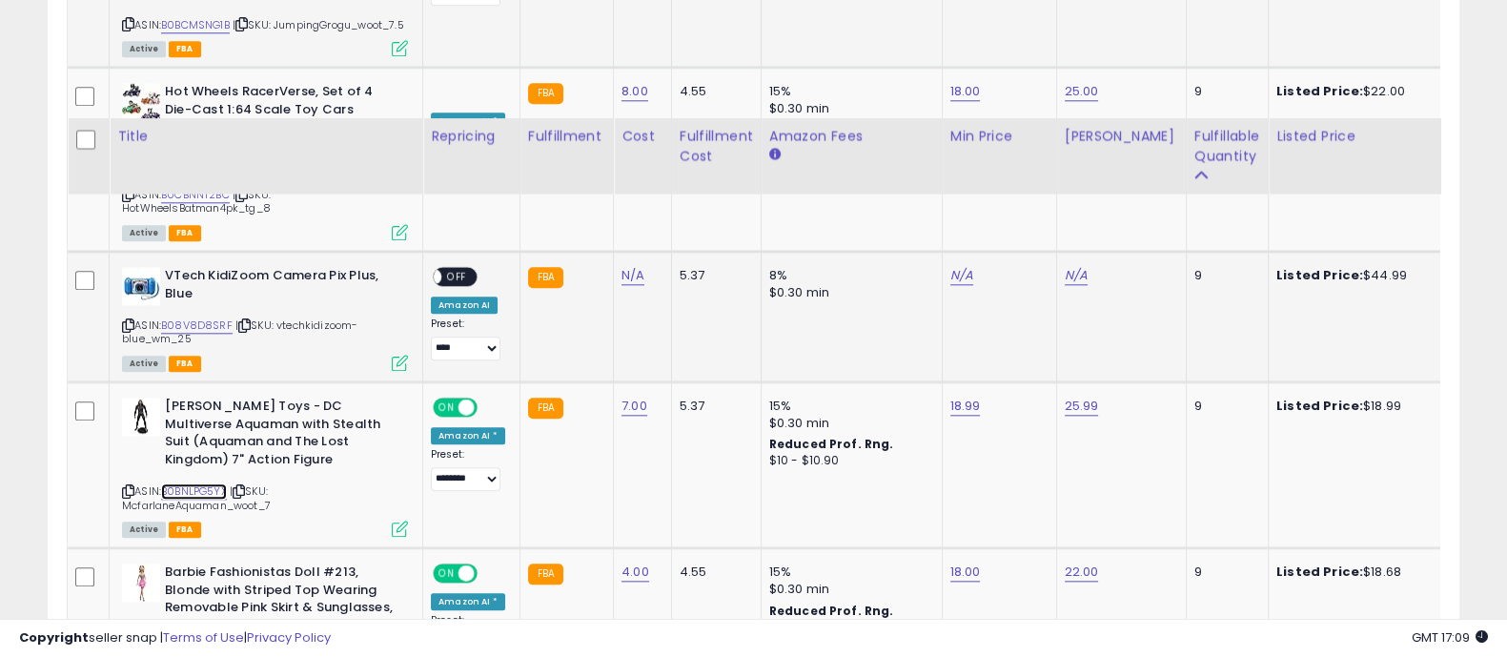
scroll to position [2673, 0]
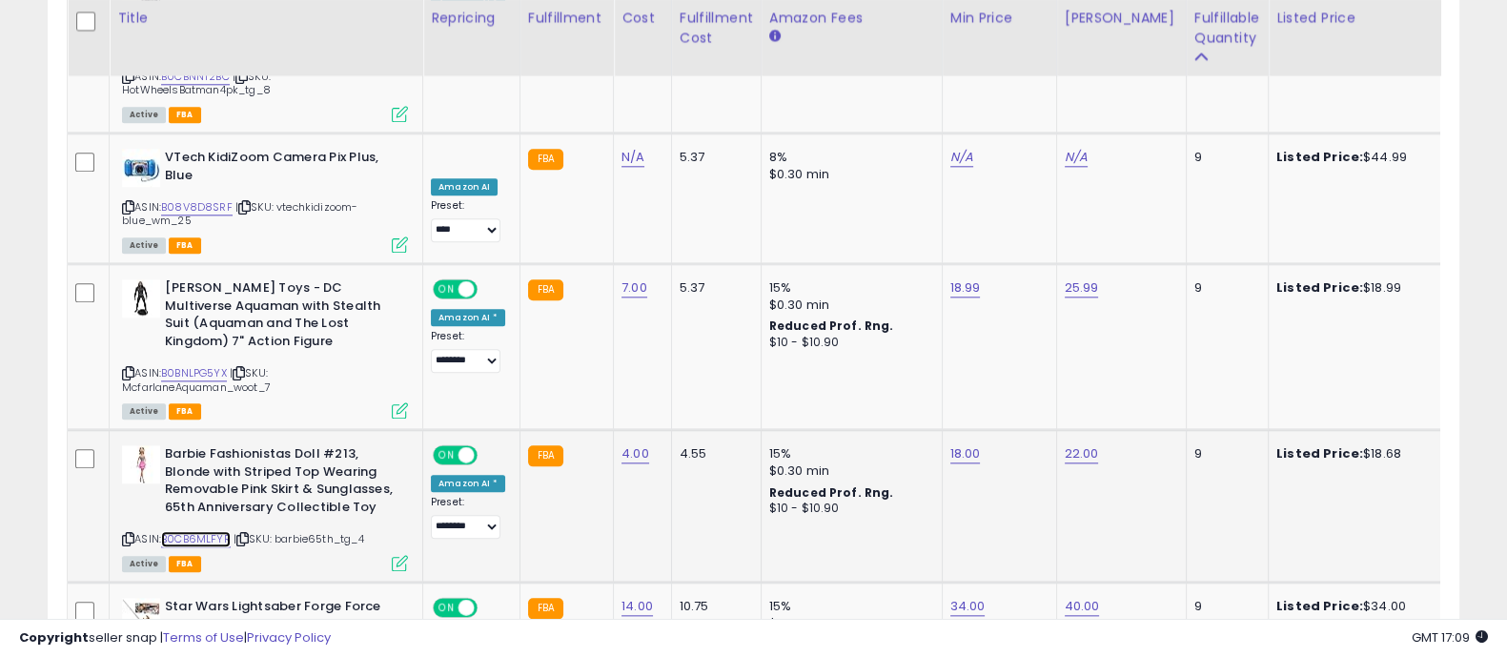
click at [205, 531] on link "B0CB6MLFYR" at bounding box center [196, 539] width 70 height 16
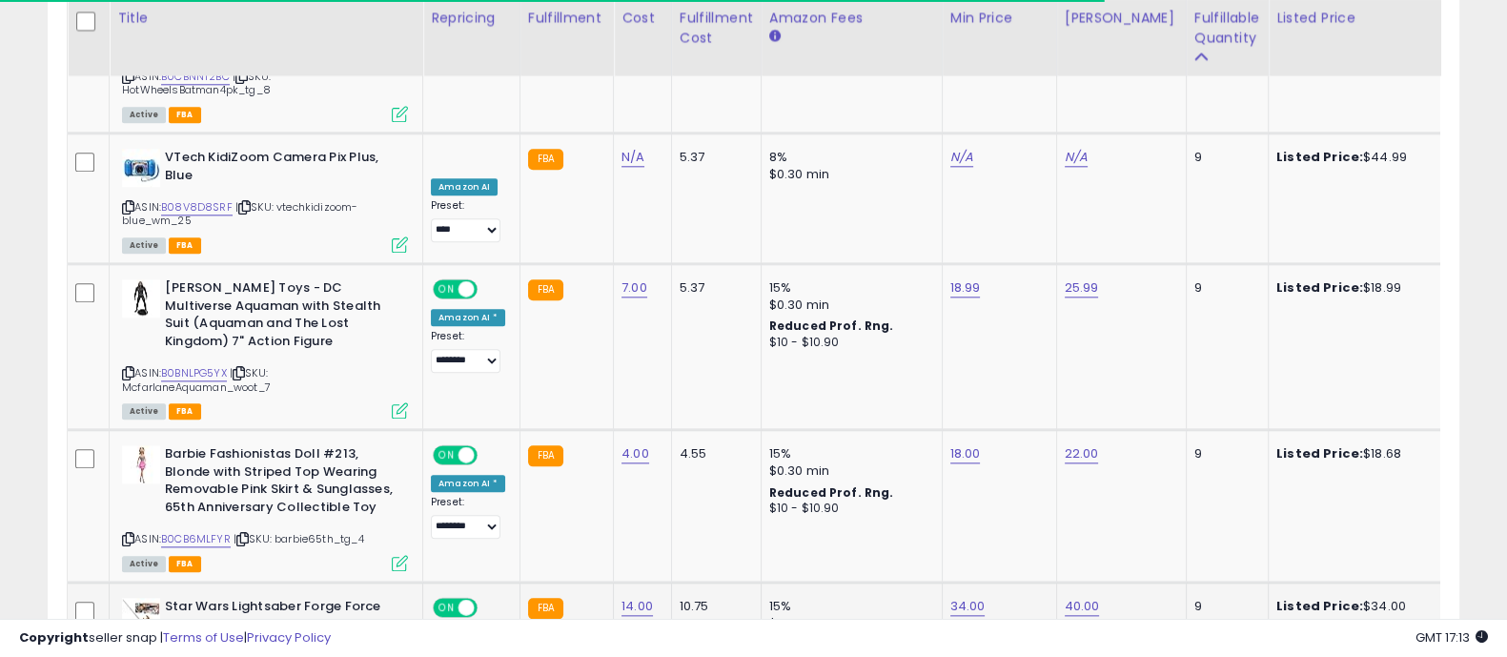
click at [234, 598] on div "ASIN: B0CJHLM26C | SKU: swsaber-kybercore_wm_14 Active FBA" at bounding box center [265, 658] width 286 height 120
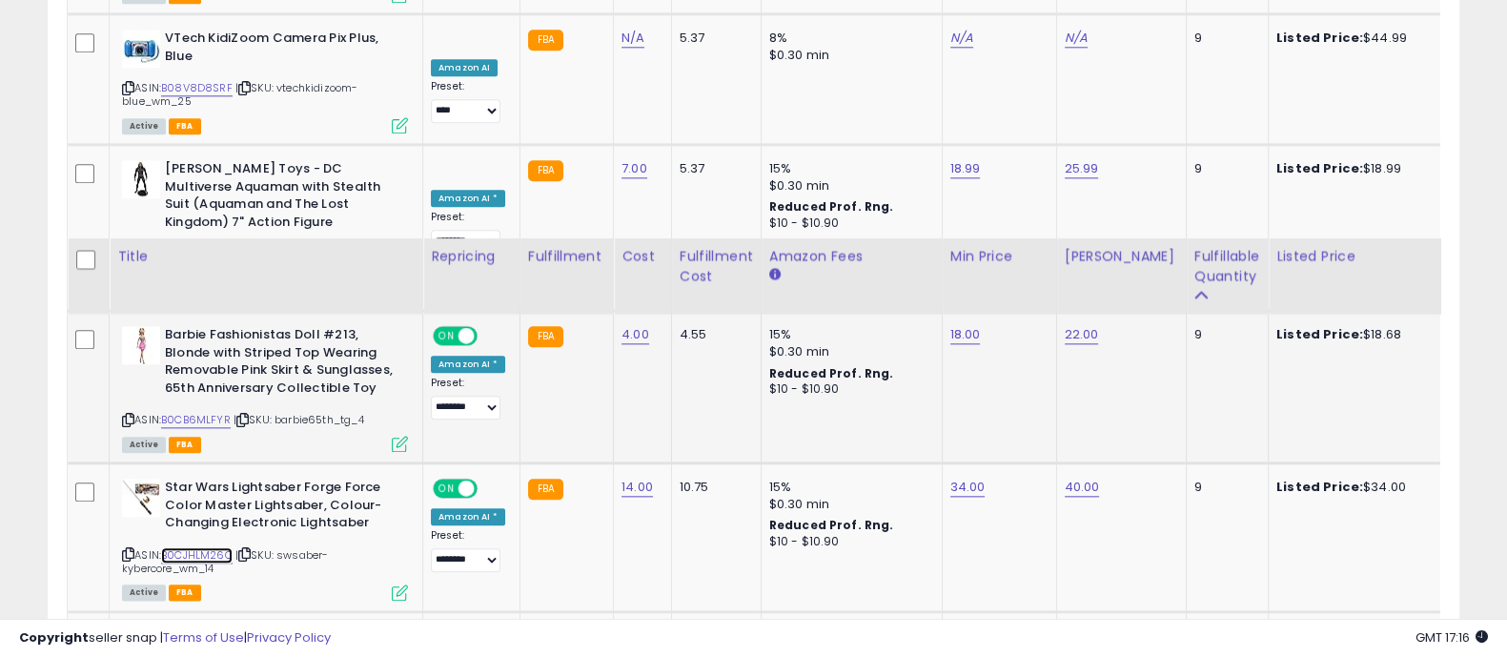
scroll to position [3031, 0]
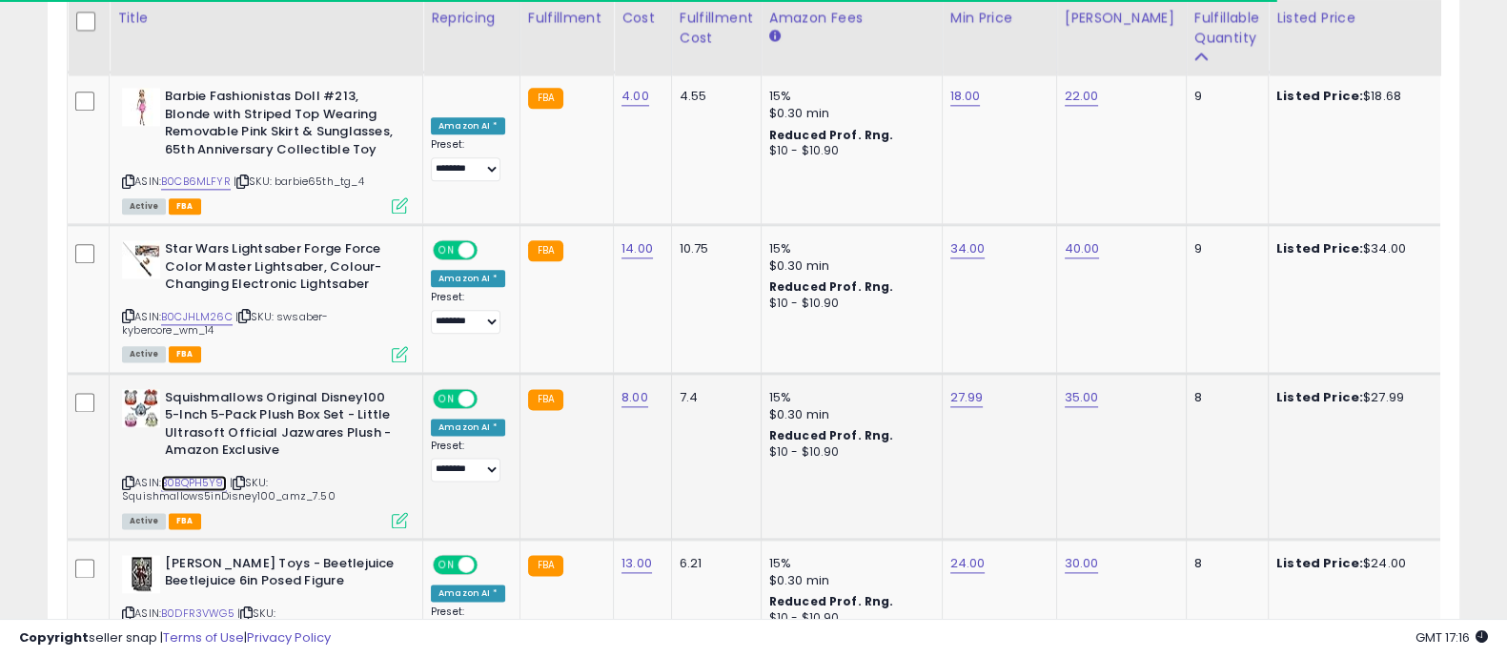
click at [215, 475] on link "B0BQPH5Y91" at bounding box center [194, 483] width 66 height 16
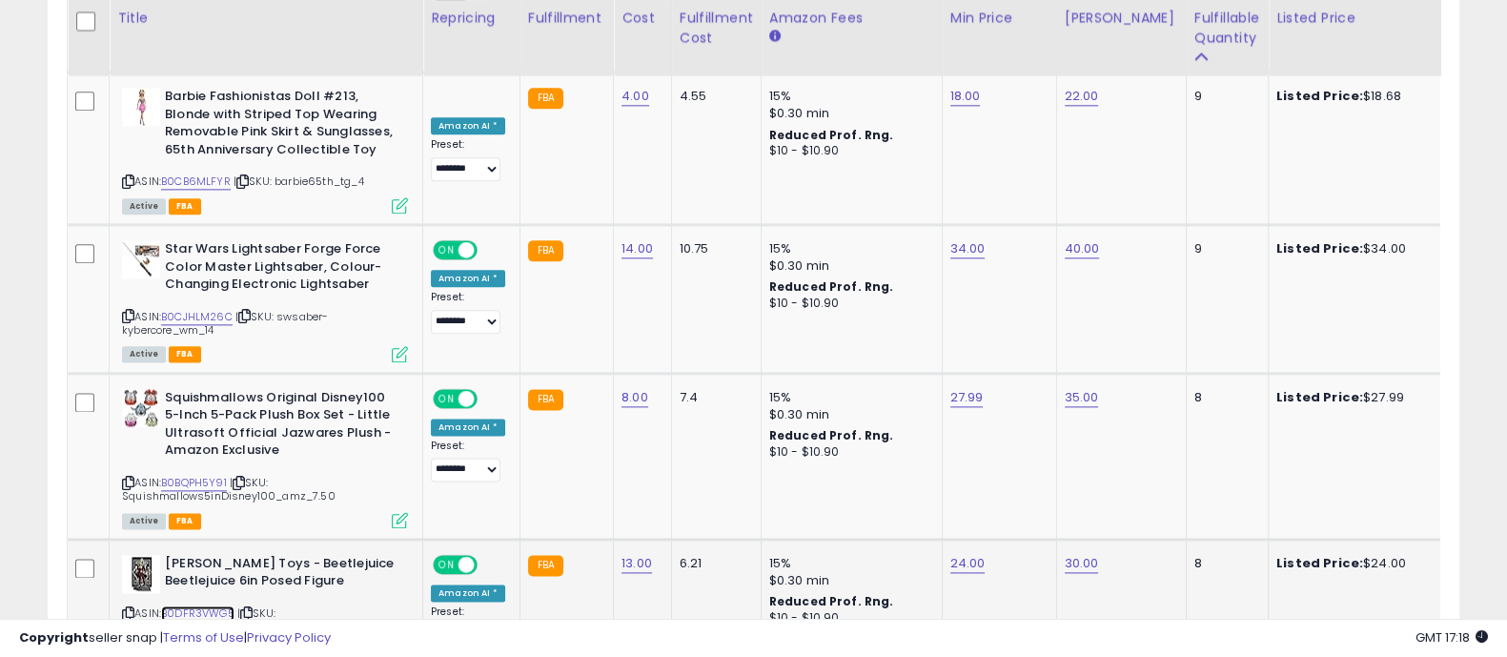
click at [215, 605] on link "B0DFR3VWG5" at bounding box center [197, 613] width 73 height 16
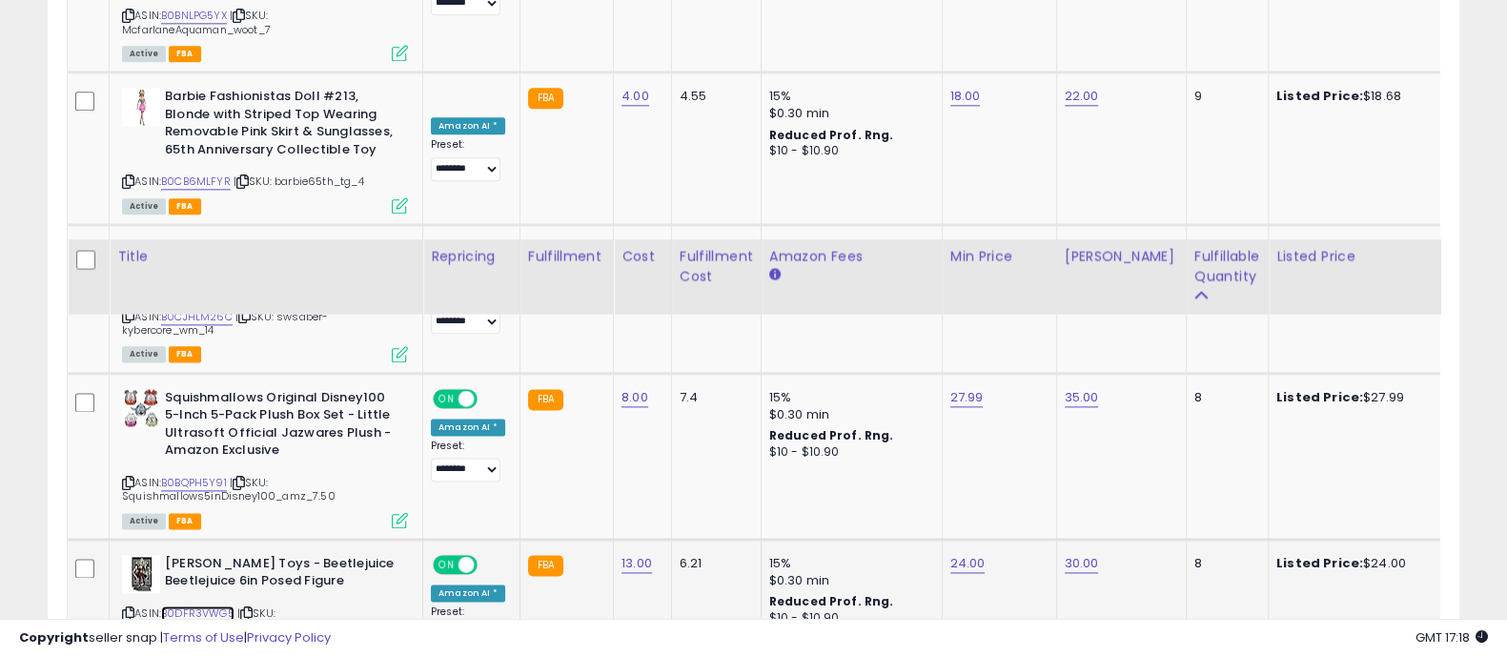
scroll to position [3269, 0]
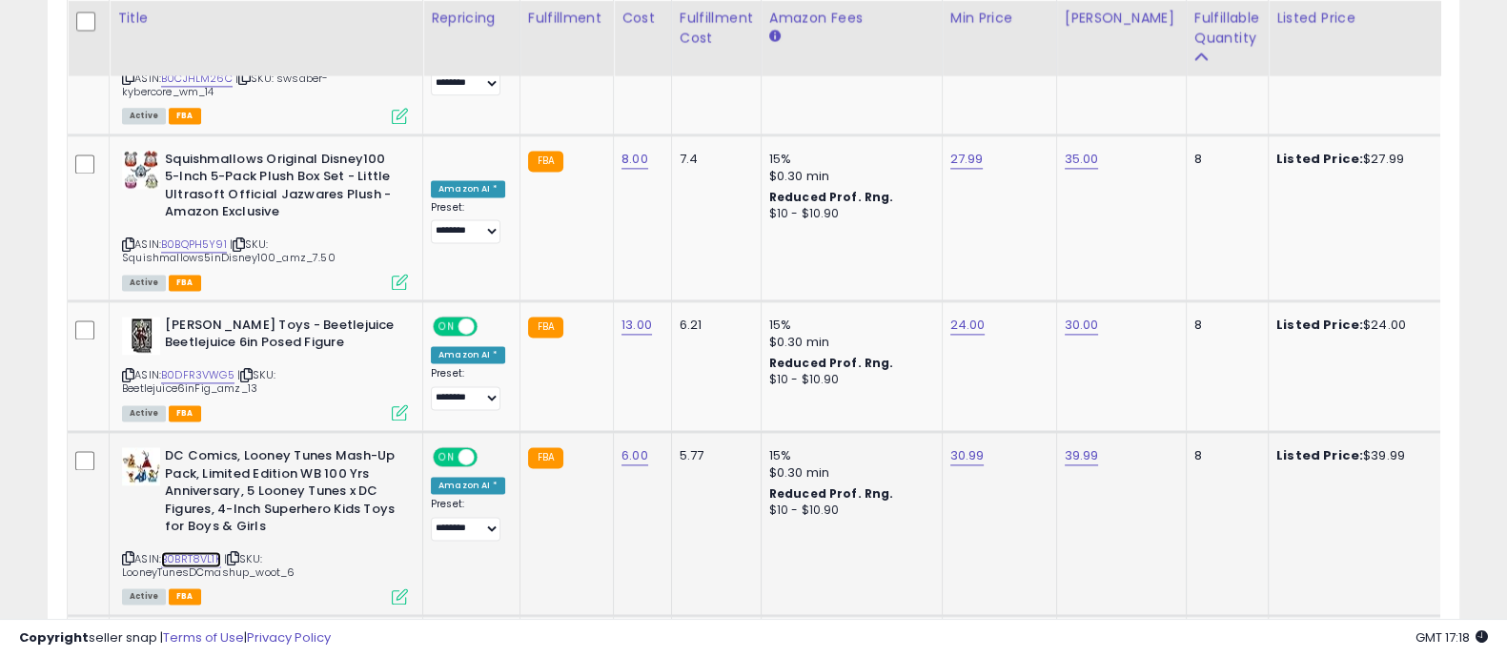
click at [201, 551] on link "B0BRT8VL1K" at bounding box center [191, 559] width 60 height 16
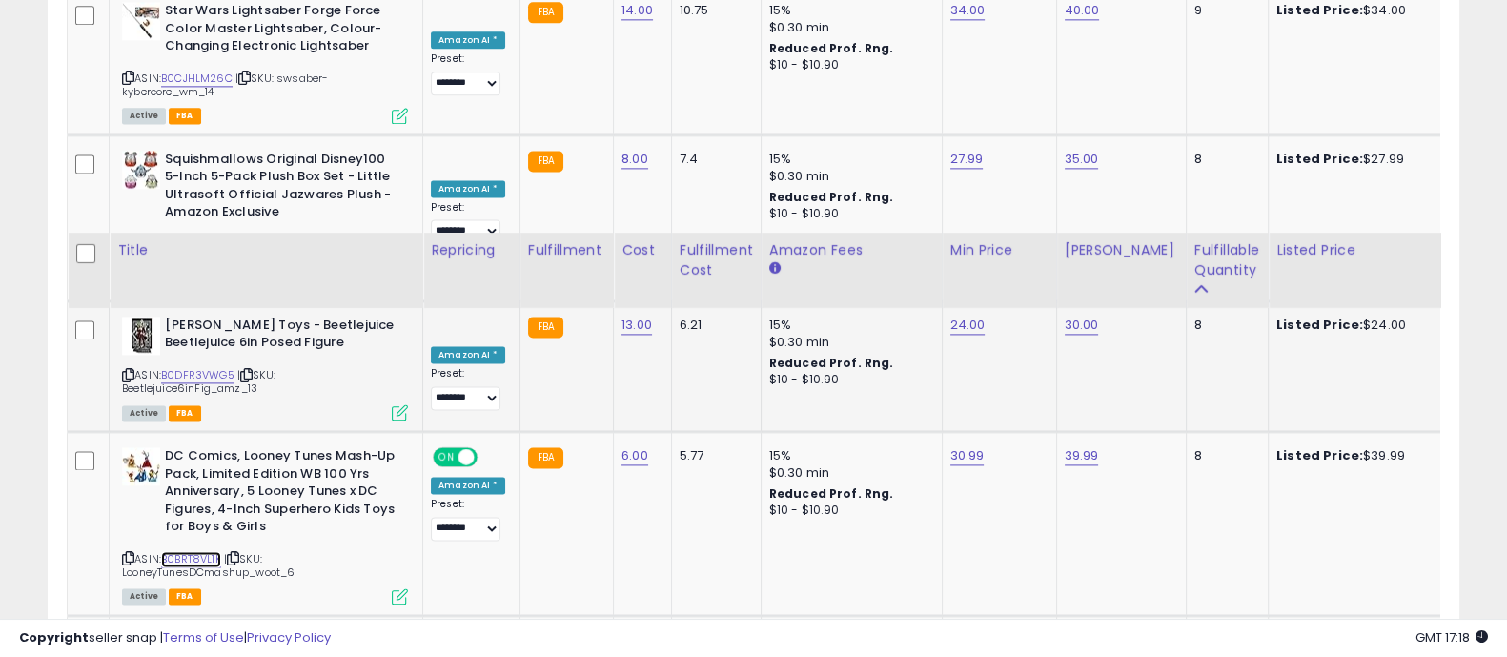
scroll to position [3508, 0]
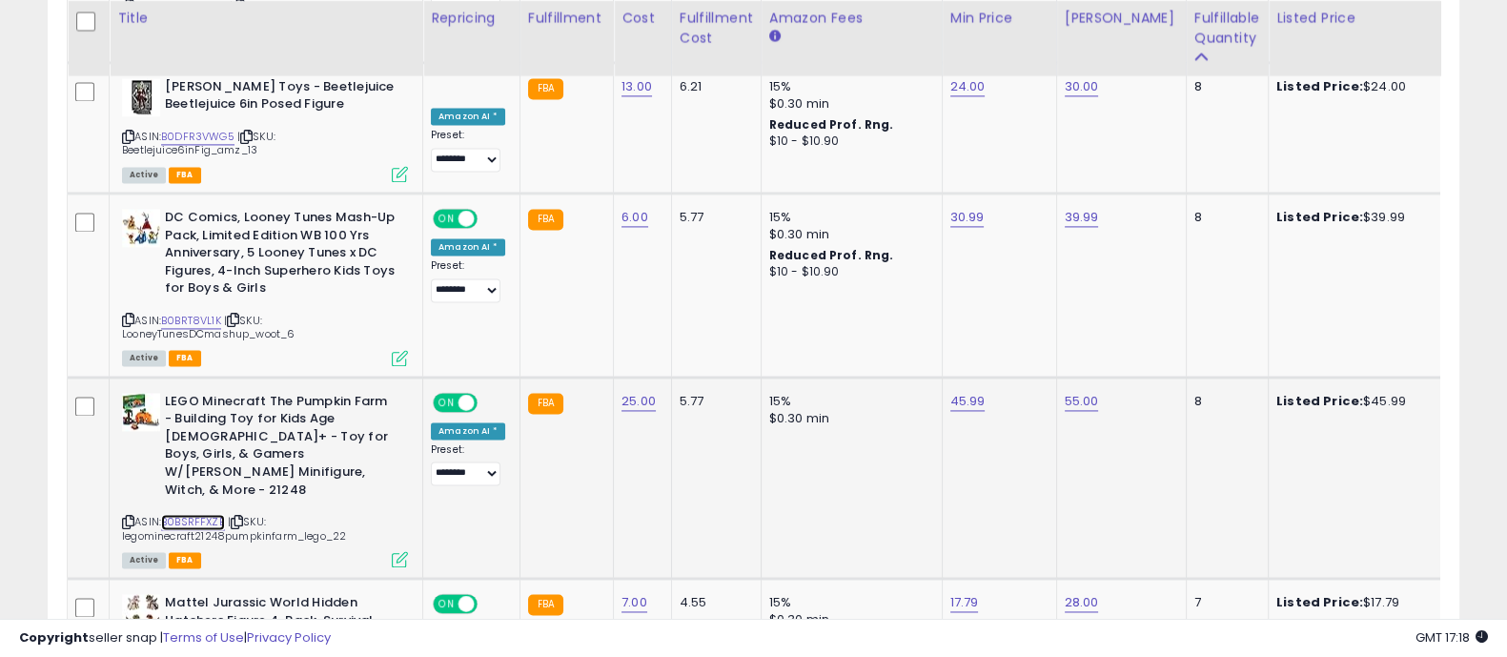
click at [192, 514] on link "B0BSRFFXZB" at bounding box center [193, 522] width 64 height 16
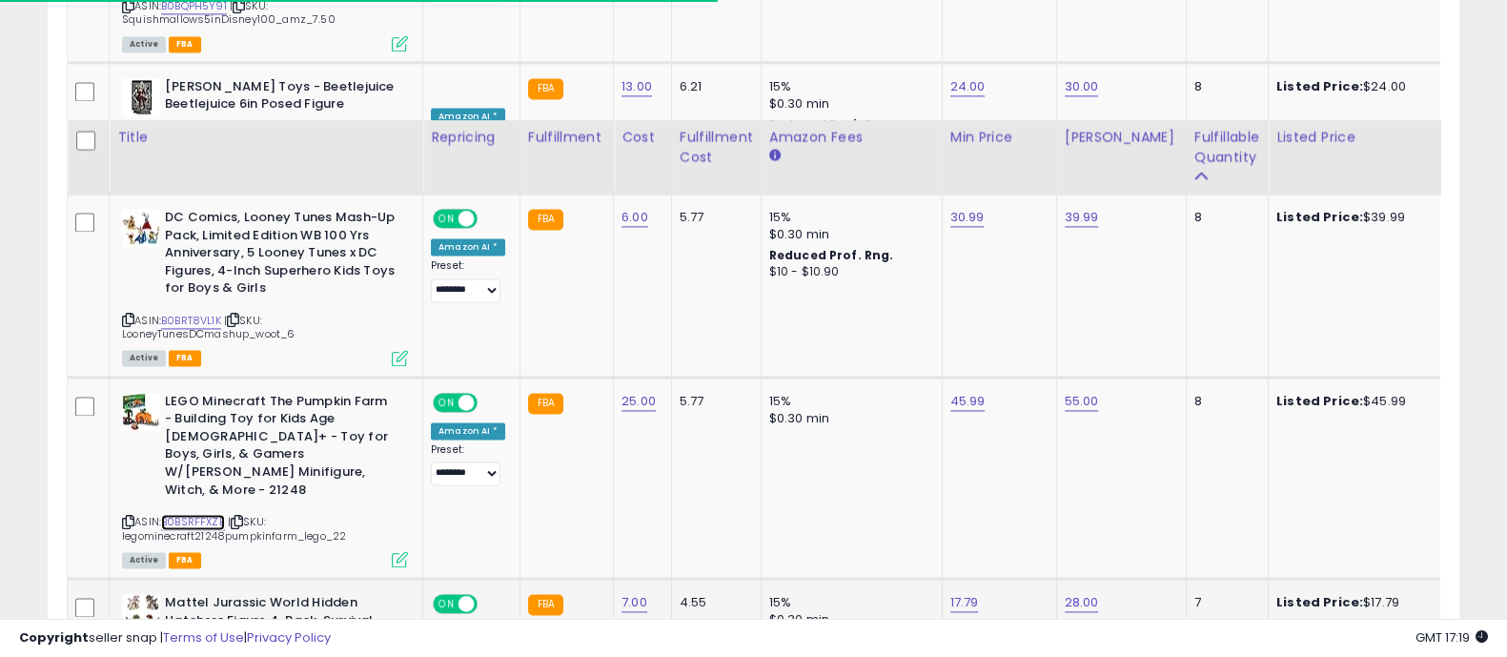
scroll to position [3627, 0]
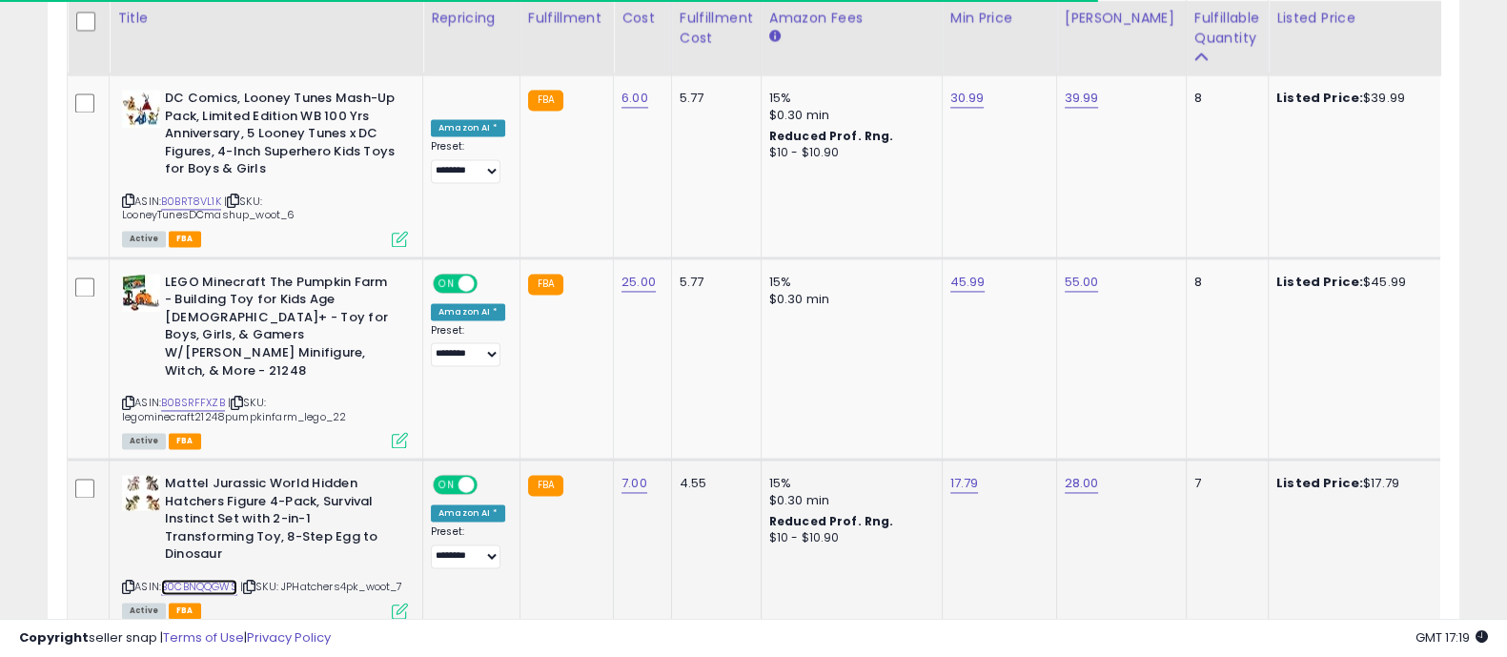
click at [208, 579] on link "B0CBNQQGWS" at bounding box center [199, 587] width 76 height 16
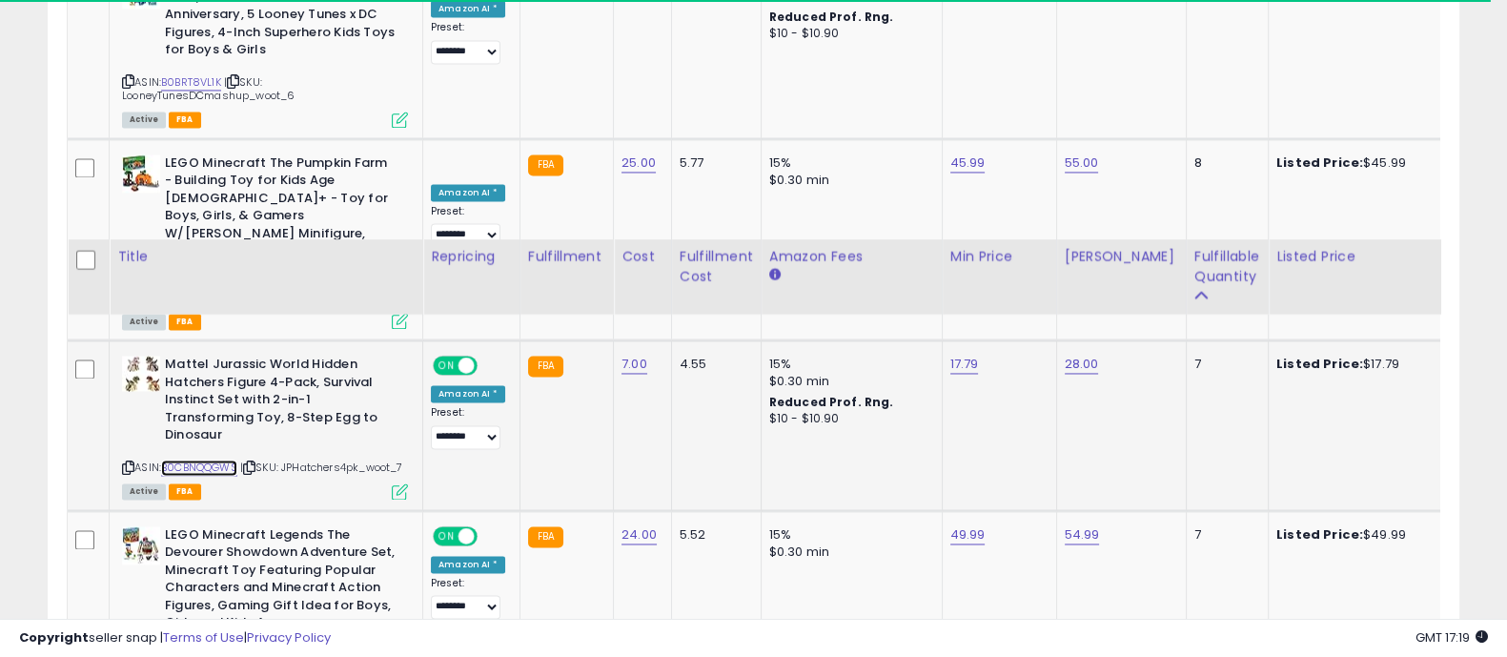
scroll to position [3984, 0]
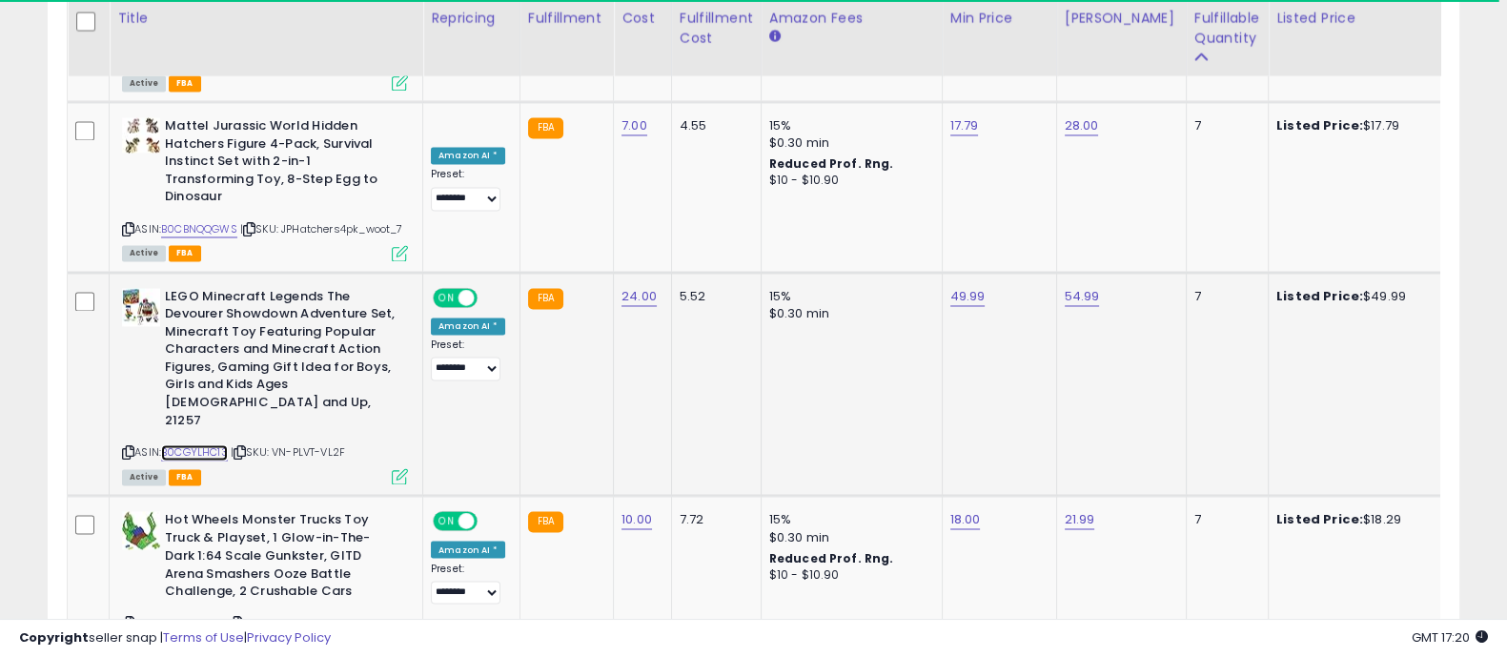
click at [198, 444] on link "B0CGYLHC13" at bounding box center [194, 452] width 67 height 16
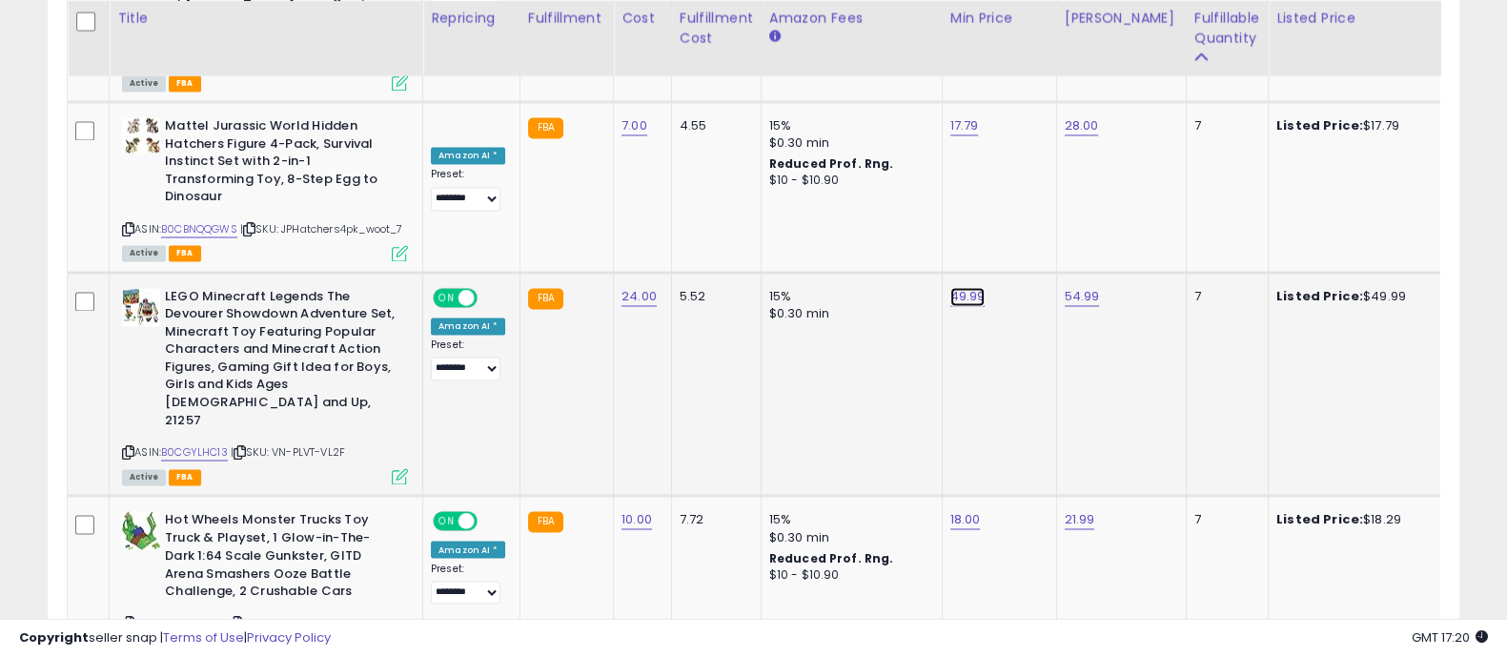
click at [961, 287] on link "49.99" at bounding box center [968, 296] width 35 height 19
type input "*****"
click at [1018, 110] on icon "submit" at bounding box center [1012, 106] width 11 height 11
click at [195, 615] on link "B0BT1C8C7F" at bounding box center [192, 623] width 63 height 16
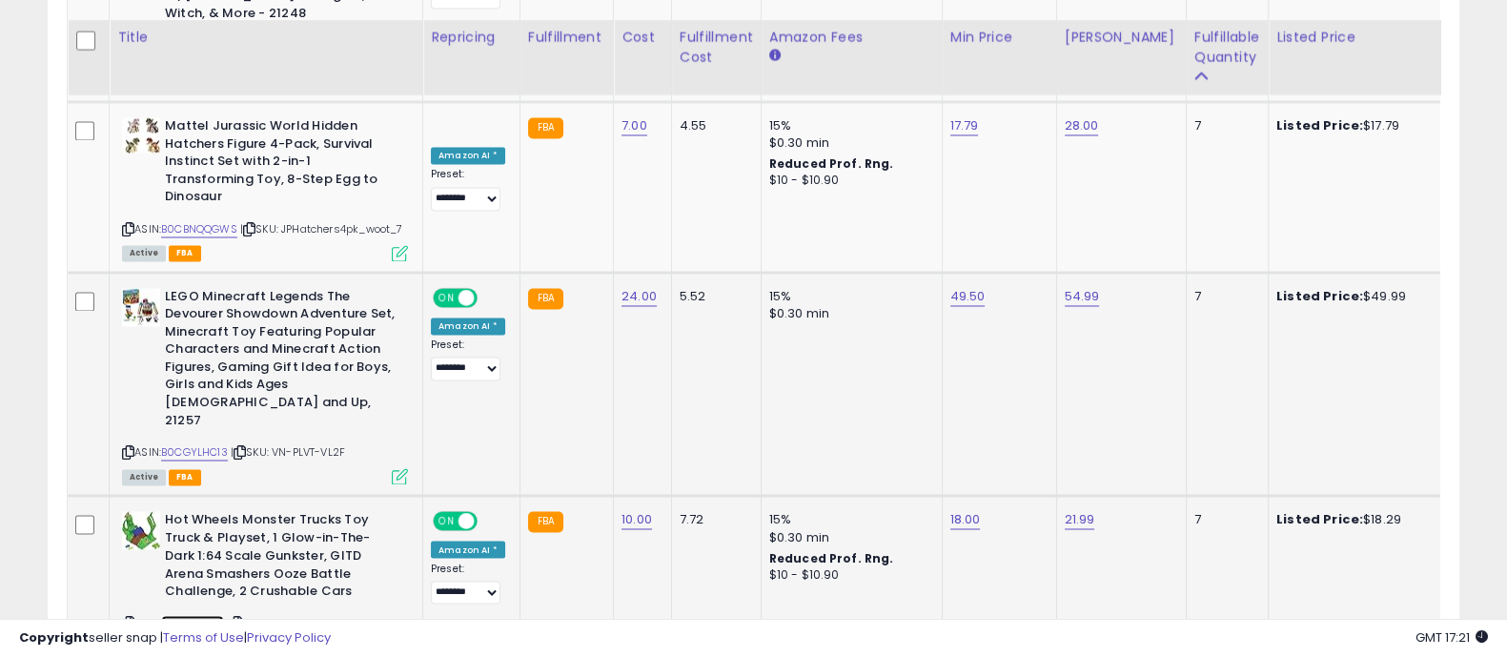
scroll to position [4104, 0]
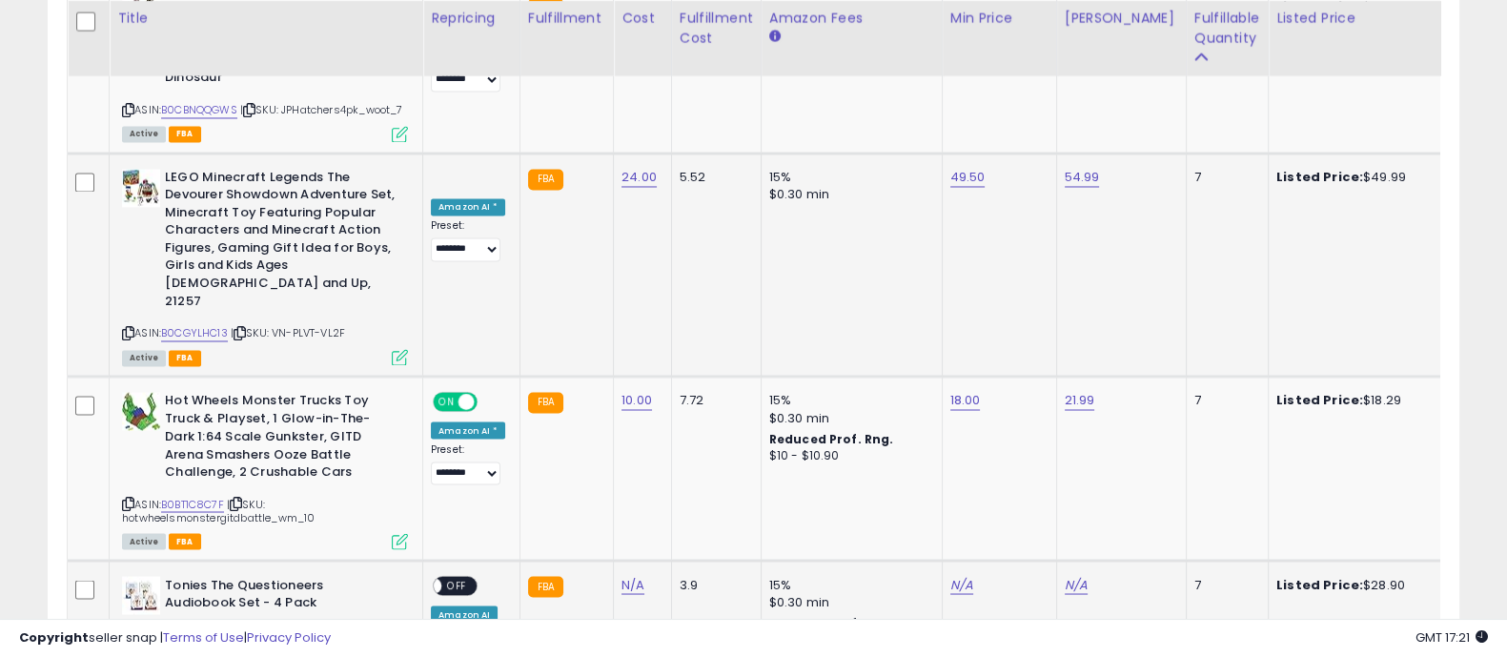
click at [205, 626] on link "B0DFKPBX8R" at bounding box center [194, 634] width 66 height 16
click at [951, 575] on link "N/A" at bounding box center [962, 584] width 23 height 19
type input "**"
click at [1013, 355] on icon "submit" at bounding box center [1006, 358] width 11 height 11
click at [1072, 575] on link "N/A" at bounding box center [1076, 584] width 23 height 19
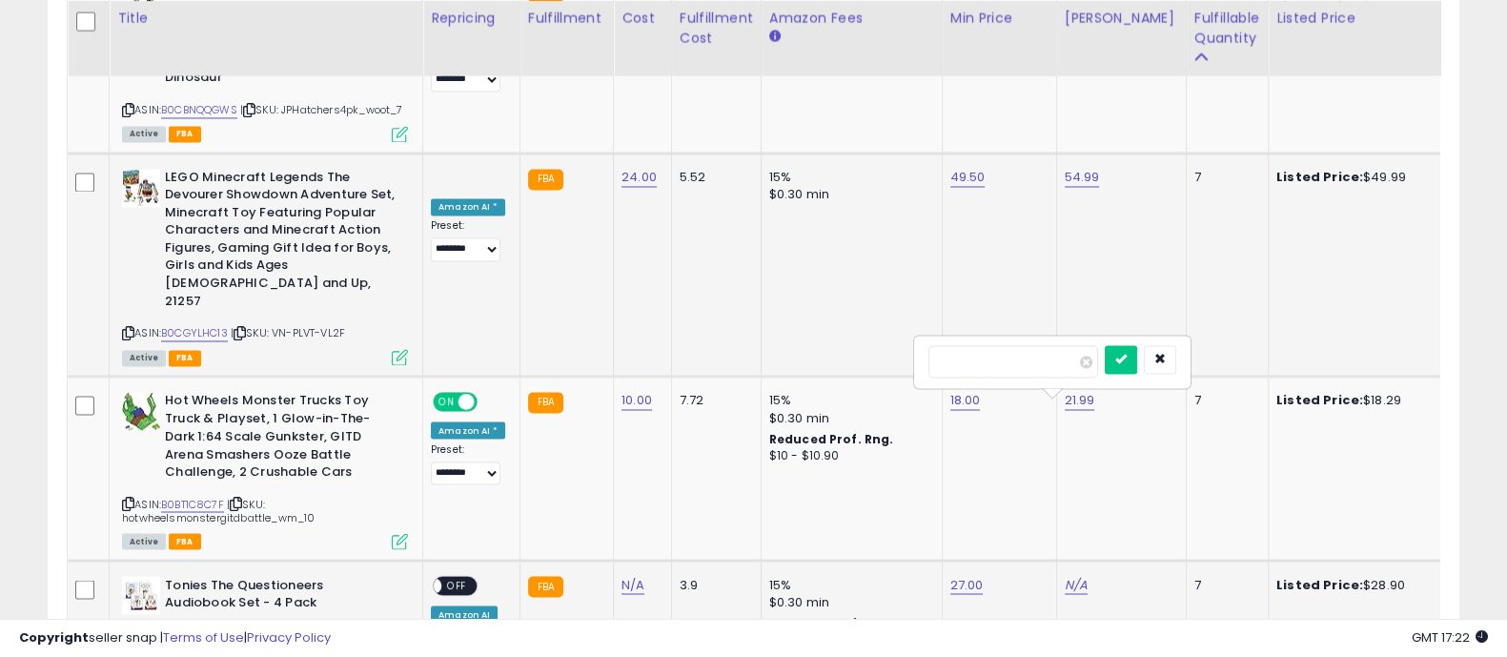
type input "**"
click at [1127, 357] on icon "submit" at bounding box center [1121, 358] width 11 height 11
click at [633, 575] on link "N/A" at bounding box center [633, 584] width 23 height 19
type input "*****"
click at [687, 353] on icon "submit" at bounding box center [681, 358] width 11 height 11
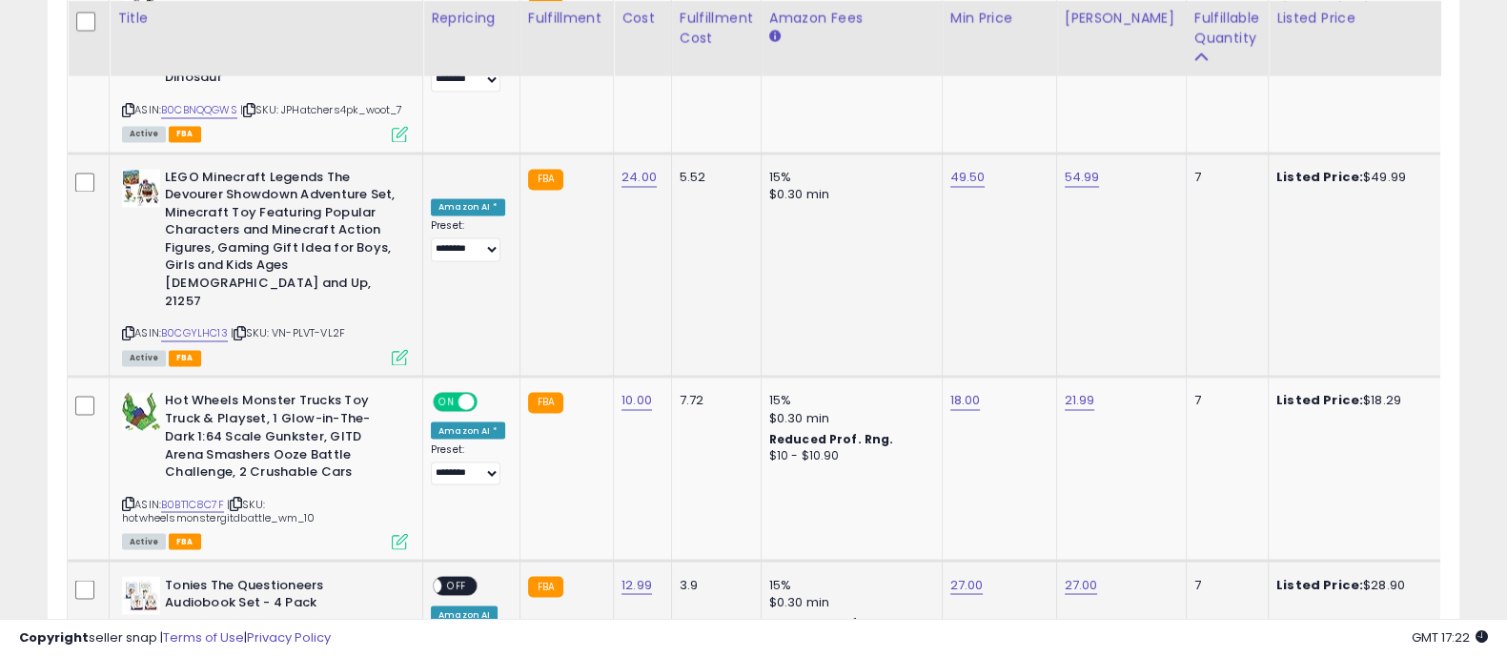
click at [457, 577] on span "OFF" at bounding box center [456, 585] width 31 height 16
click at [463, 645] on select "**********" at bounding box center [466, 657] width 70 height 24
select select "********"
click at [431, 645] on select "**********" at bounding box center [466, 657] width 70 height 24
click at [591, 560] on td "FBA" at bounding box center [566, 626] width 93 height 132
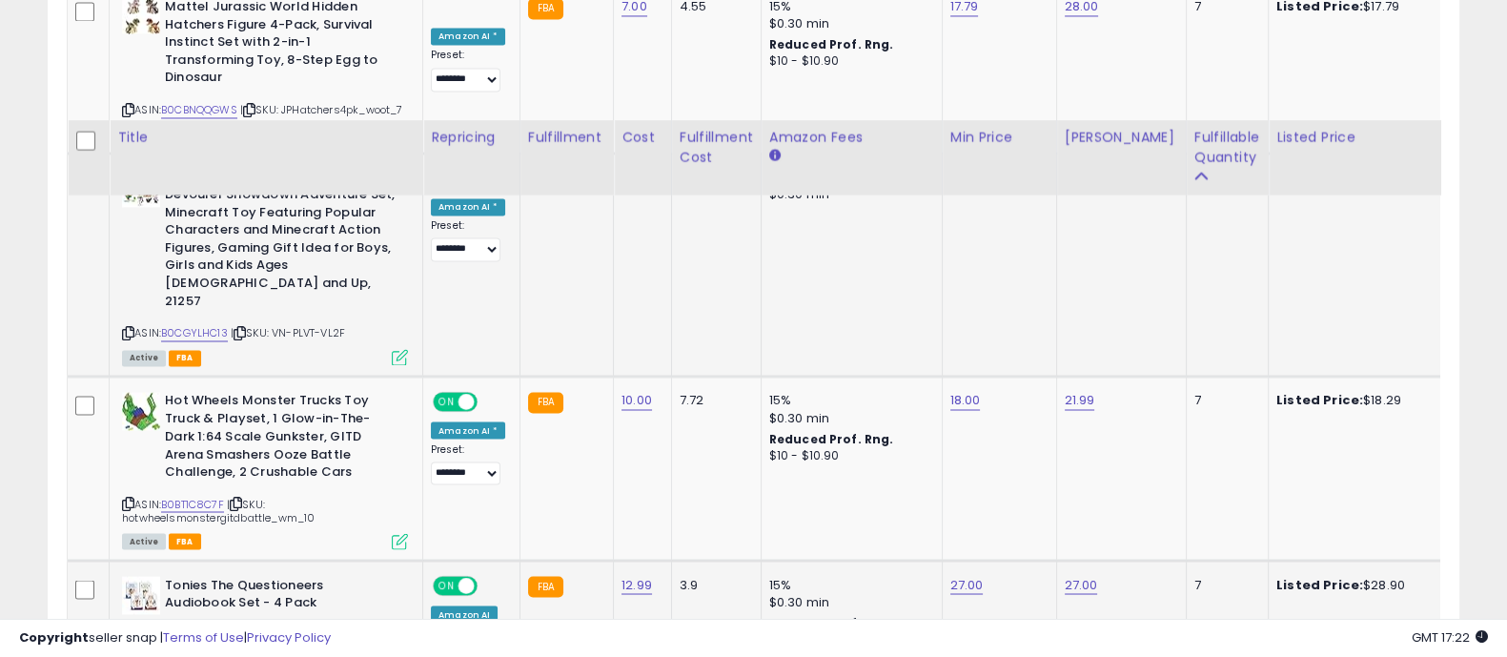
scroll to position [4223, 0]
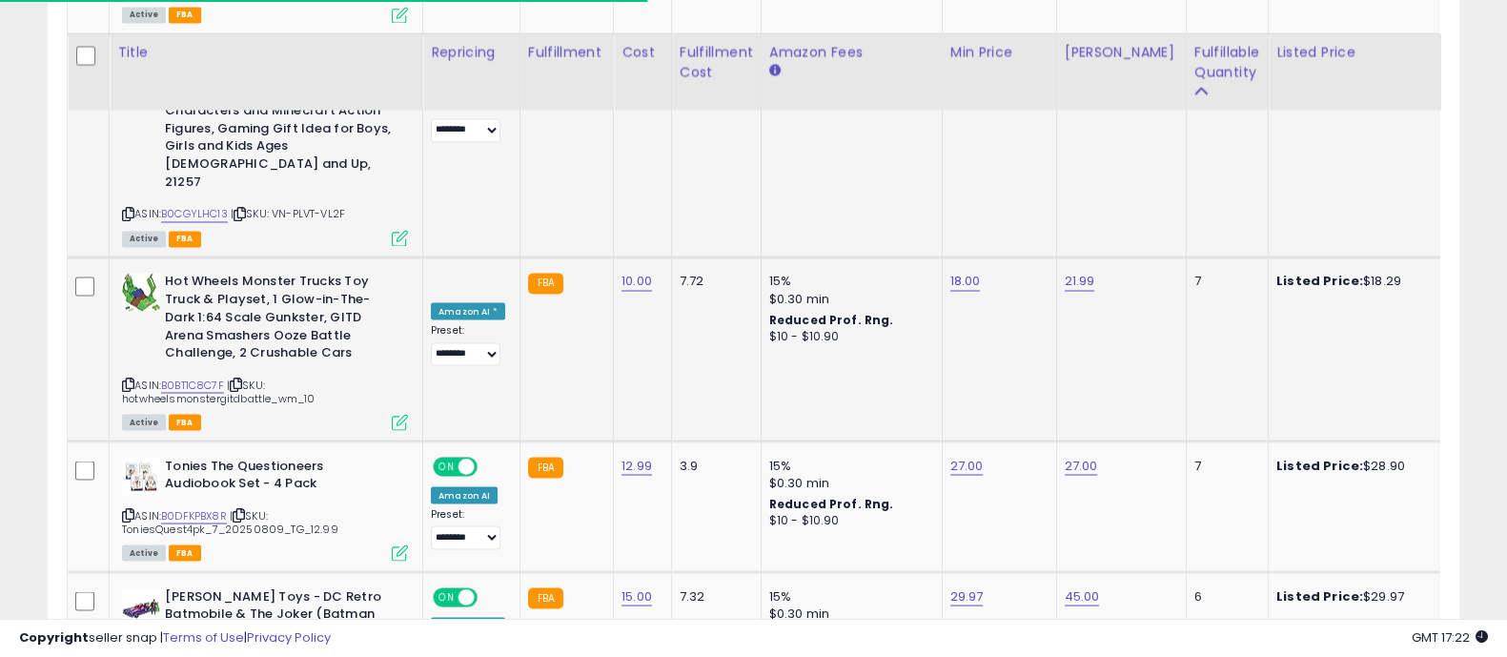
scroll to position [4342, 0]
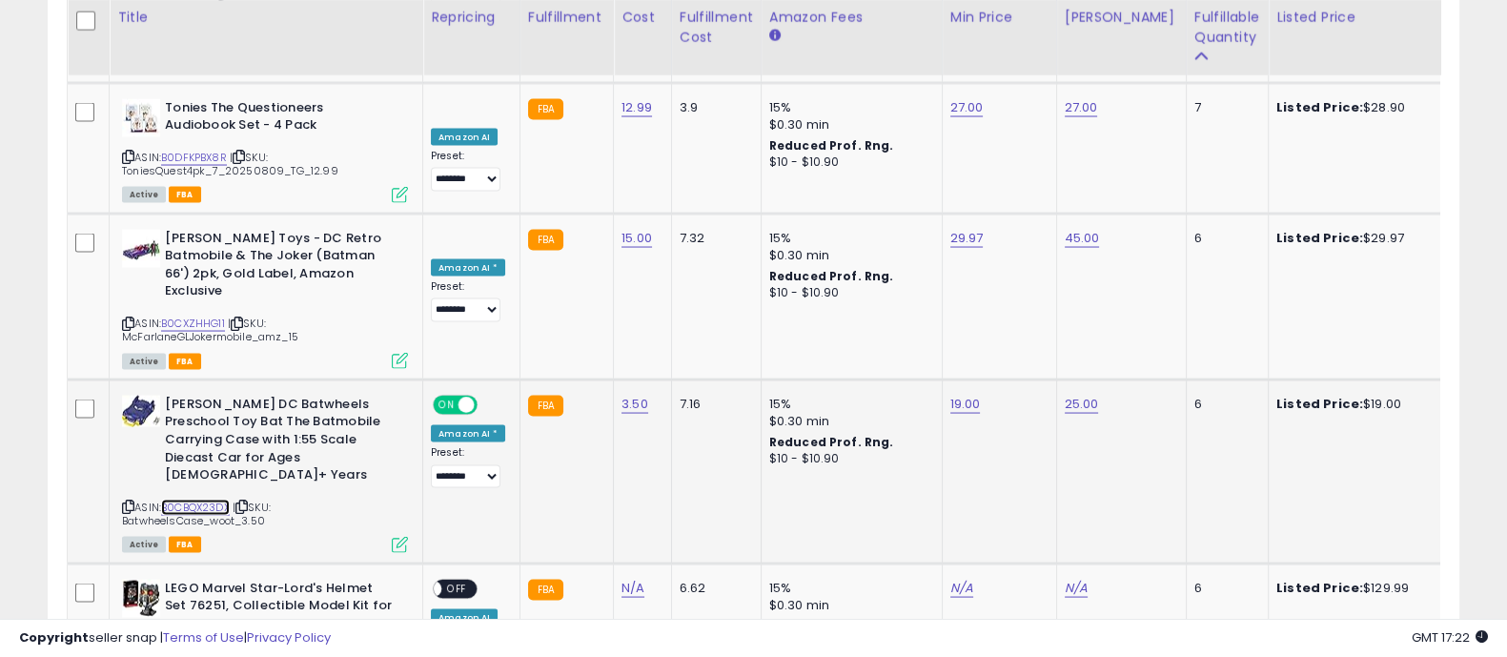
scroll to position [4639, 0]
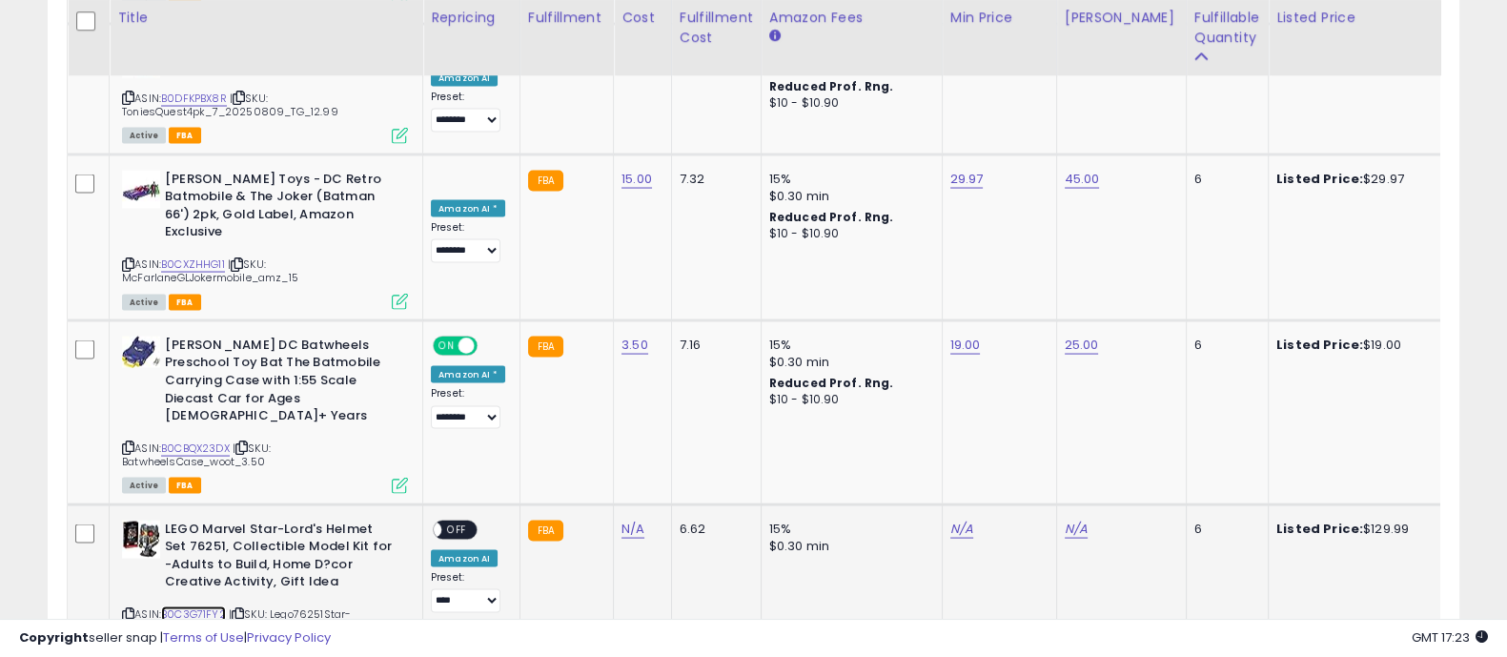
click at [181, 606] on link "B0C3G71FY2" at bounding box center [193, 614] width 65 height 16
